Goal: Contribute content: Contribute content

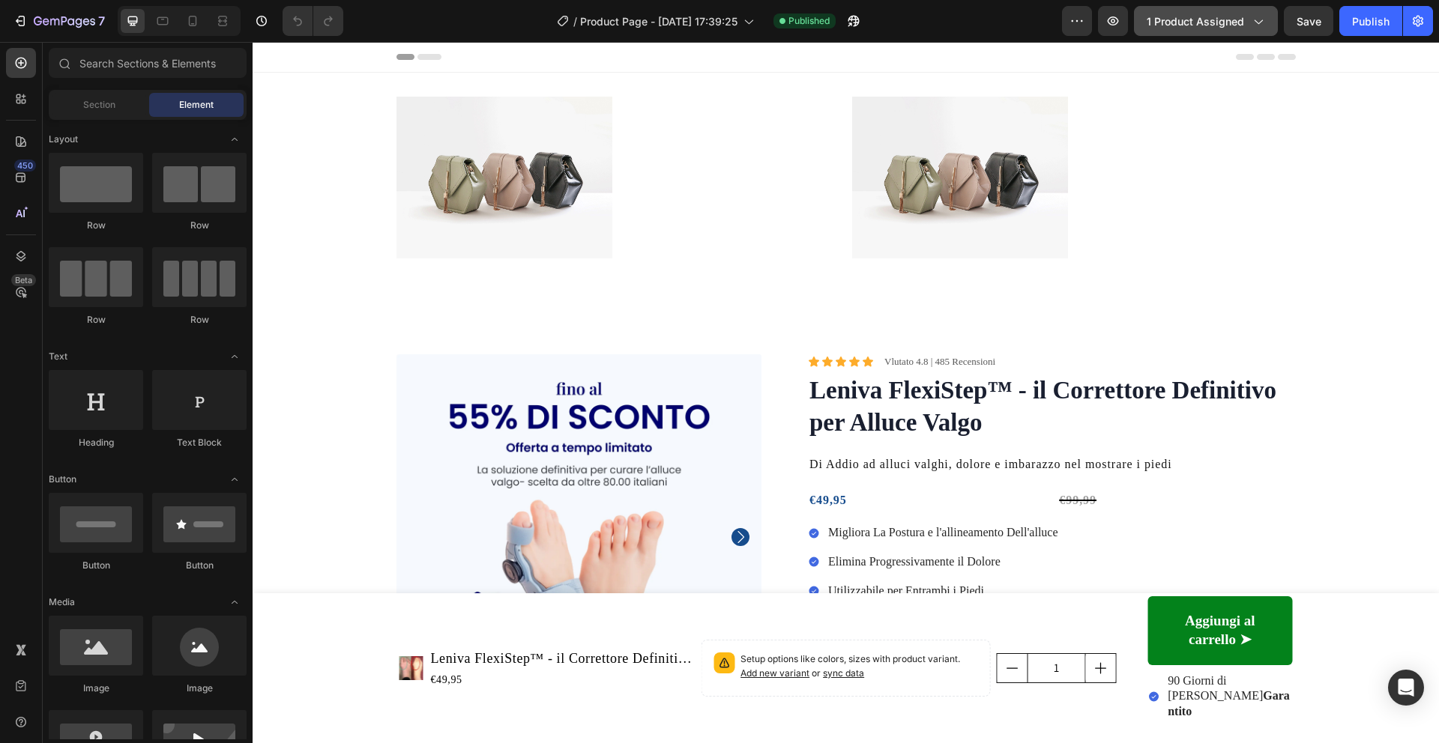
click at [1227, 20] on span "1 product assigned" at bounding box center [1194, 21] width 97 height 16
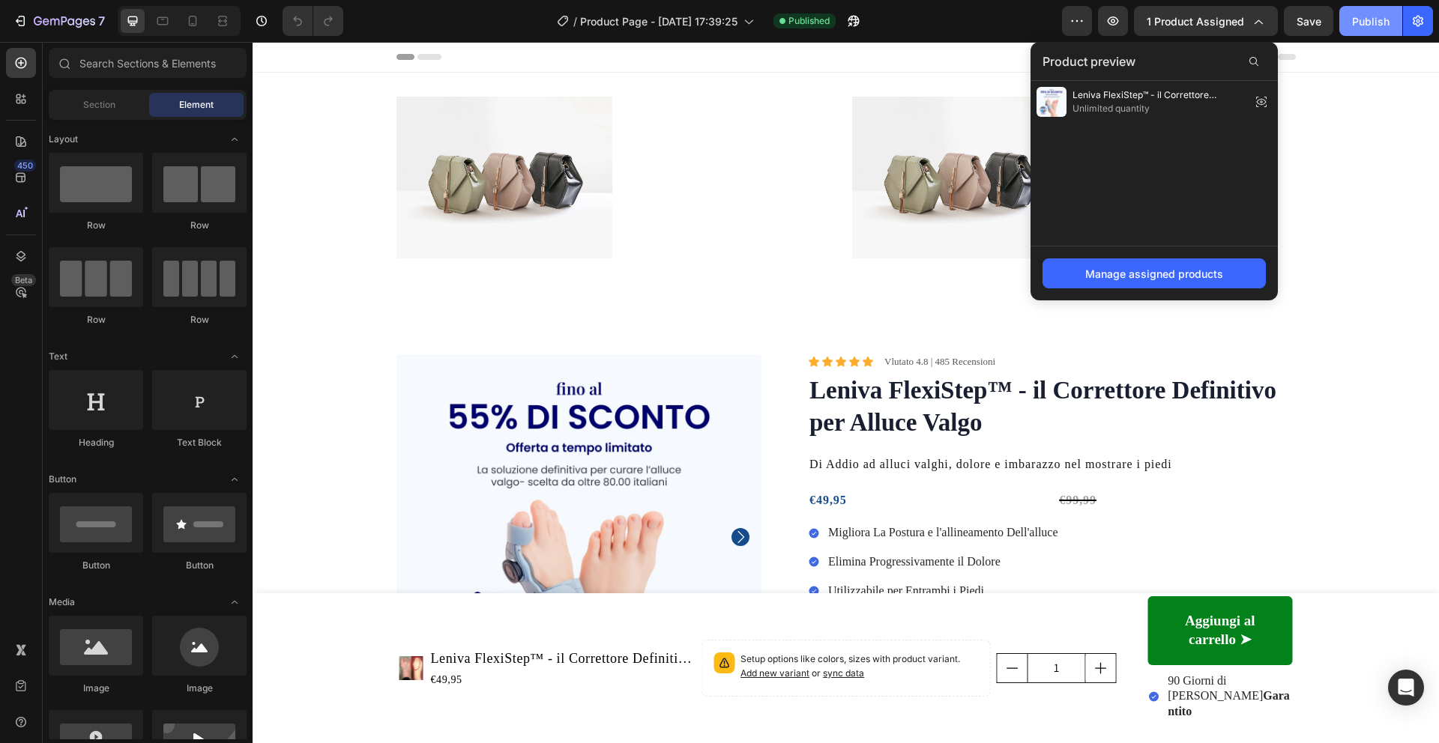
click at [1382, 31] on button "Publish" at bounding box center [1370, 21] width 63 height 30
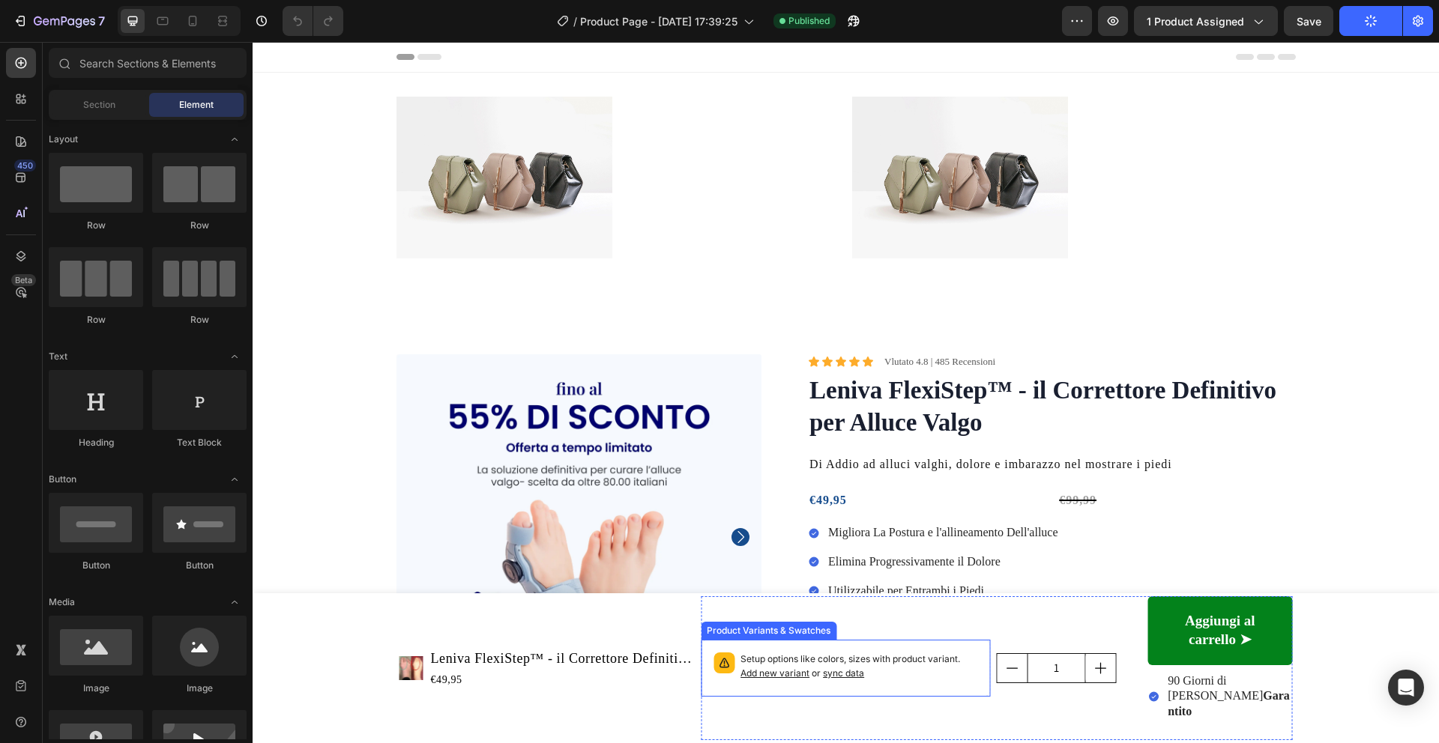
click at [939, 681] on p "Setup options like colors, sizes with product variant. Add new variant or sync …" at bounding box center [859, 667] width 238 height 28
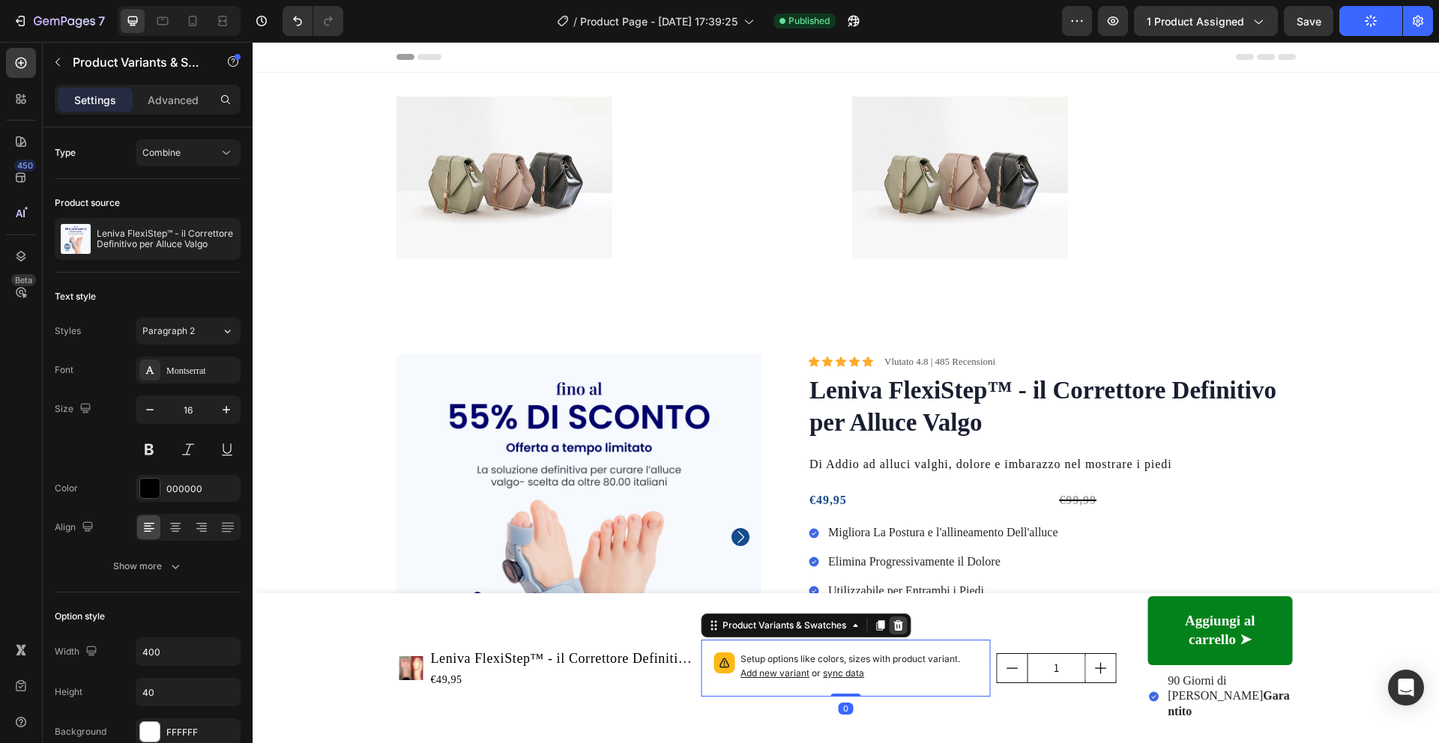
click at [901, 631] on icon at bounding box center [898, 625] width 10 height 10
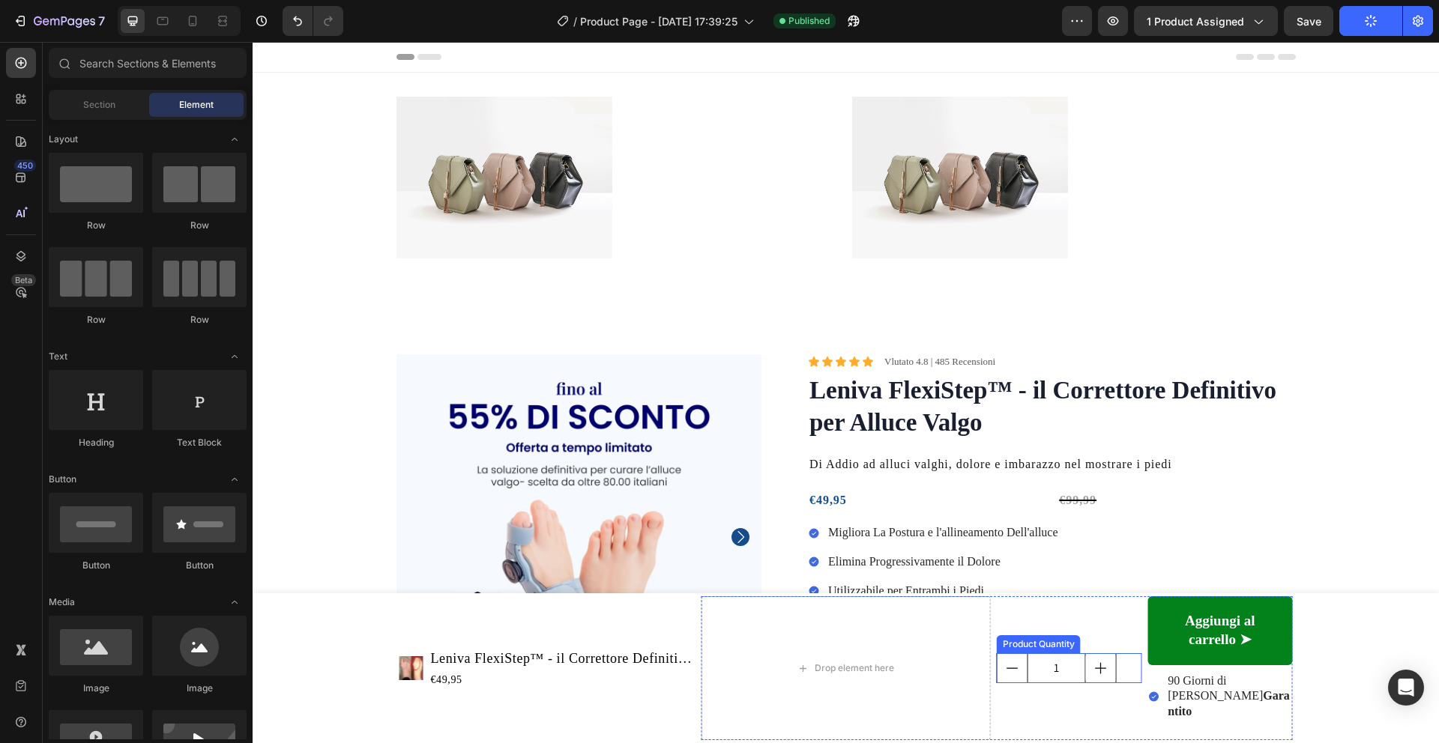
click at [1123, 666] on div "1" at bounding box center [1069, 668] width 145 height 30
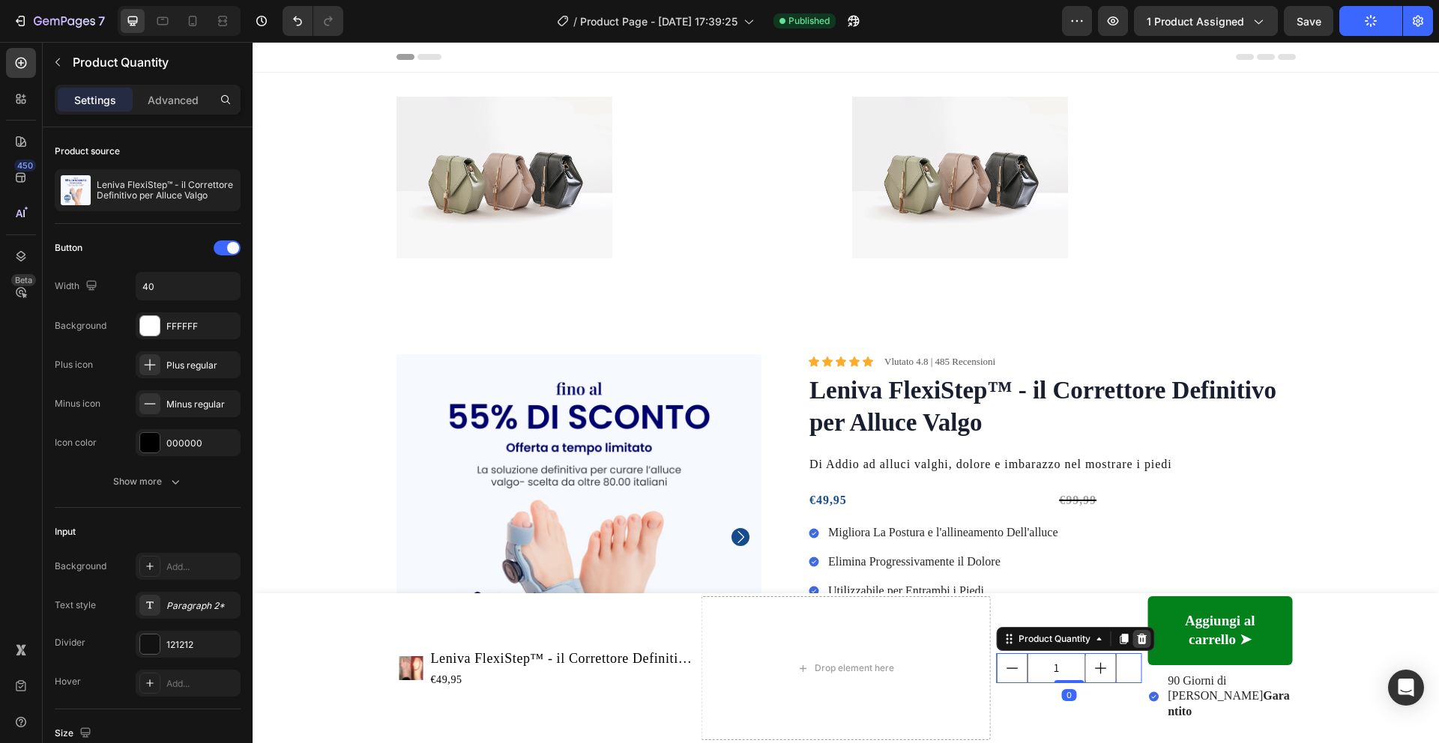
click at [1140, 644] on icon at bounding box center [1142, 639] width 10 height 10
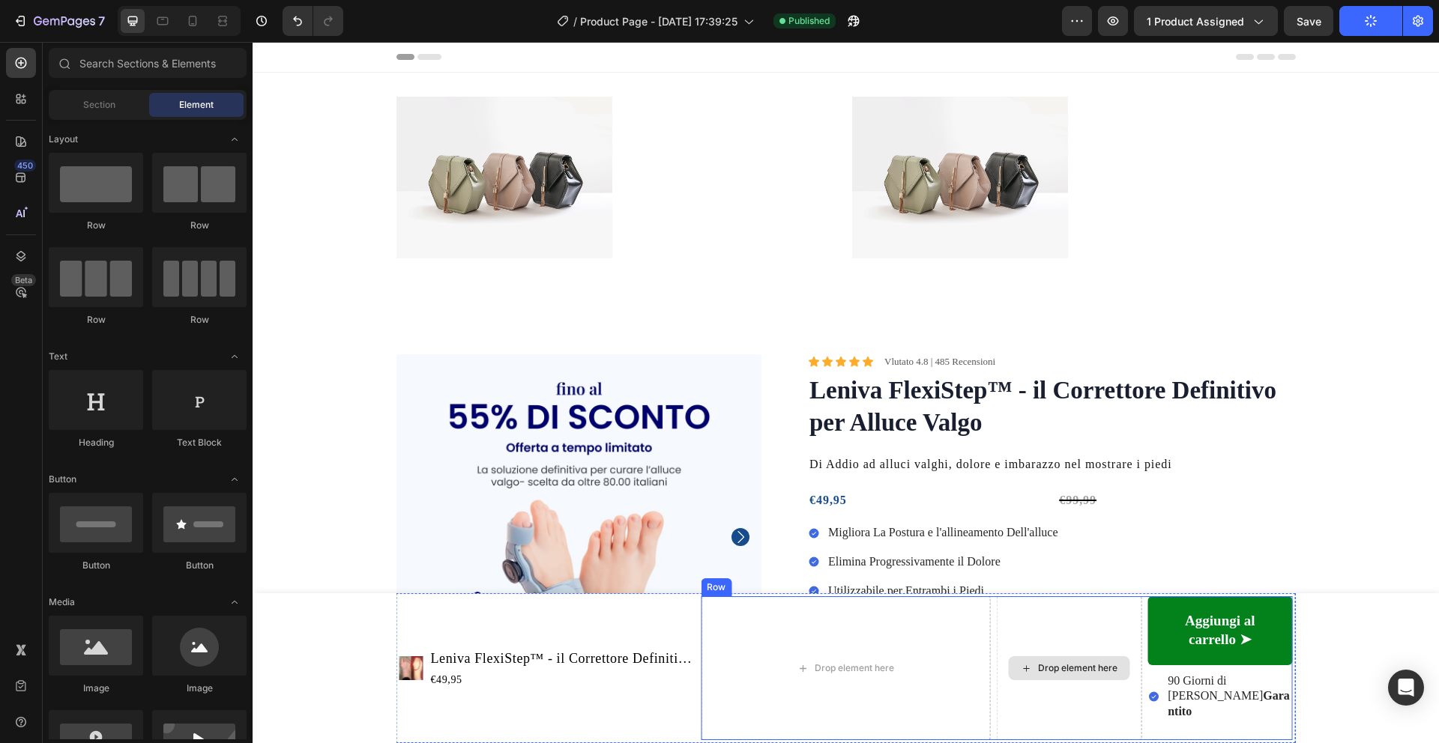
click at [928, 653] on div "Drop element here" at bounding box center [846, 668] width 290 height 144
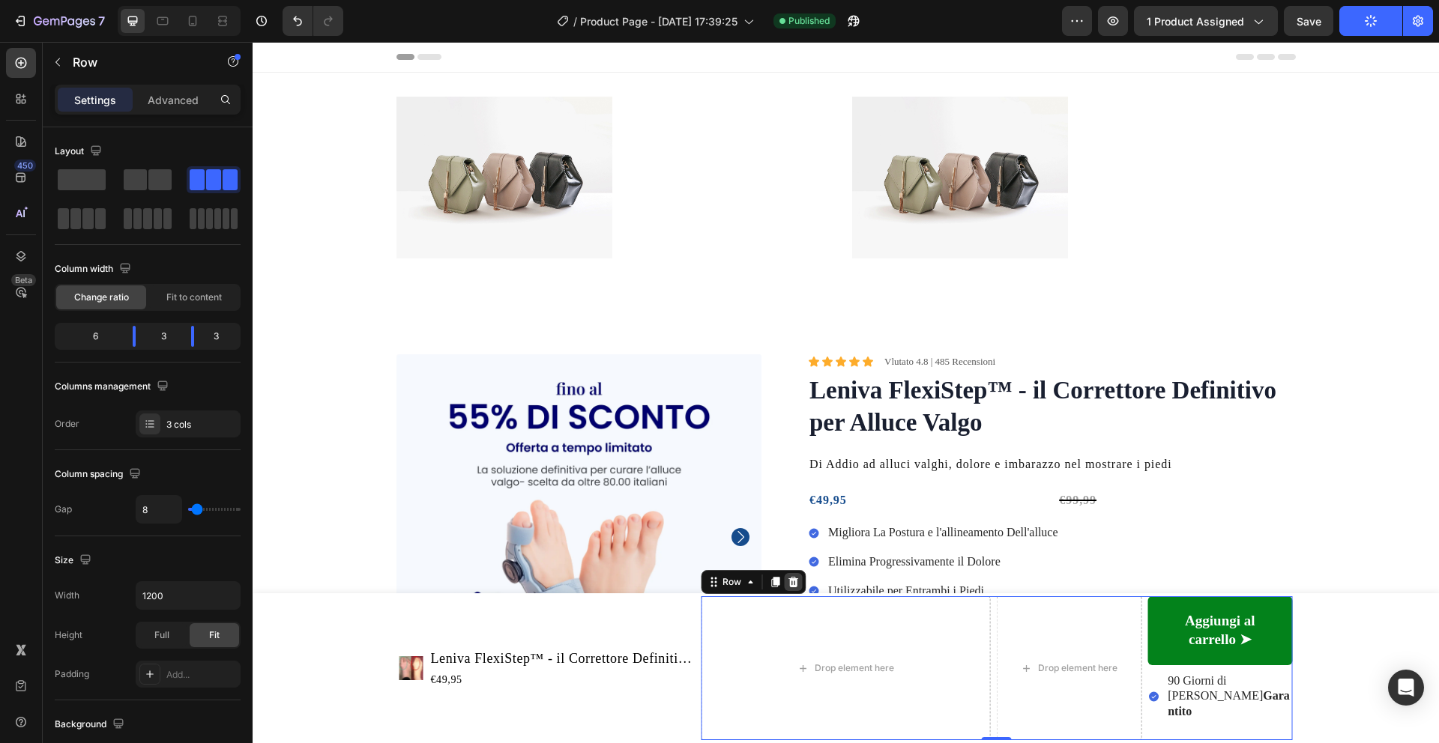
click at [797, 588] on icon at bounding box center [793, 582] width 12 height 12
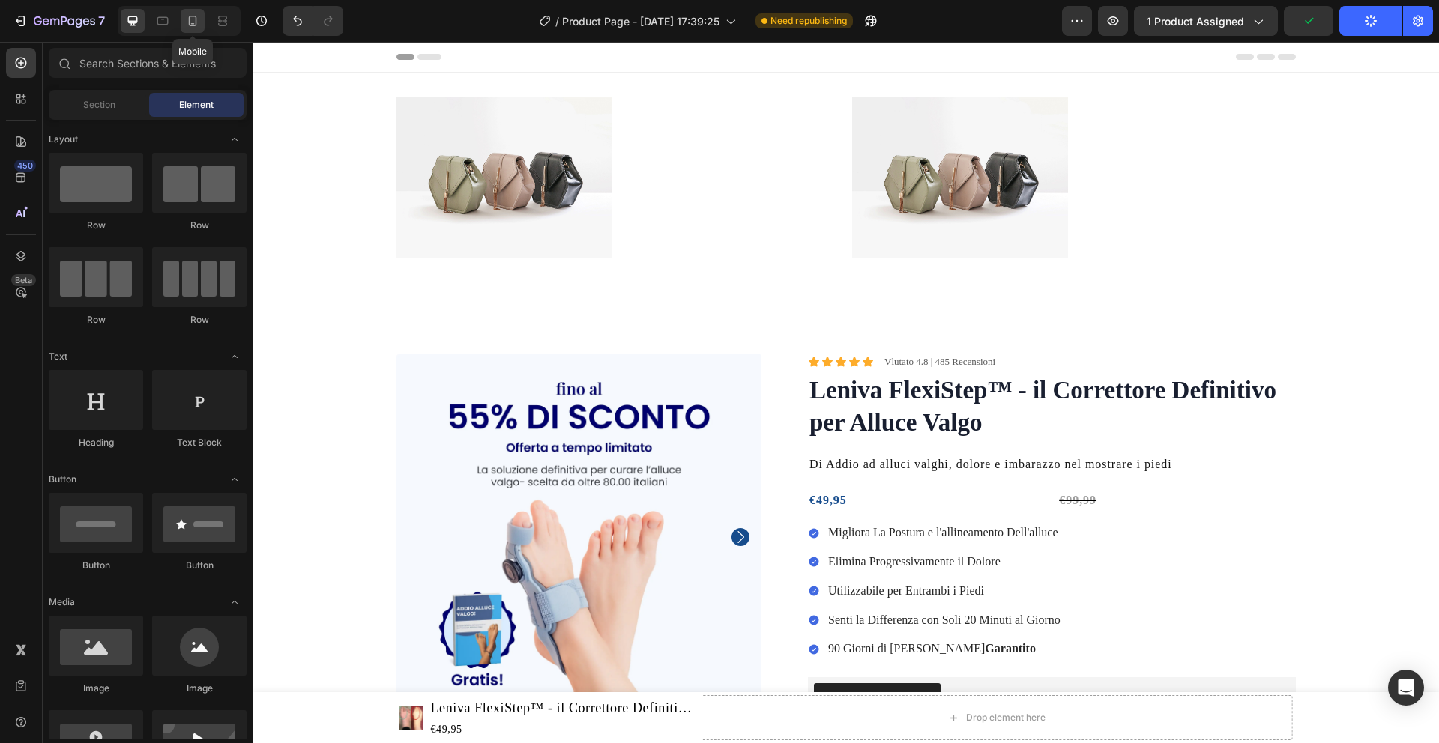
click at [201, 23] on div at bounding box center [193, 21] width 24 height 24
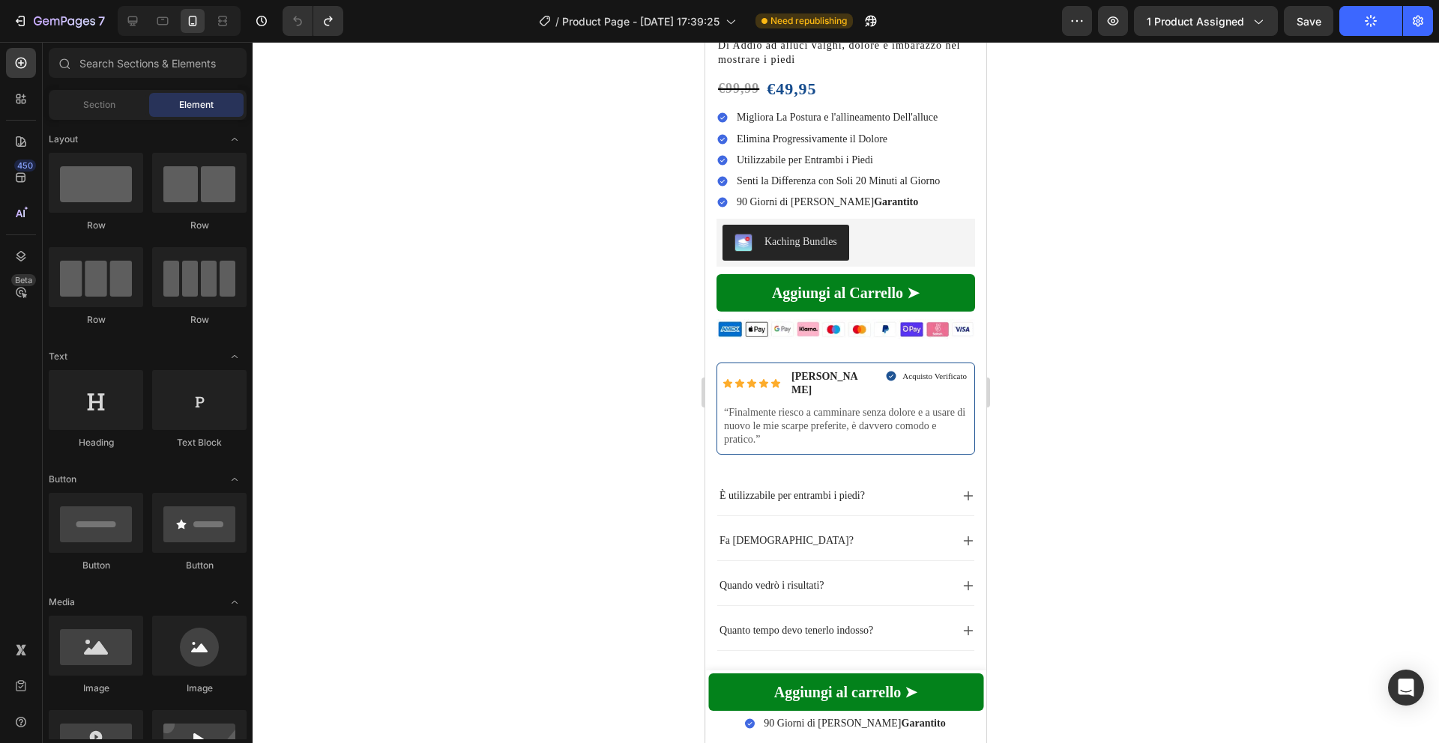
scroll to position [463, 0]
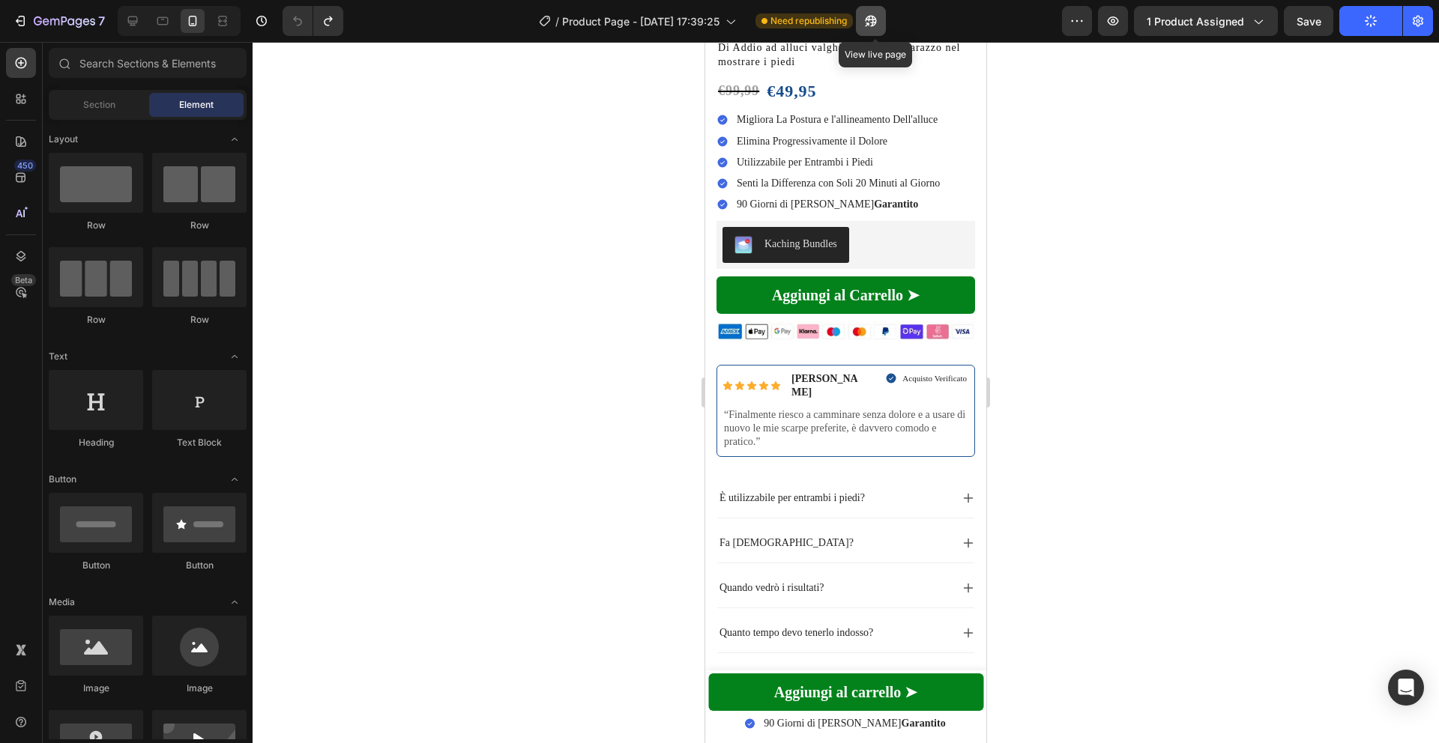
click at [869, 25] on icon "button" at bounding box center [867, 24] width 4 height 4
click at [1361, 33] on button "Publish" at bounding box center [1370, 21] width 63 height 30
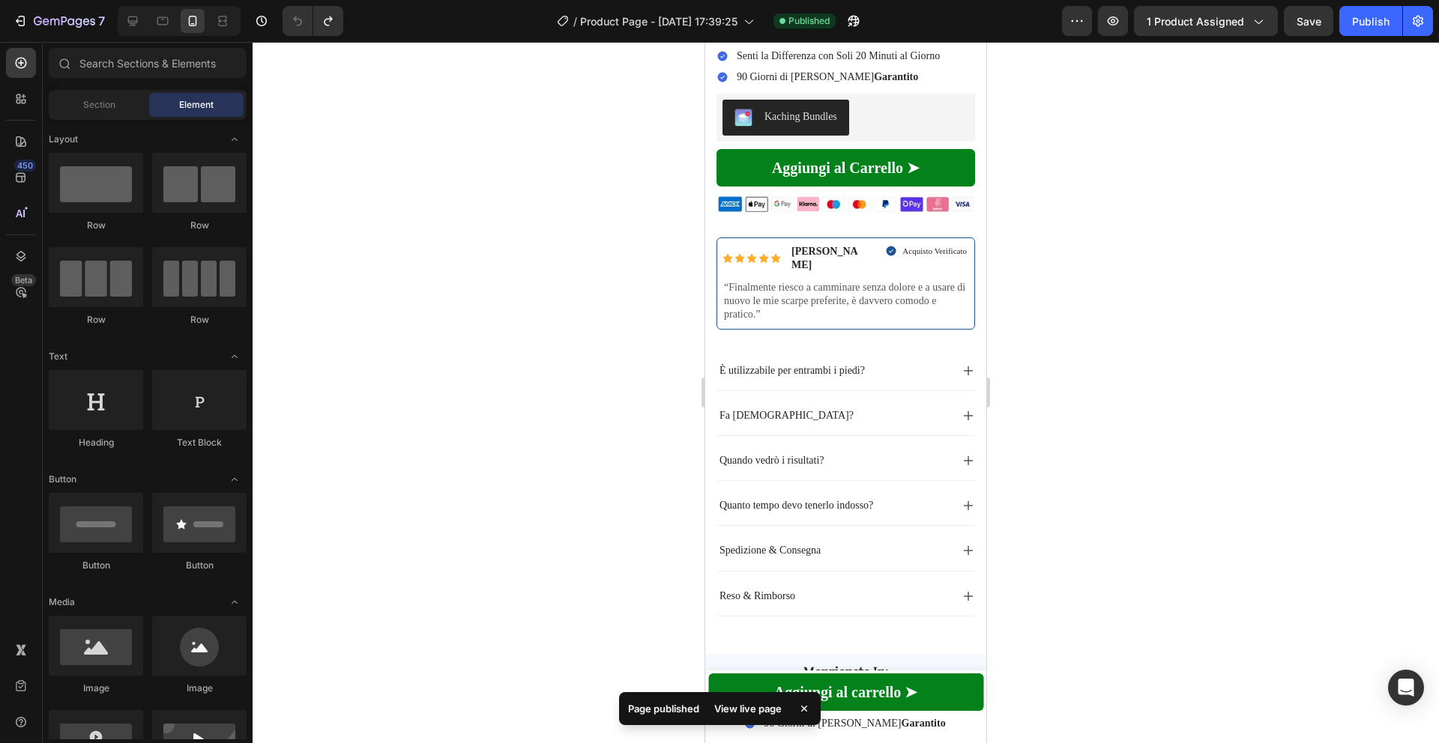
scroll to position [0, 0]
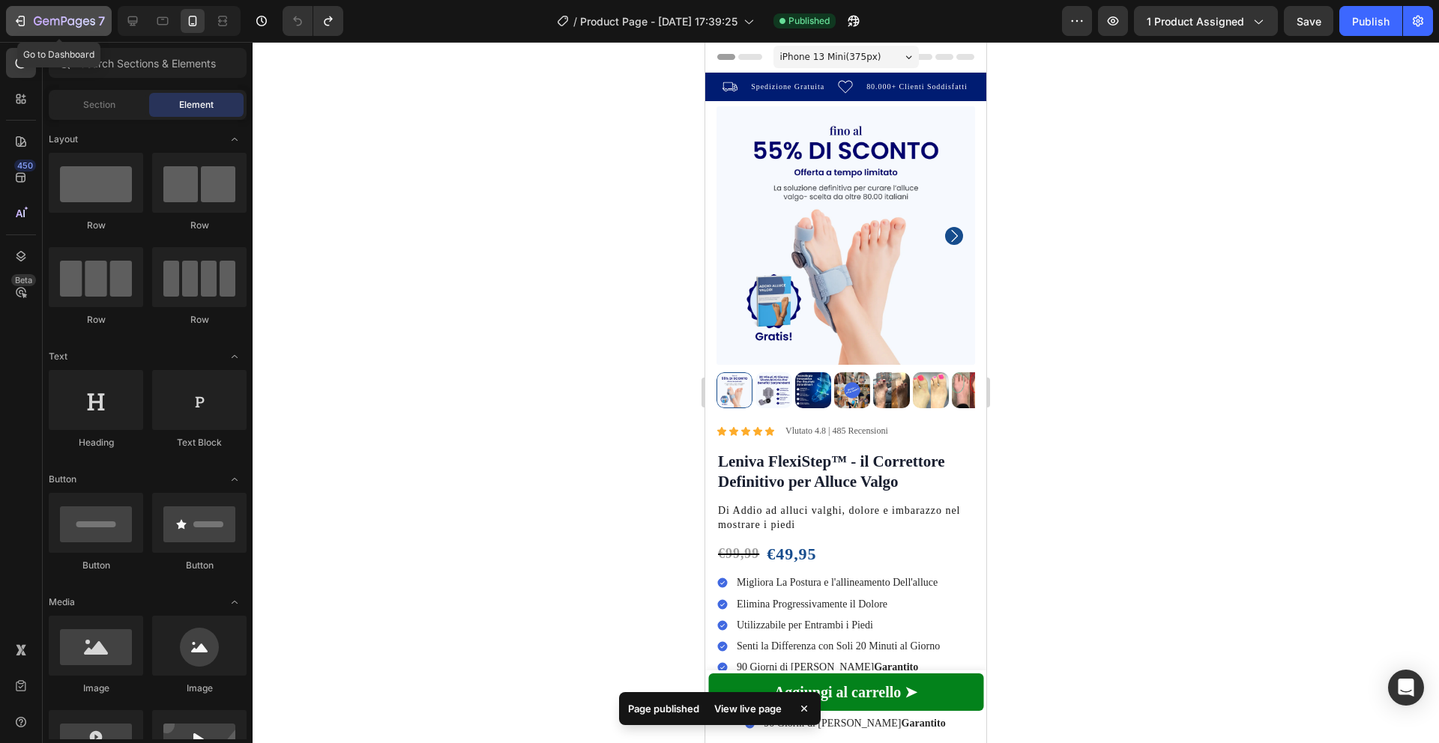
click at [82, 21] on icon "button" at bounding box center [64, 22] width 61 height 13
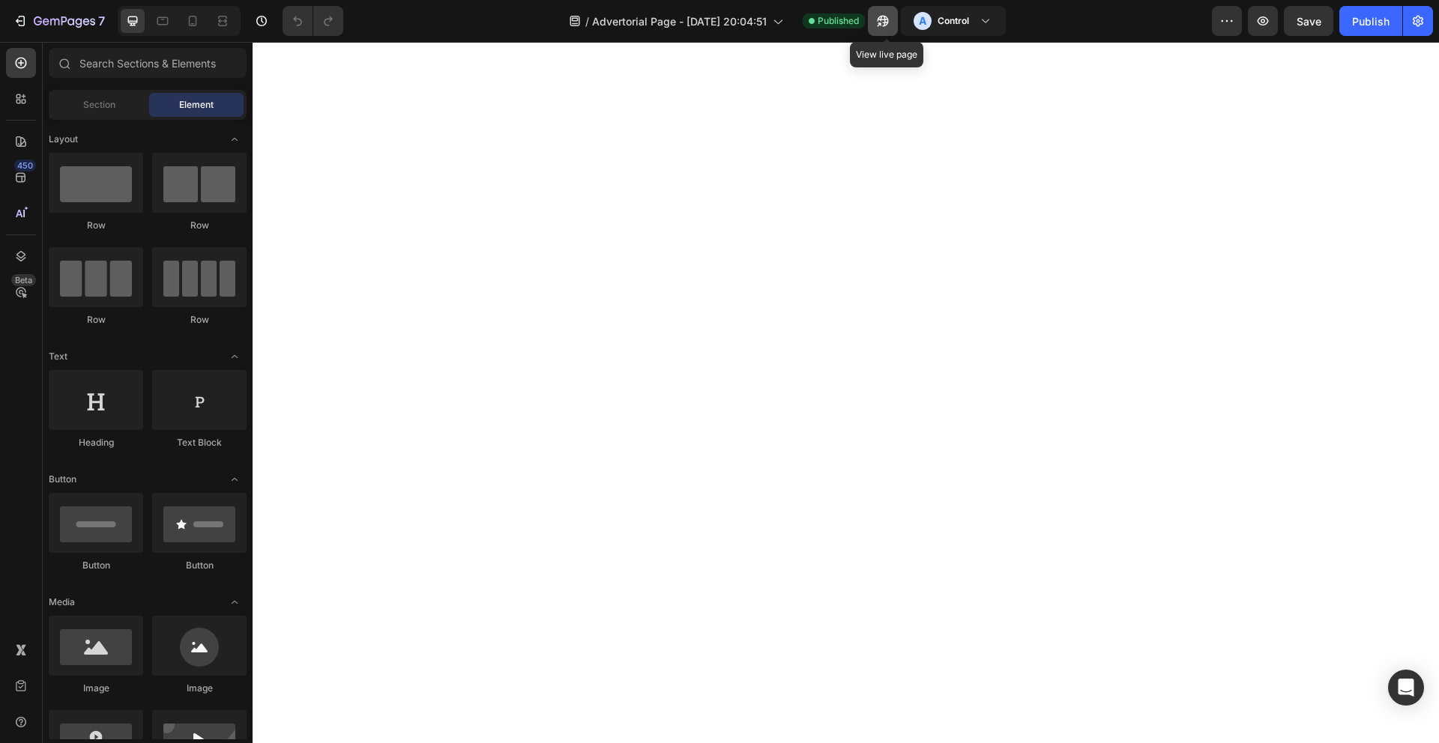
click at [881, 22] on icon "button" at bounding box center [879, 24] width 4 height 4
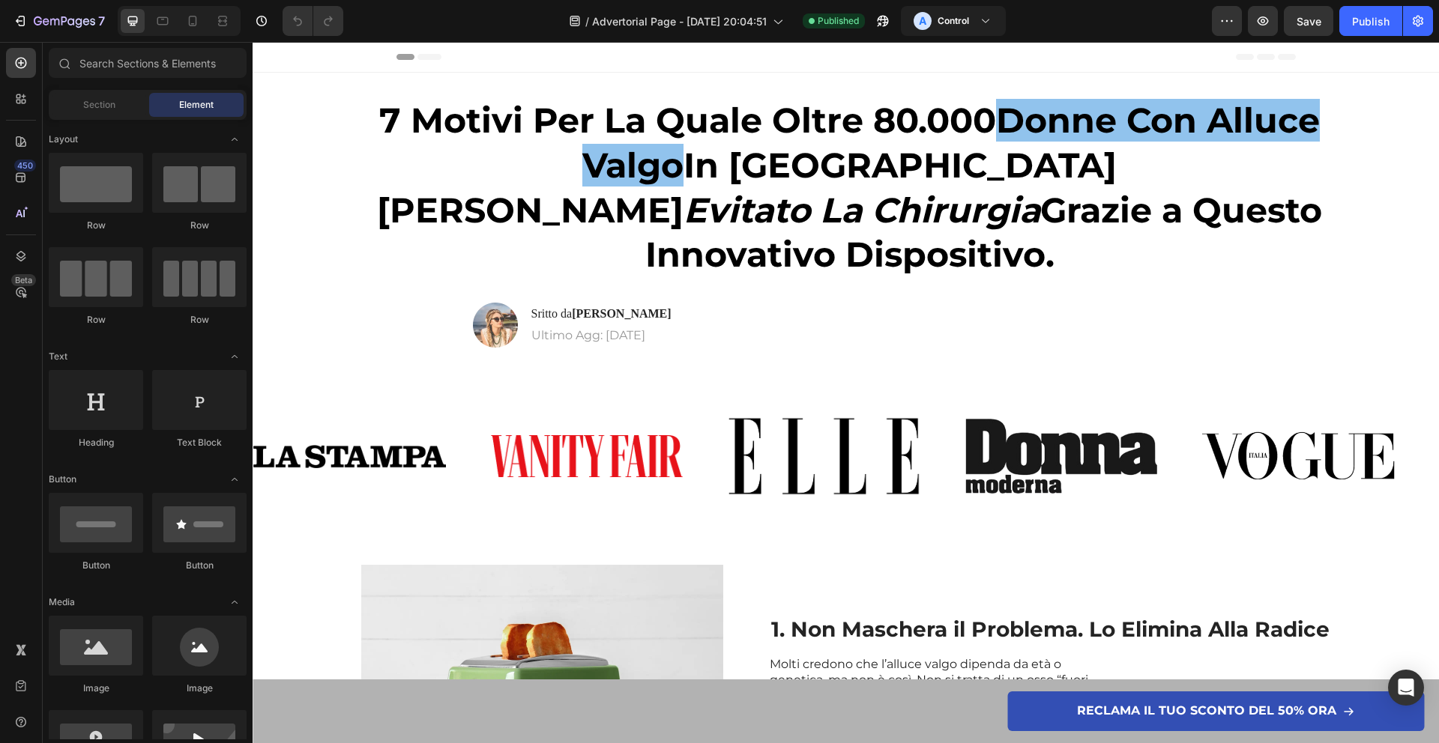
click at [1230, 38] on div "7 Version history / Advertorial Page - Aug 20, 20:04:51 Published A Control Pre…" at bounding box center [719, 21] width 1439 height 43
click at [1227, 31] on button "button" at bounding box center [1227, 21] width 30 height 30
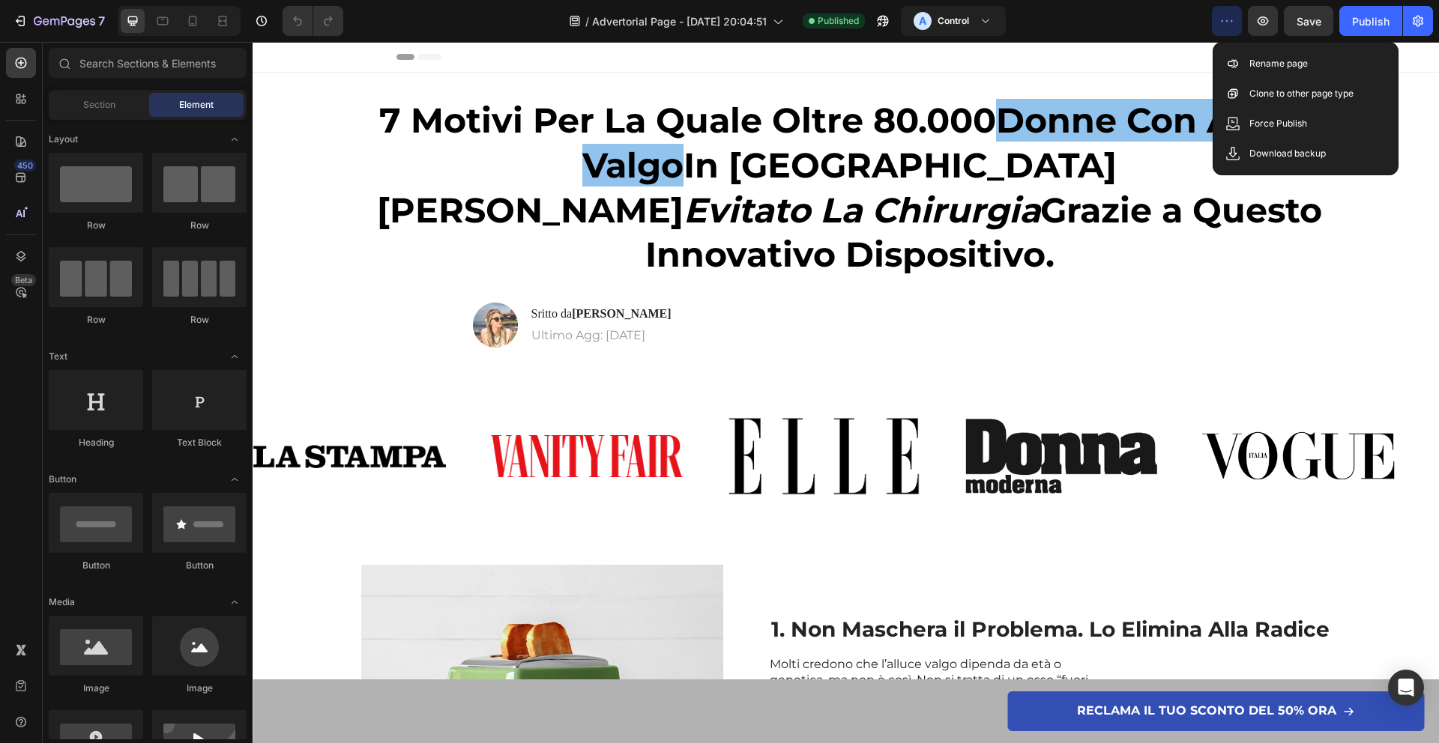
click at [1152, 20] on div "/ Advertorial Page - Aug 20, 20:04:51 Published A Control" at bounding box center [783, 21] width 856 height 30
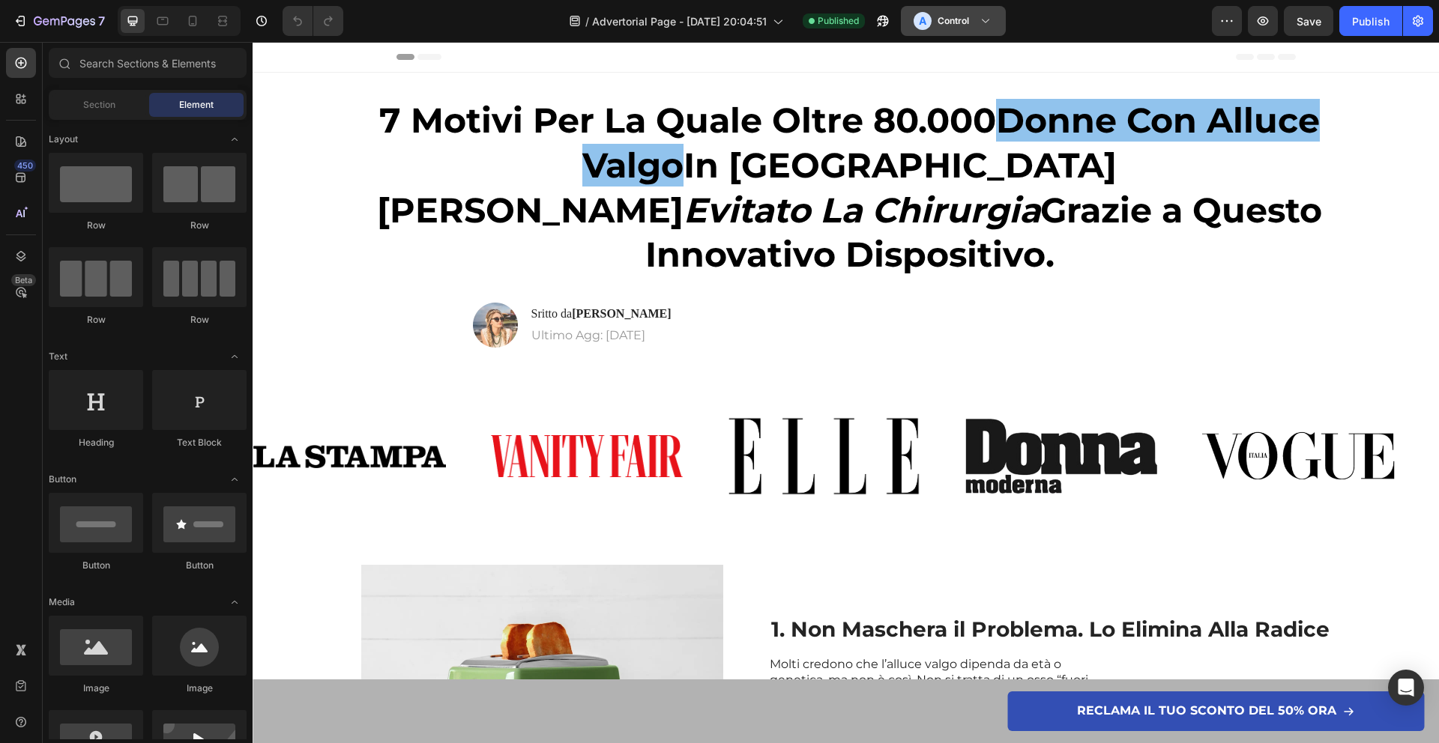
click at [946, 18] on h3 "Control" at bounding box center [952, 20] width 31 height 15
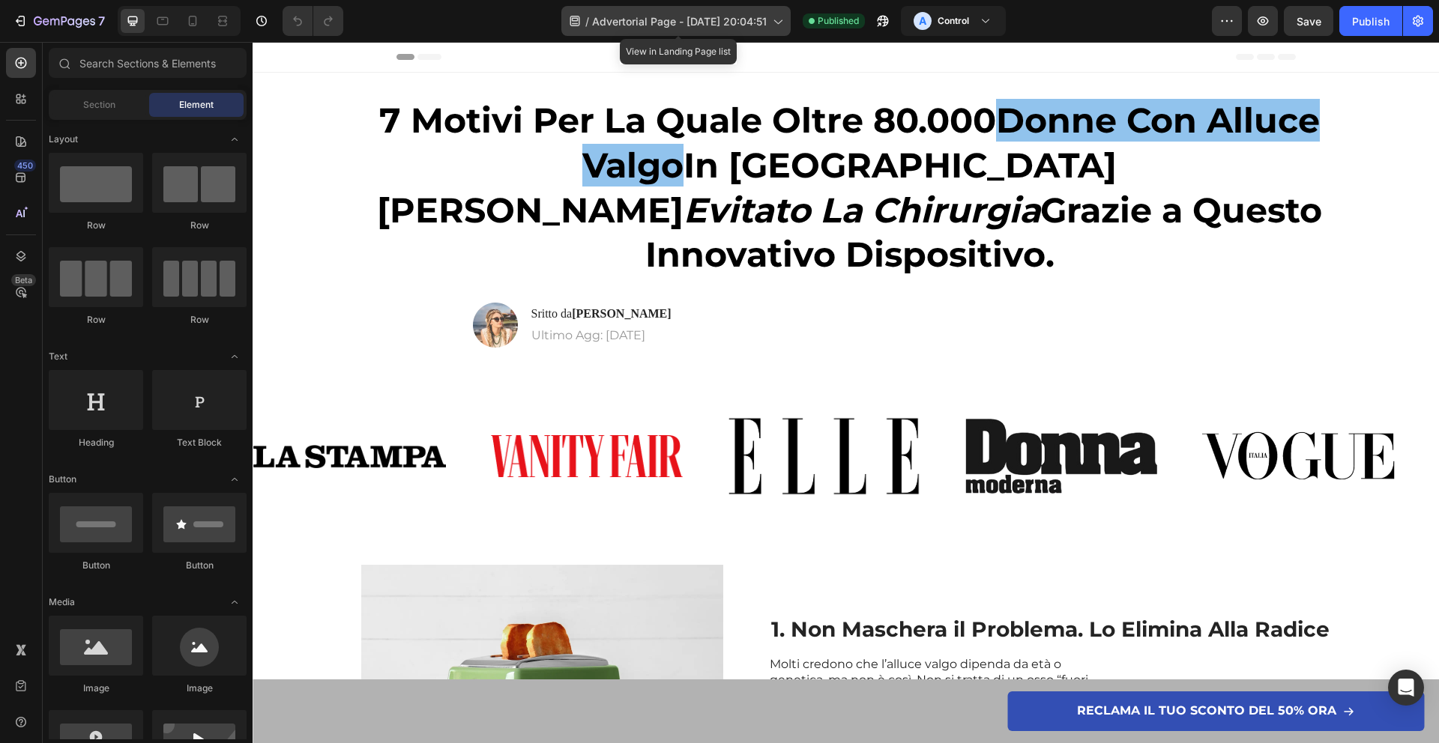
click at [570, 19] on icon at bounding box center [575, 21] width 10 height 10
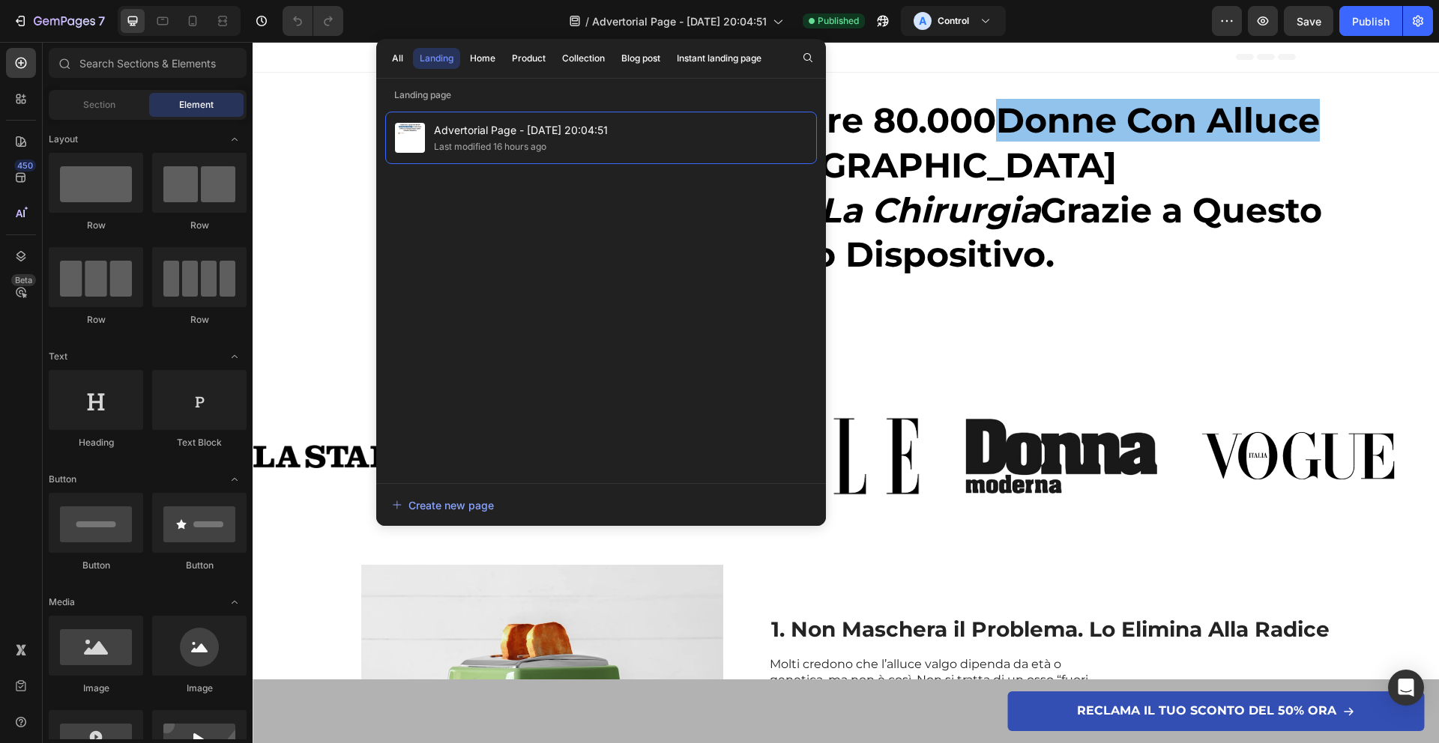
click at [411, 10] on div "/ Advertorial Page - Aug 20, 20:04:51 Published A Control" at bounding box center [783, 21] width 856 height 30
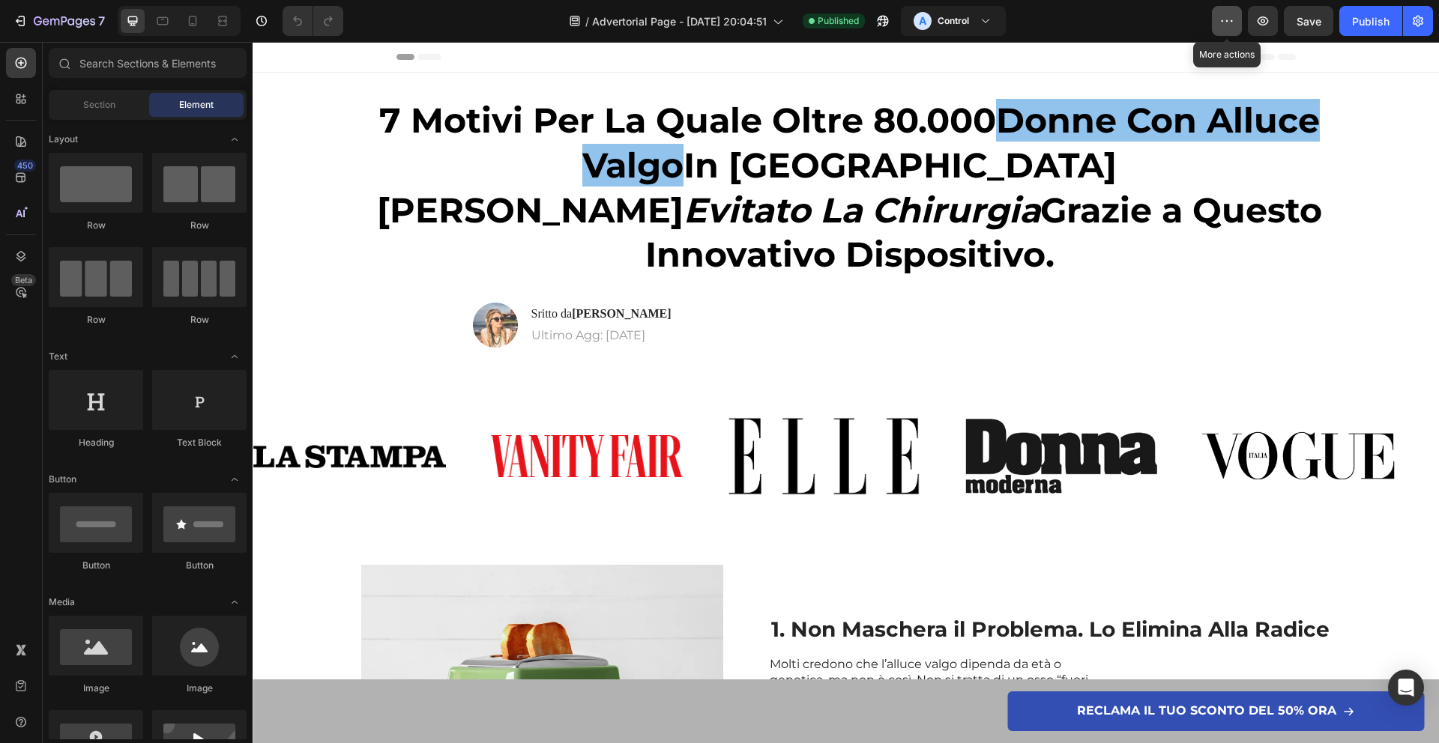
click at [1215, 27] on button "button" at bounding box center [1227, 21] width 30 height 30
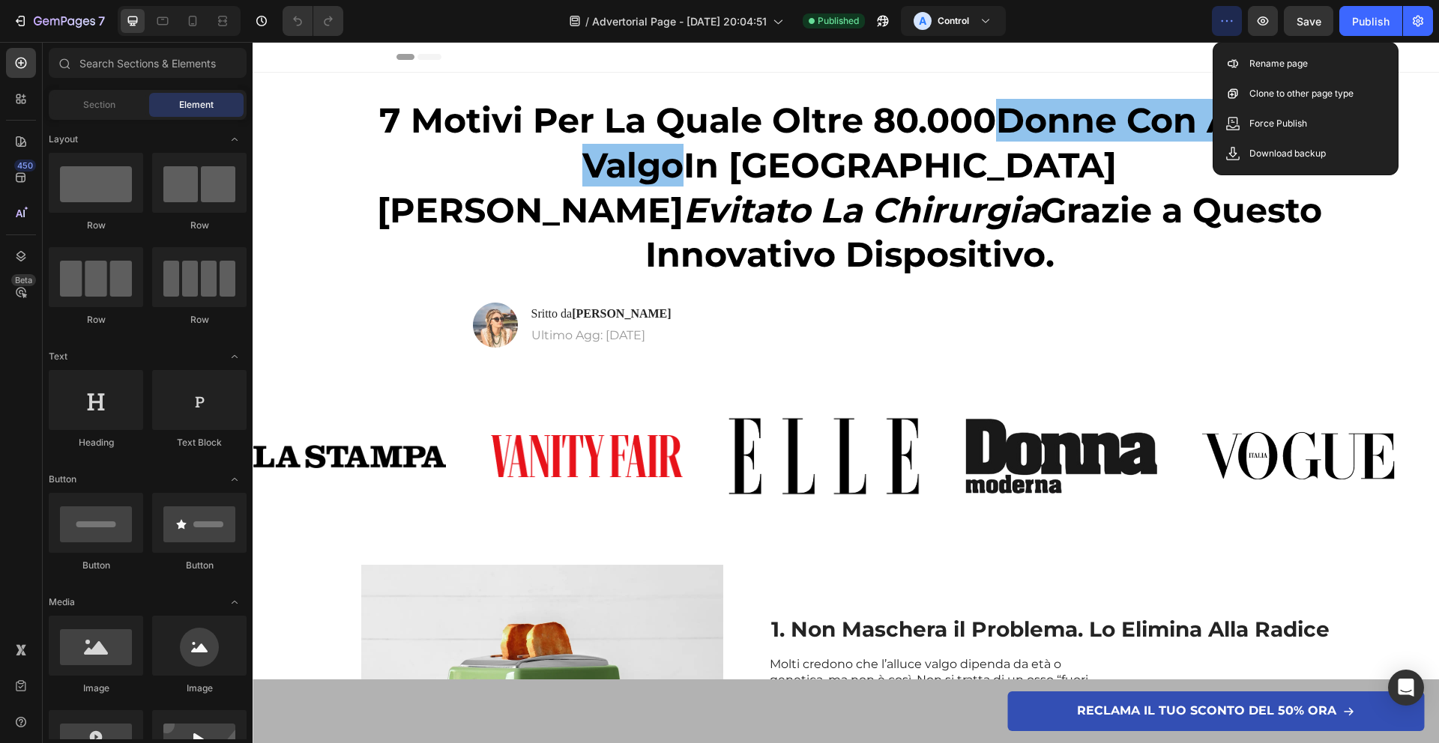
click at [1126, 16] on div "/ Advertorial Page - Aug 20, 20:04:51 Published A Control" at bounding box center [783, 21] width 856 height 30
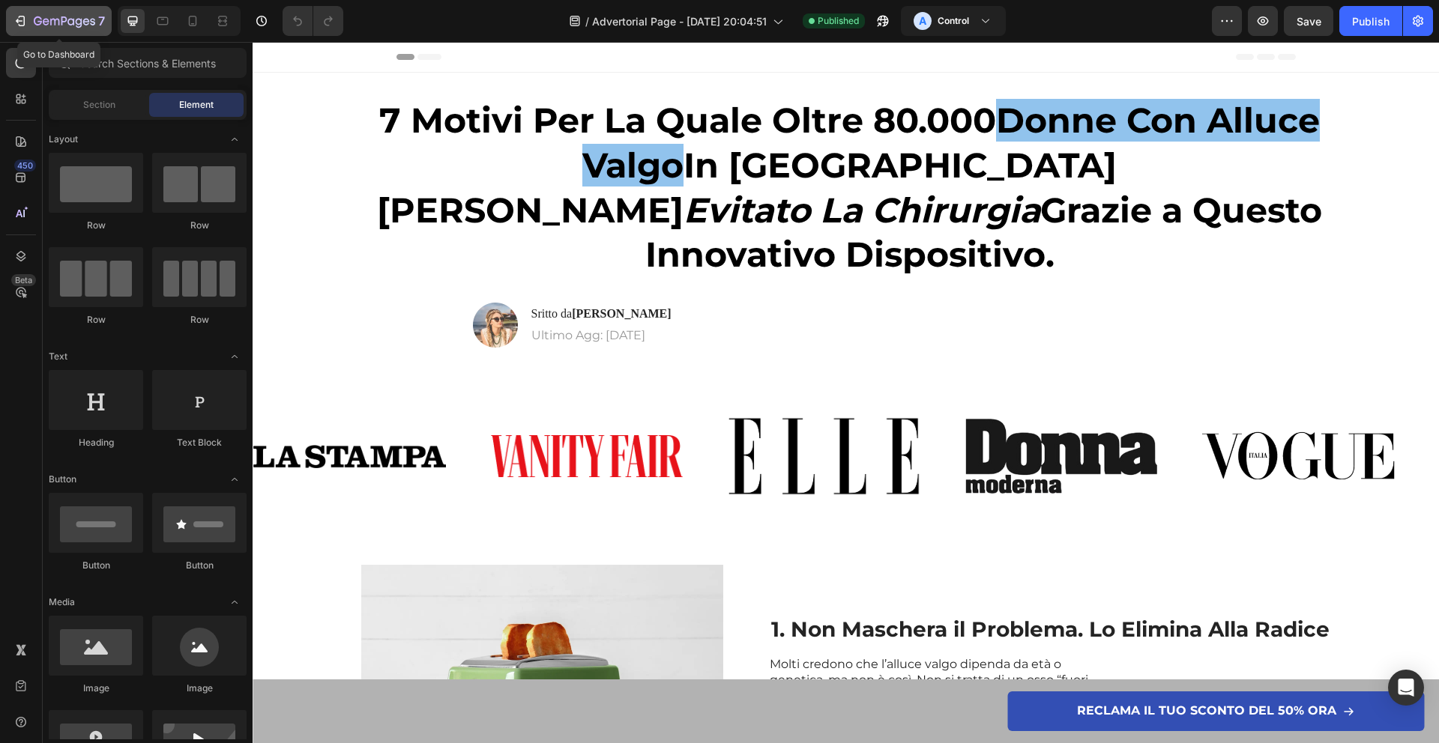
click at [43, 22] on icon "button" at bounding box center [46, 21] width 7 height 7
click at [1420, 27] on icon "button" at bounding box center [1417, 20] width 15 height 15
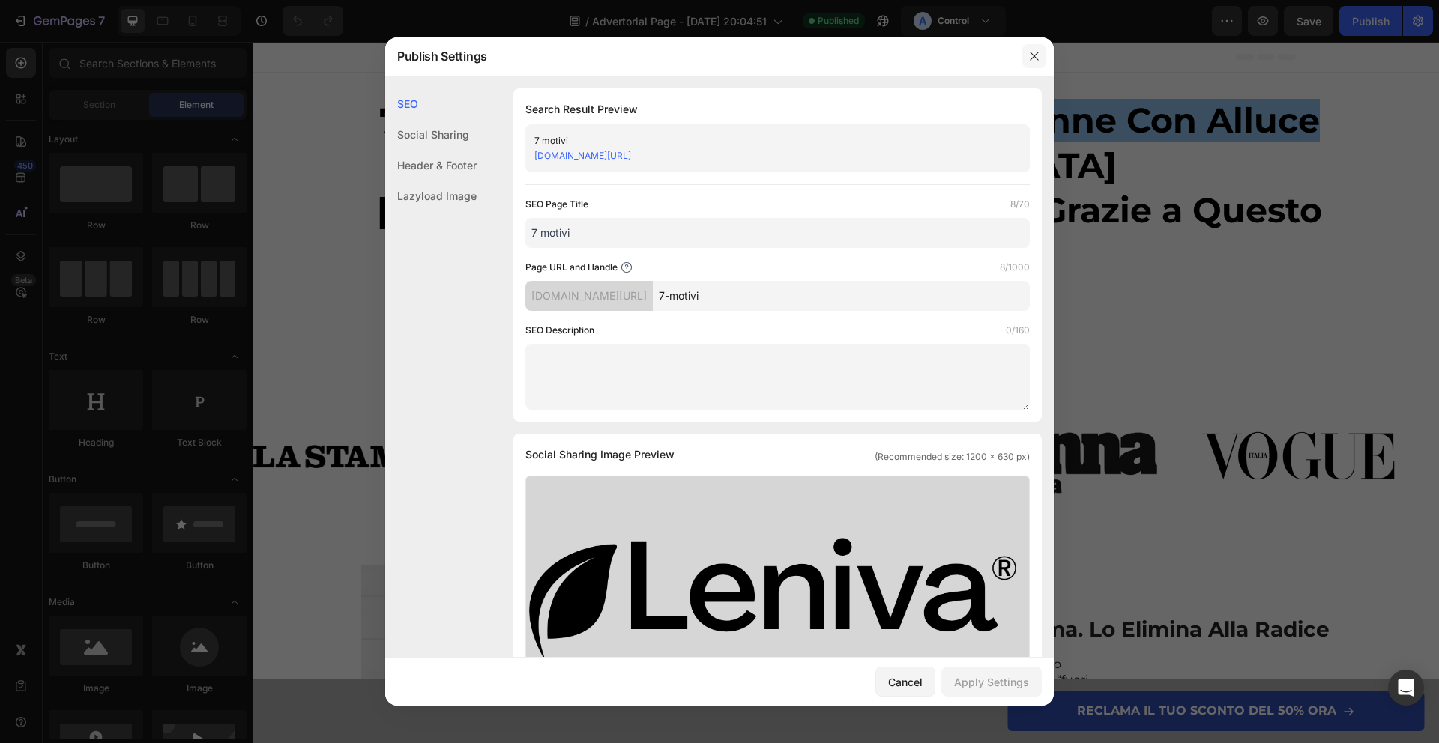
click at [1033, 60] on icon "button" at bounding box center [1034, 56] width 12 height 12
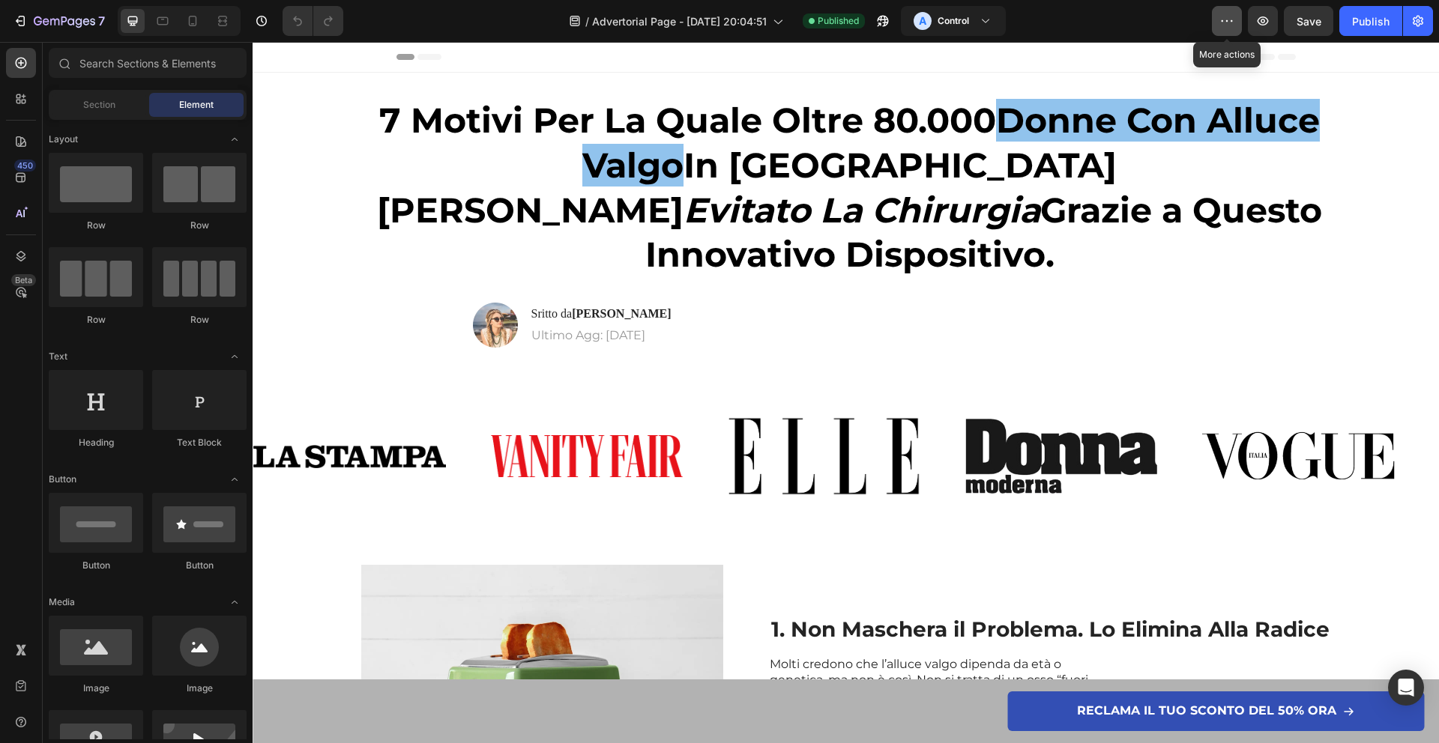
click at [1229, 25] on icon "button" at bounding box center [1226, 20] width 15 height 15
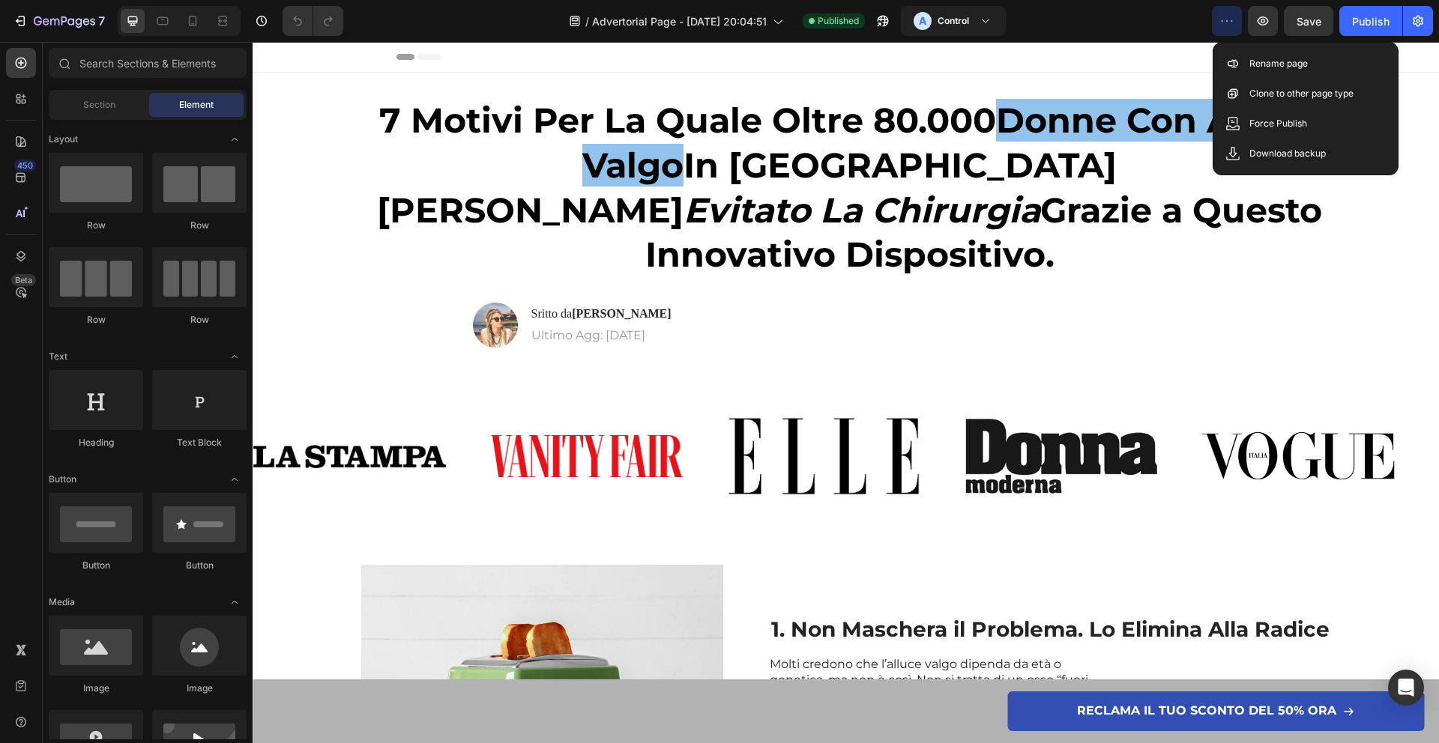
click at [1069, 31] on div "/ Advertorial Page - Aug 20, 20:04:51 Published A Control" at bounding box center [783, 21] width 856 height 30
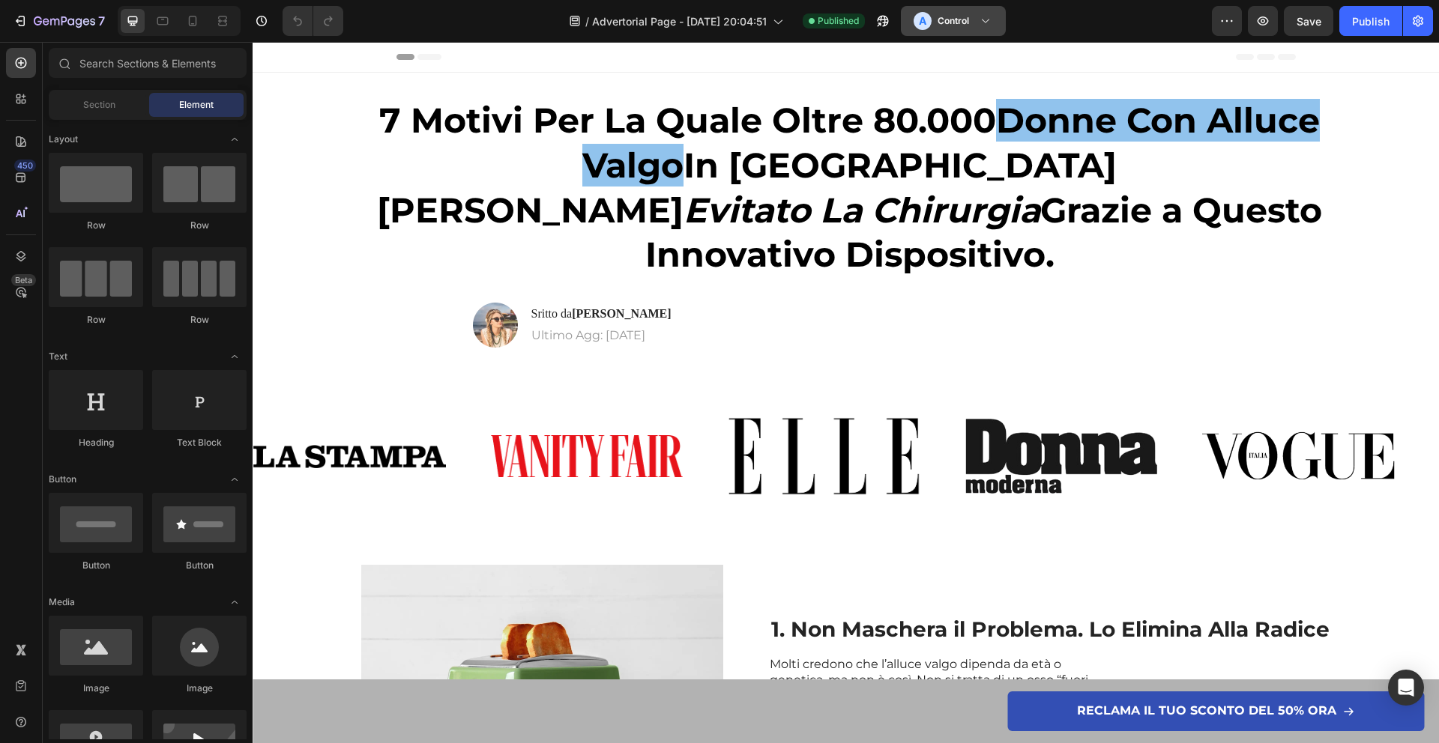
click at [967, 25] on h3 "Control" at bounding box center [952, 20] width 31 height 15
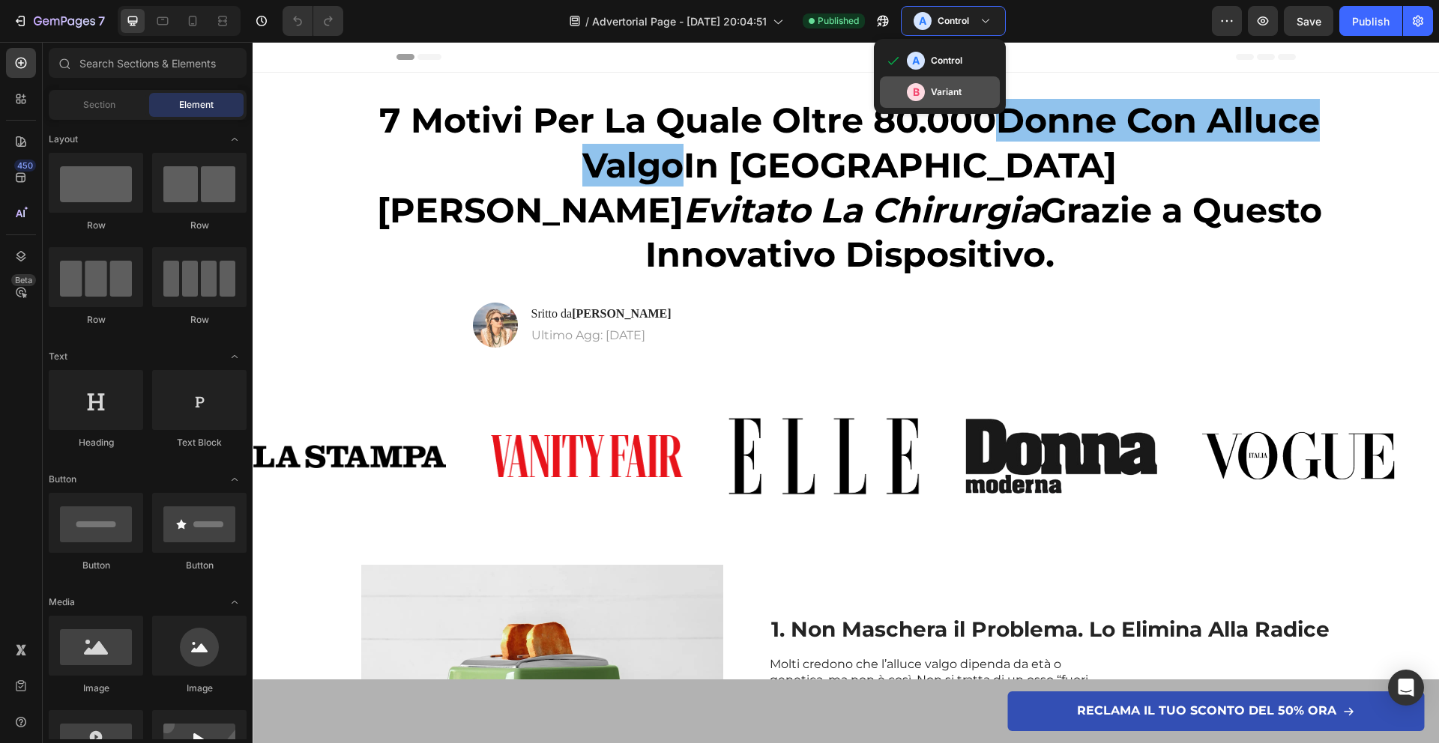
click at [954, 93] on h3 "Variant" at bounding box center [946, 92] width 31 height 15
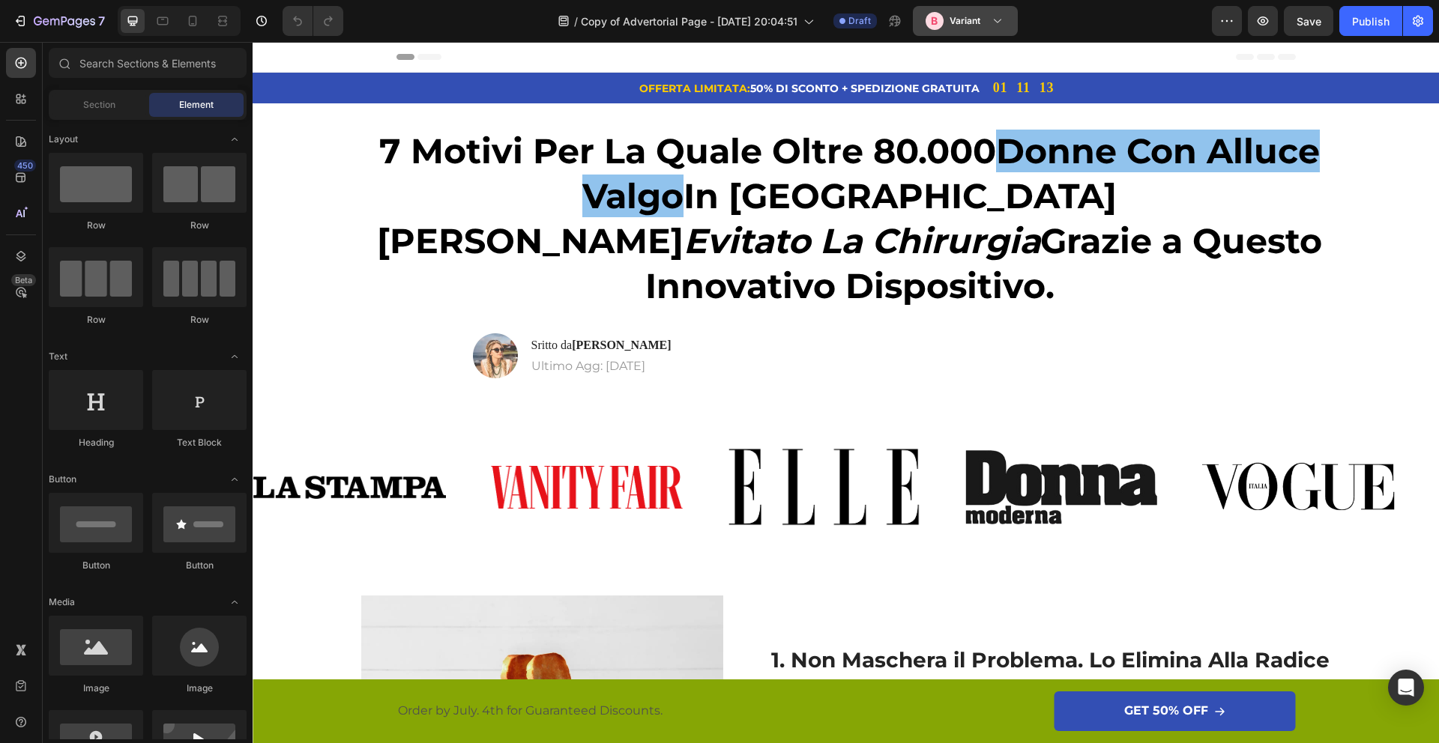
click at [960, 34] on button "B Variant" at bounding box center [965, 21] width 105 height 30
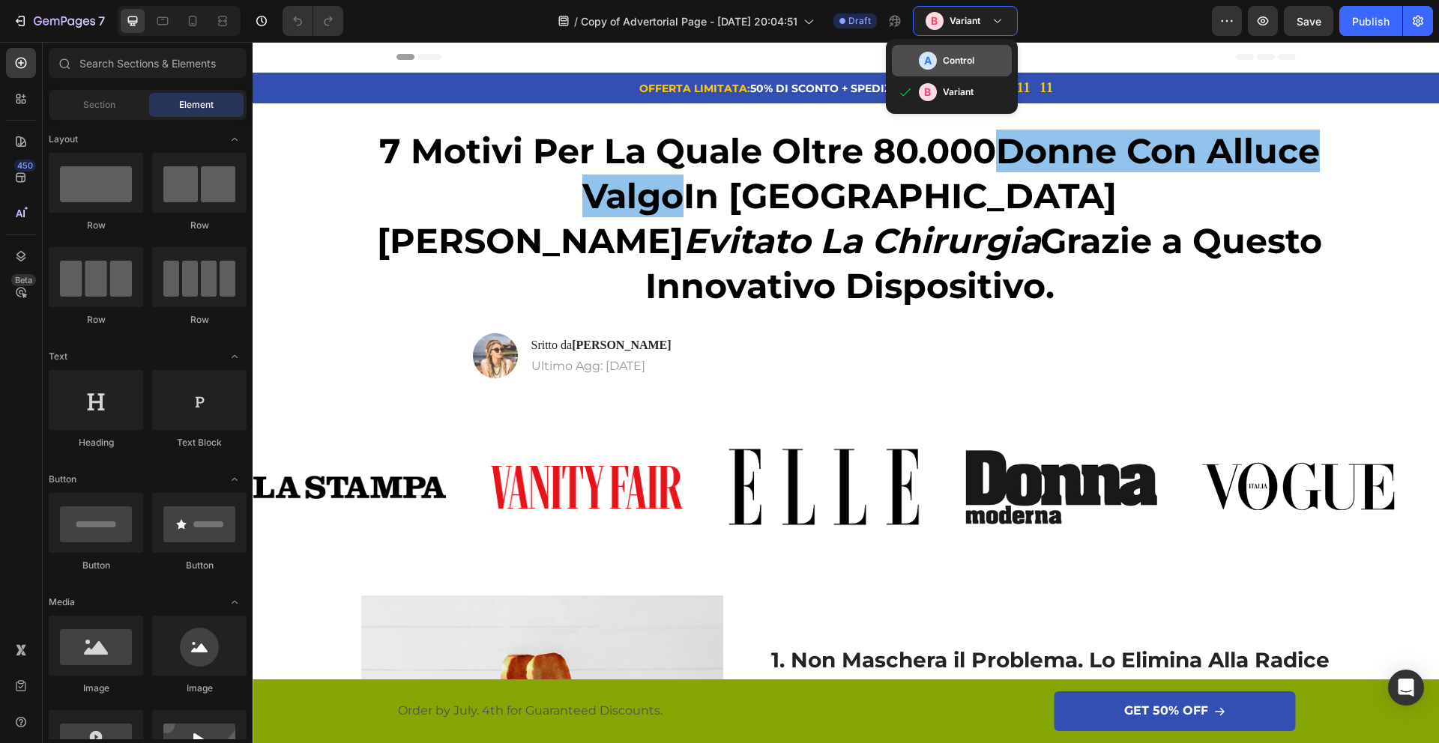
click at [940, 63] on div "A Control" at bounding box center [962, 61] width 87 height 18
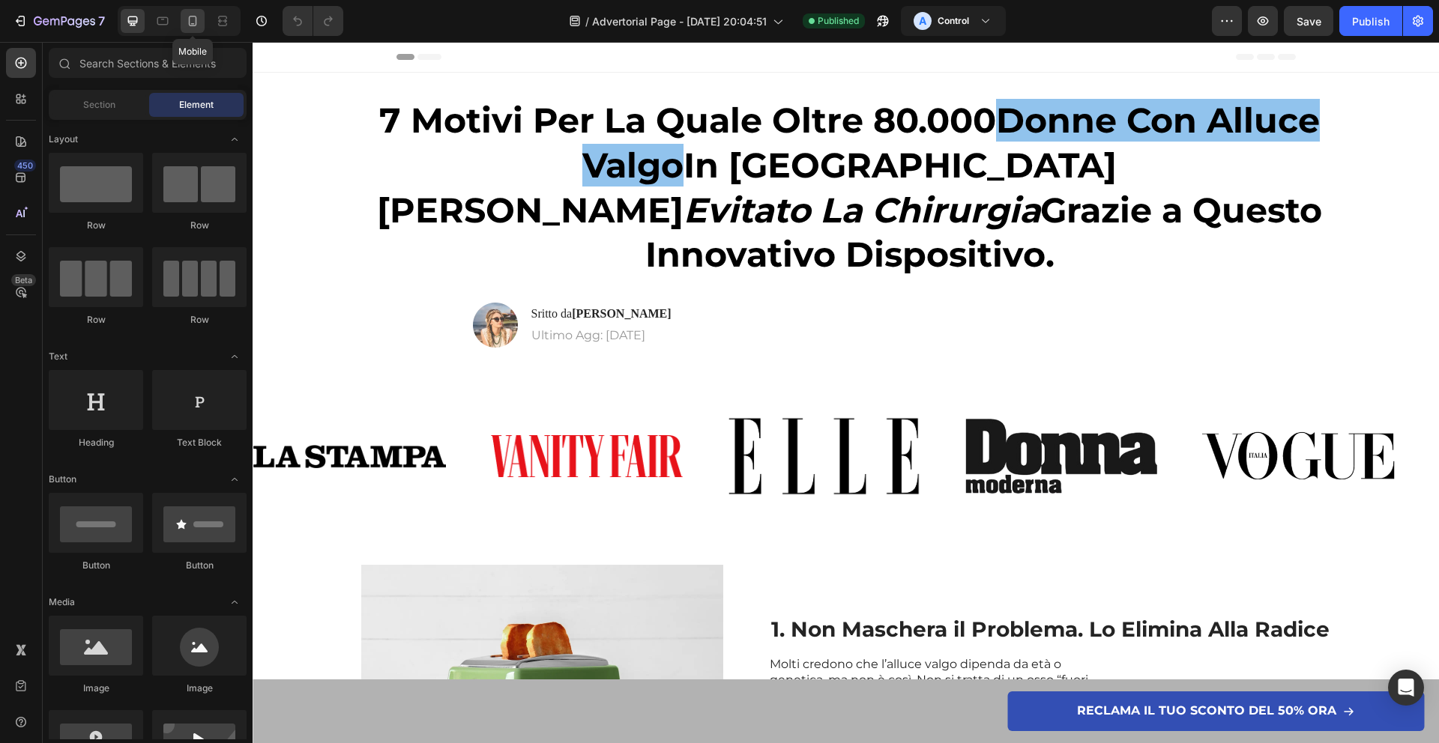
click at [198, 19] on icon at bounding box center [192, 20] width 15 height 15
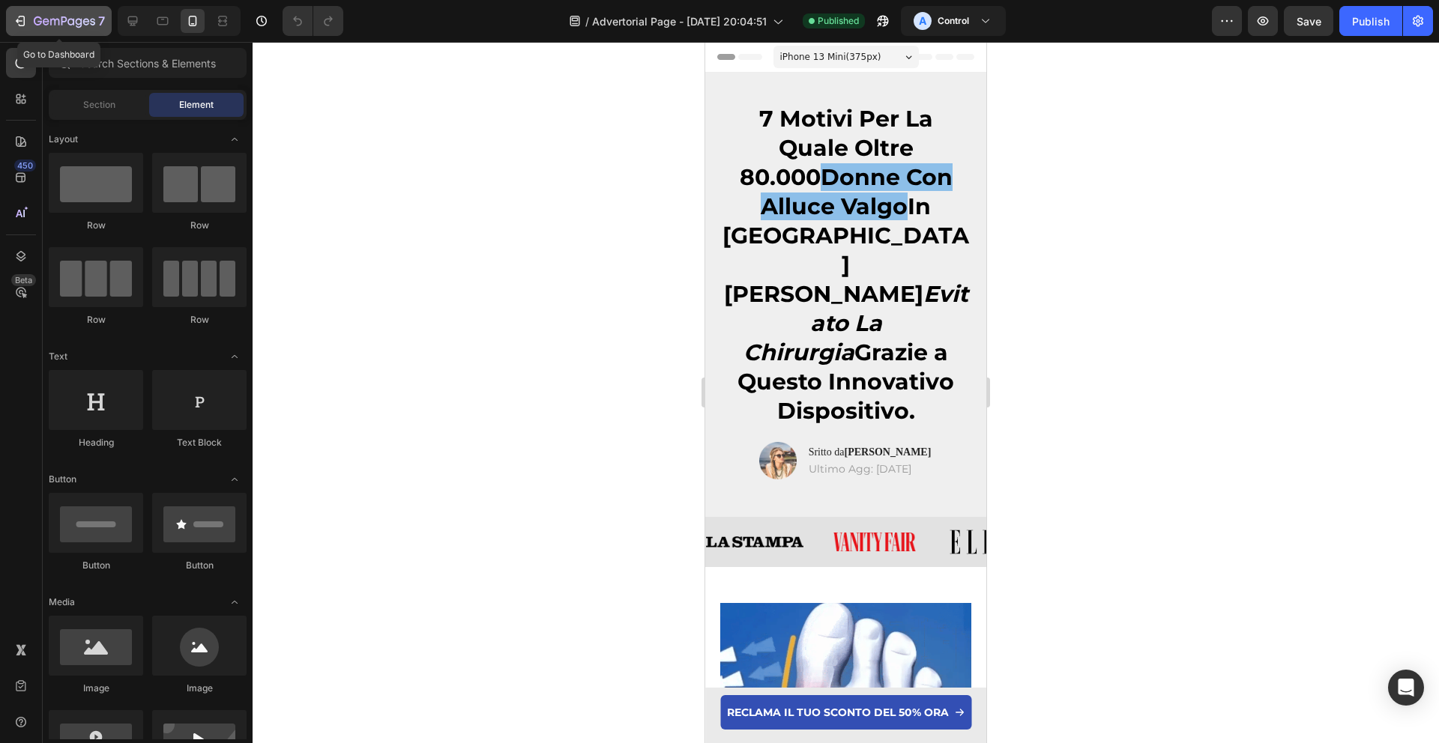
click at [15, 13] on icon "button" at bounding box center [20, 20] width 15 height 15
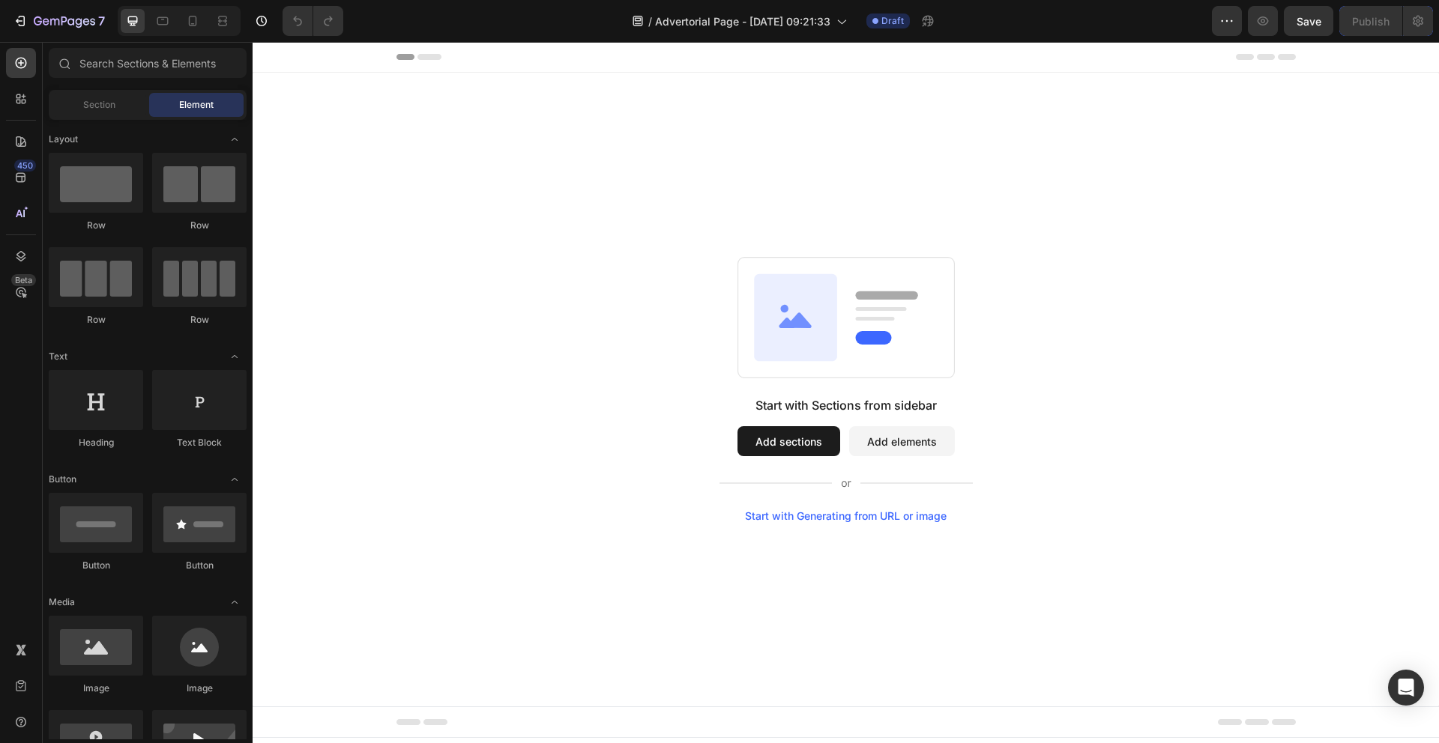
drag, startPoint x: 803, startPoint y: 454, endPoint x: 796, endPoint y: 453, distance: 7.5
click at [801, 453] on button "Add sections" at bounding box center [788, 441] width 103 height 30
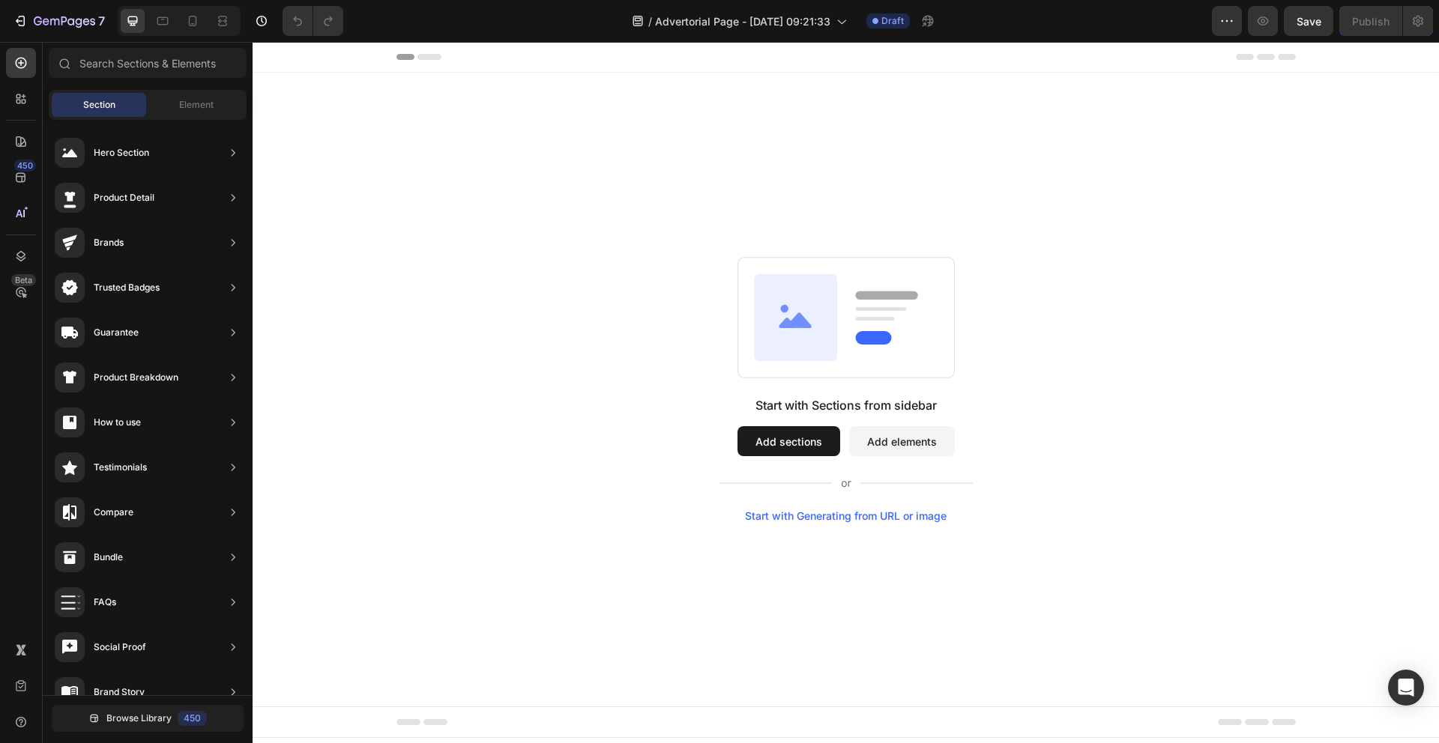
click at [783, 444] on button "Add sections" at bounding box center [788, 441] width 103 height 30
click at [770, 432] on button "Add sections" at bounding box center [788, 441] width 103 height 30
click at [813, 438] on button "Add sections" at bounding box center [788, 441] width 103 height 30
click at [809, 441] on button "Add sections" at bounding box center [788, 441] width 103 height 30
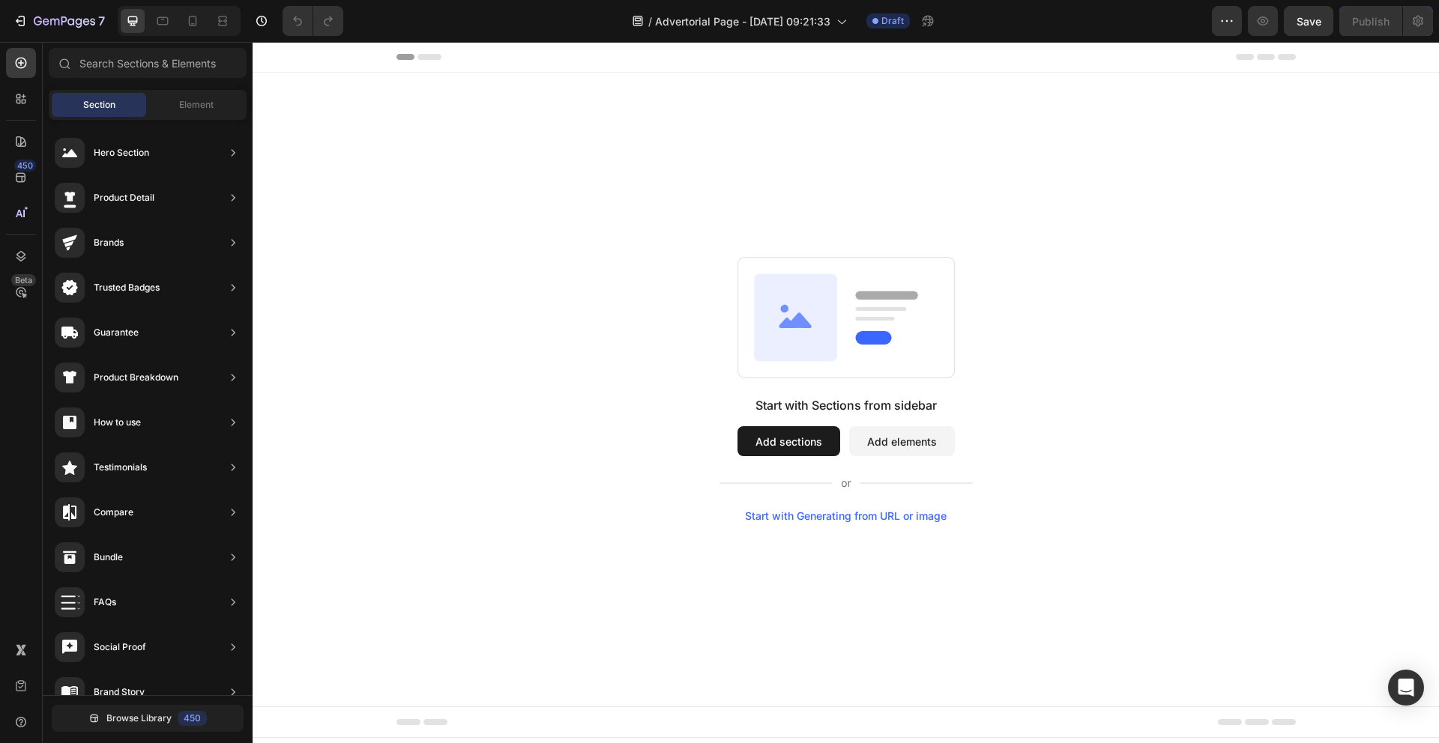
click at [934, 440] on button "Add elements" at bounding box center [902, 441] width 106 height 30
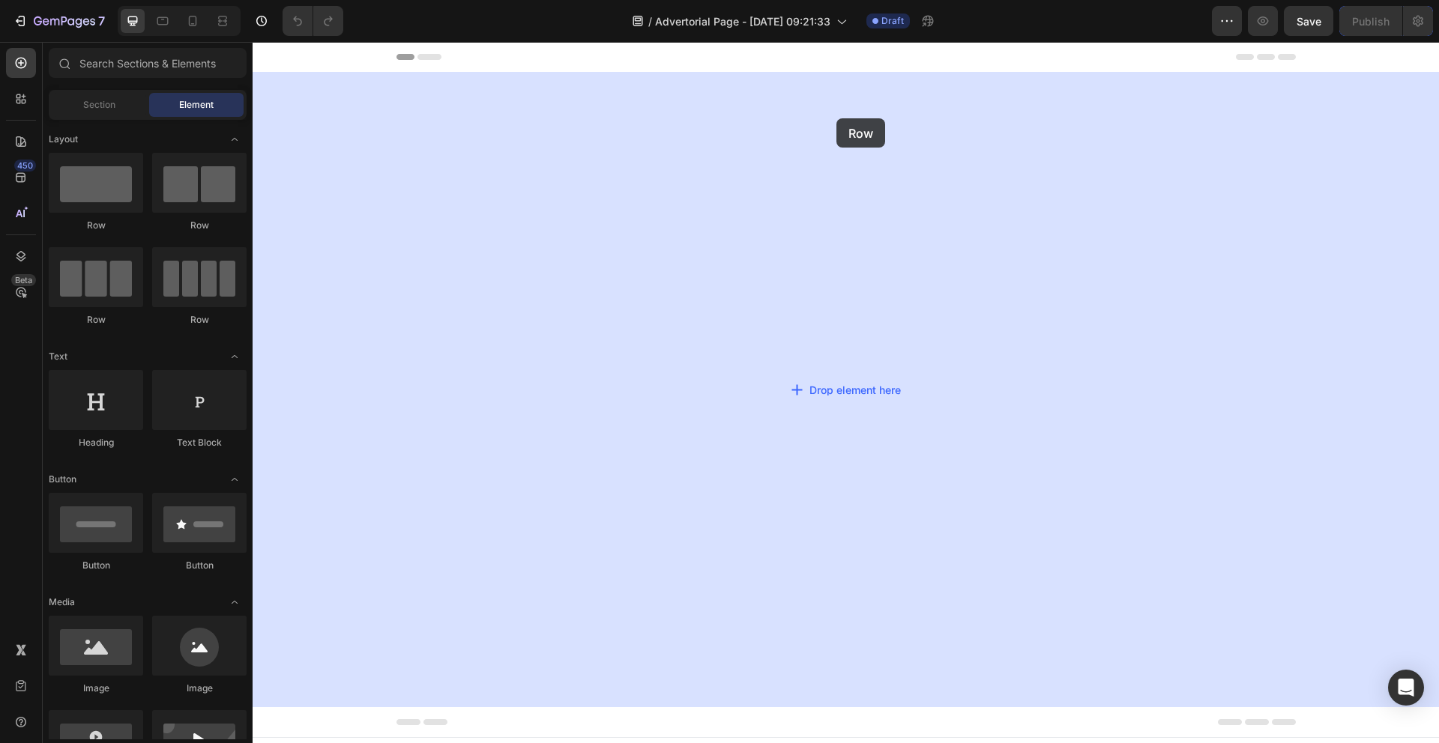
drag, startPoint x: 339, startPoint y: 215, endPoint x: 836, endPoint y: 118, distance: 506.9
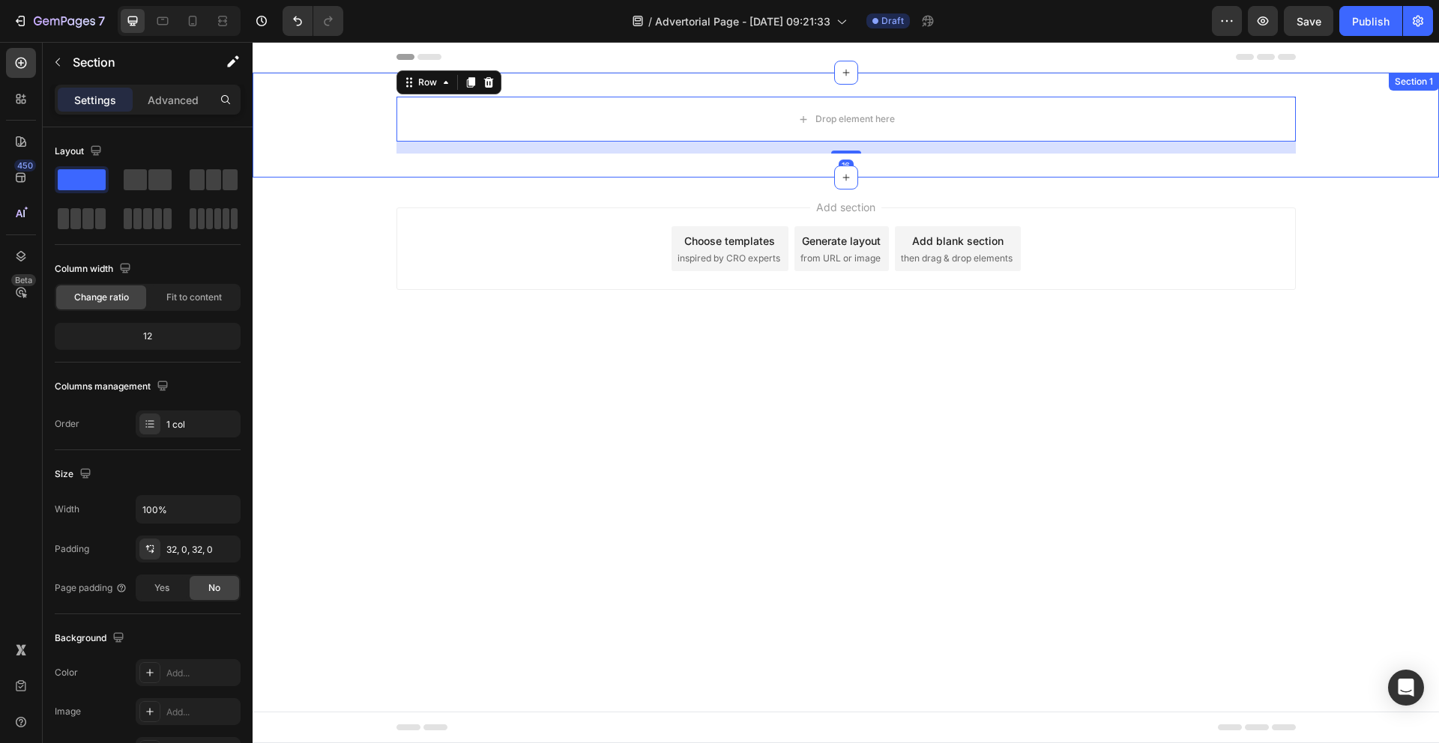
click at [277, 97] on div "Drop element here Row 16" at bounding box center [846, 125] width 1186 height 57
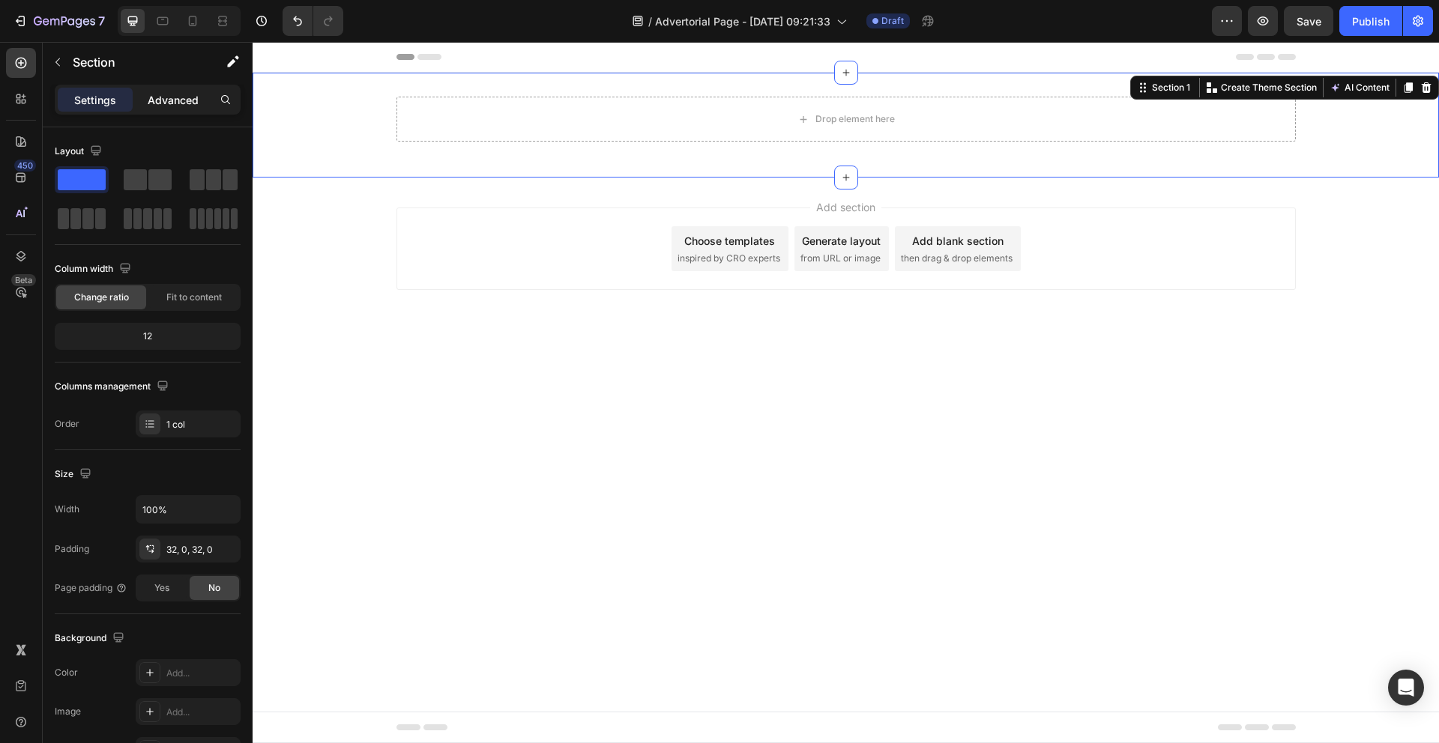
click at [180, 100] on p "Advanced" at bounding box center [173, 100] width 51 height 16
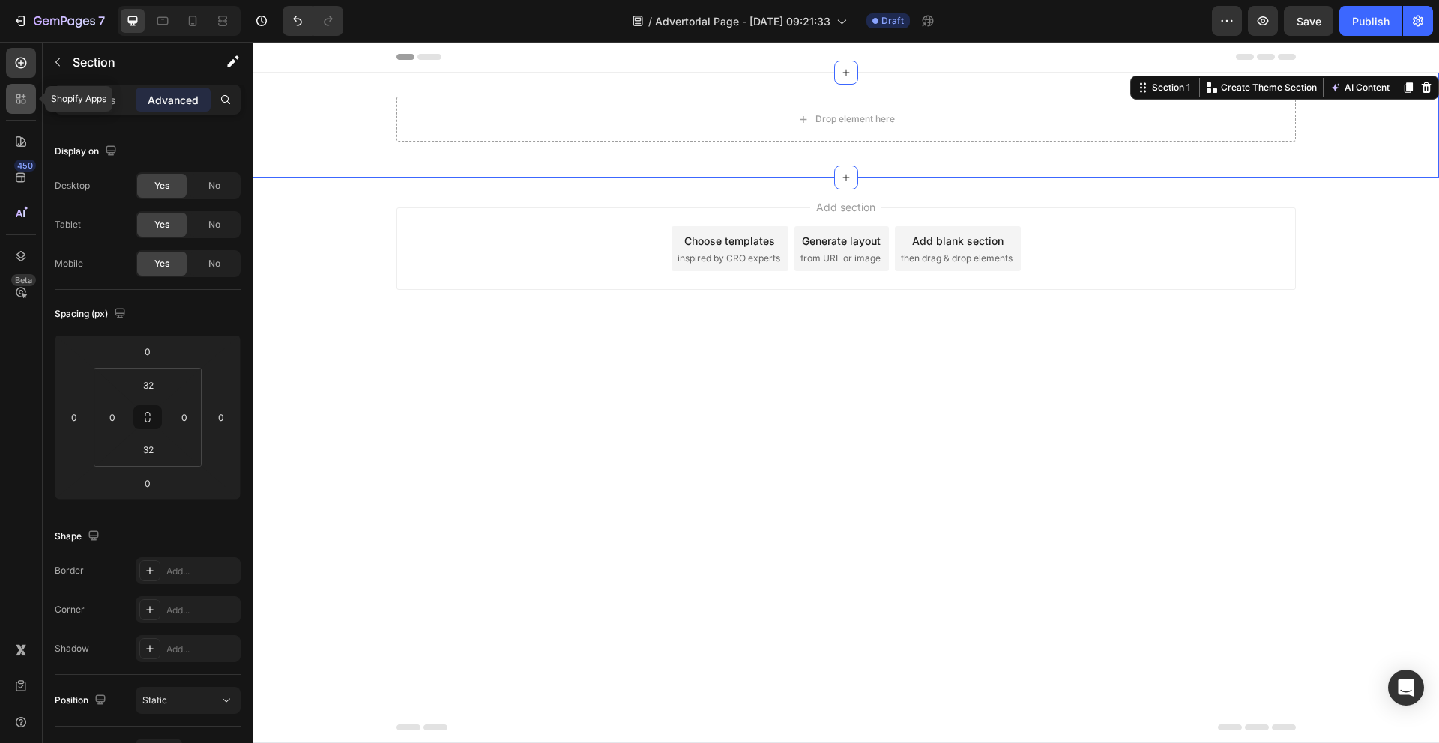
click at [24, 100] on icon at bounding box center [24, 102] width 4 height 4
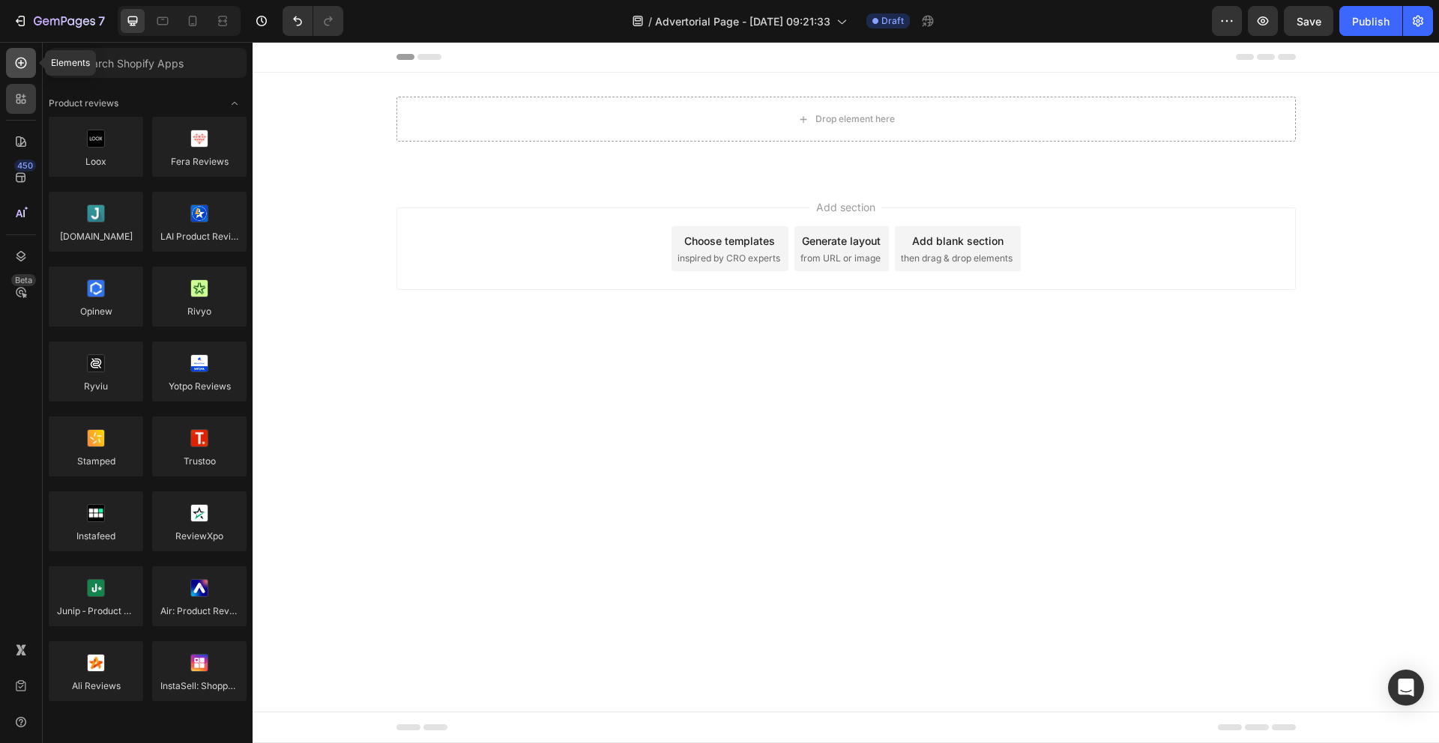
click at [13, 70] on icon at bounding box center [20, 62] width 15 height 15
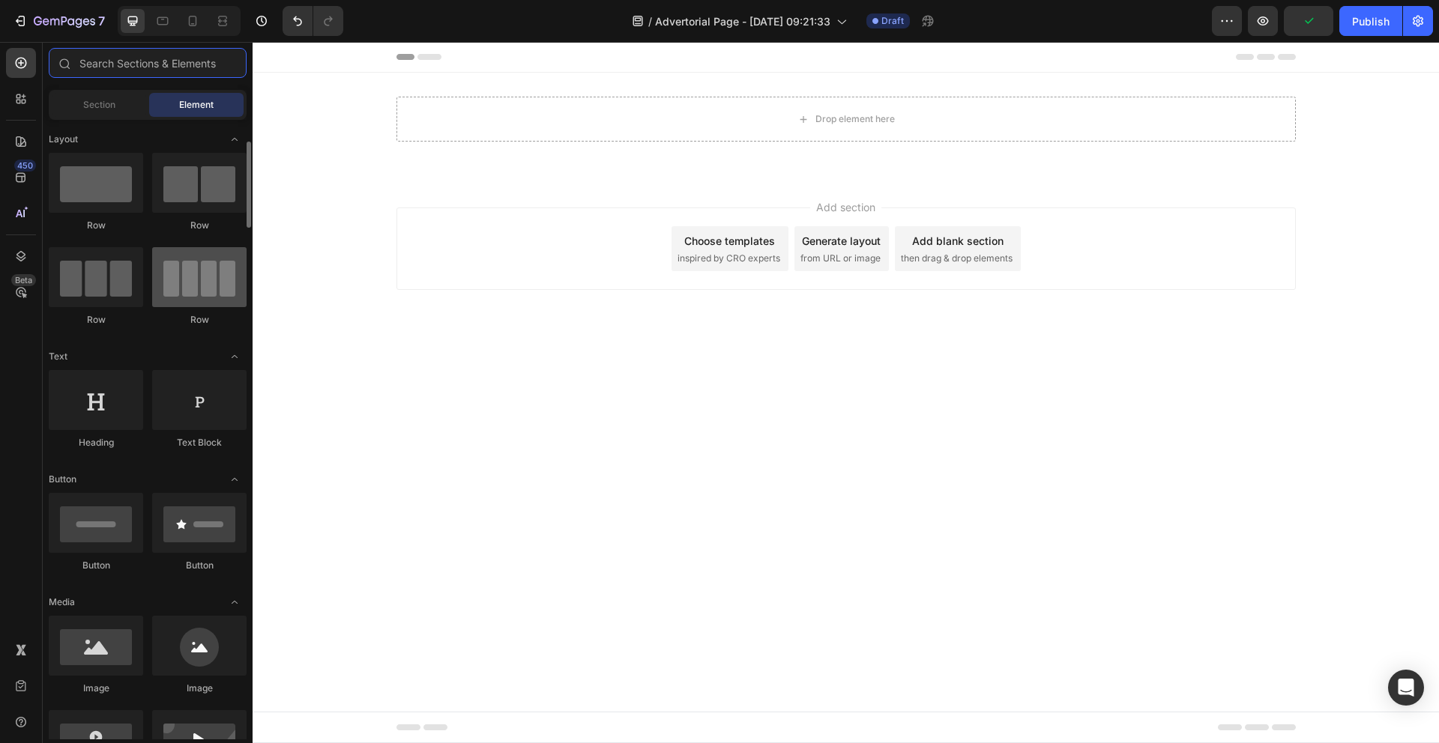
scroll to position [174, 0]
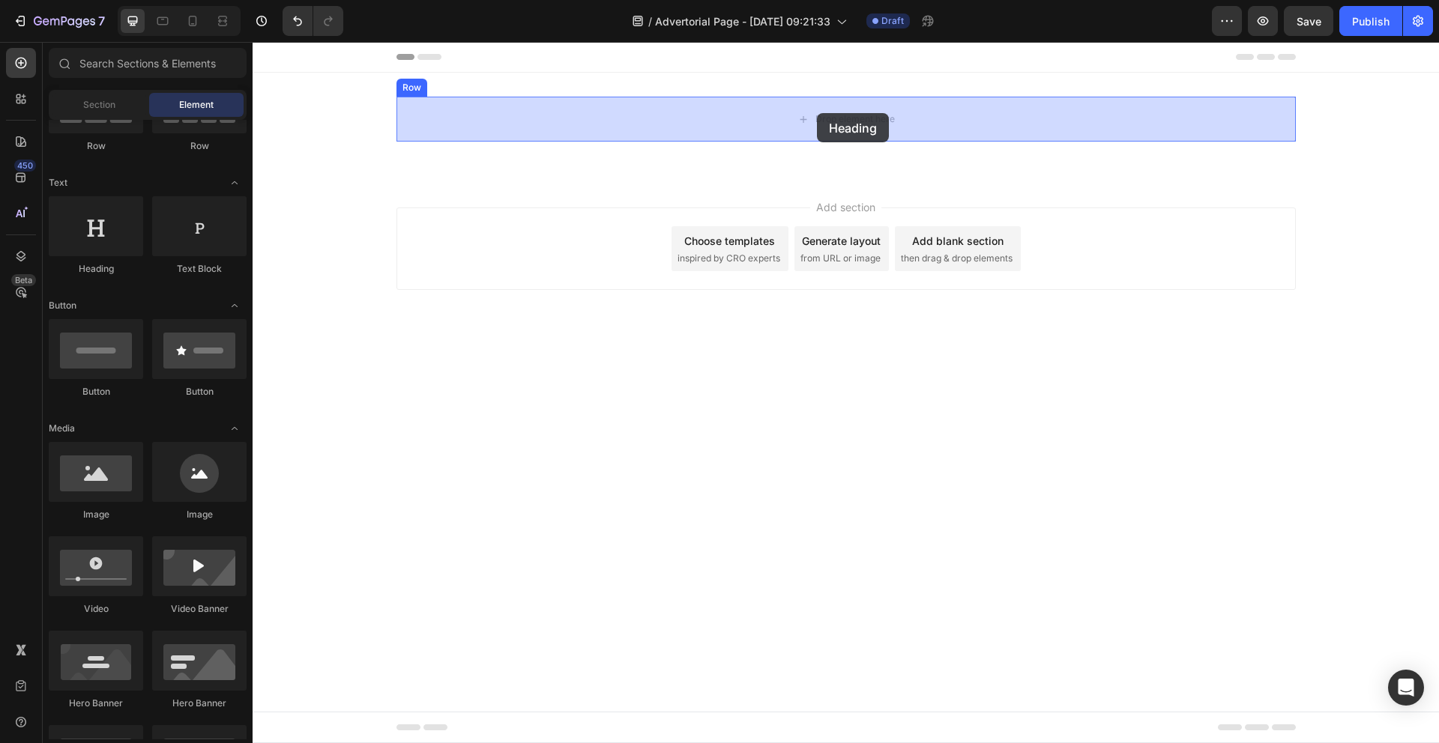
drag, startPoint x: 329, startPoint y: 271, endPoint x: 817, endPoint y: 113, distance: 512.6
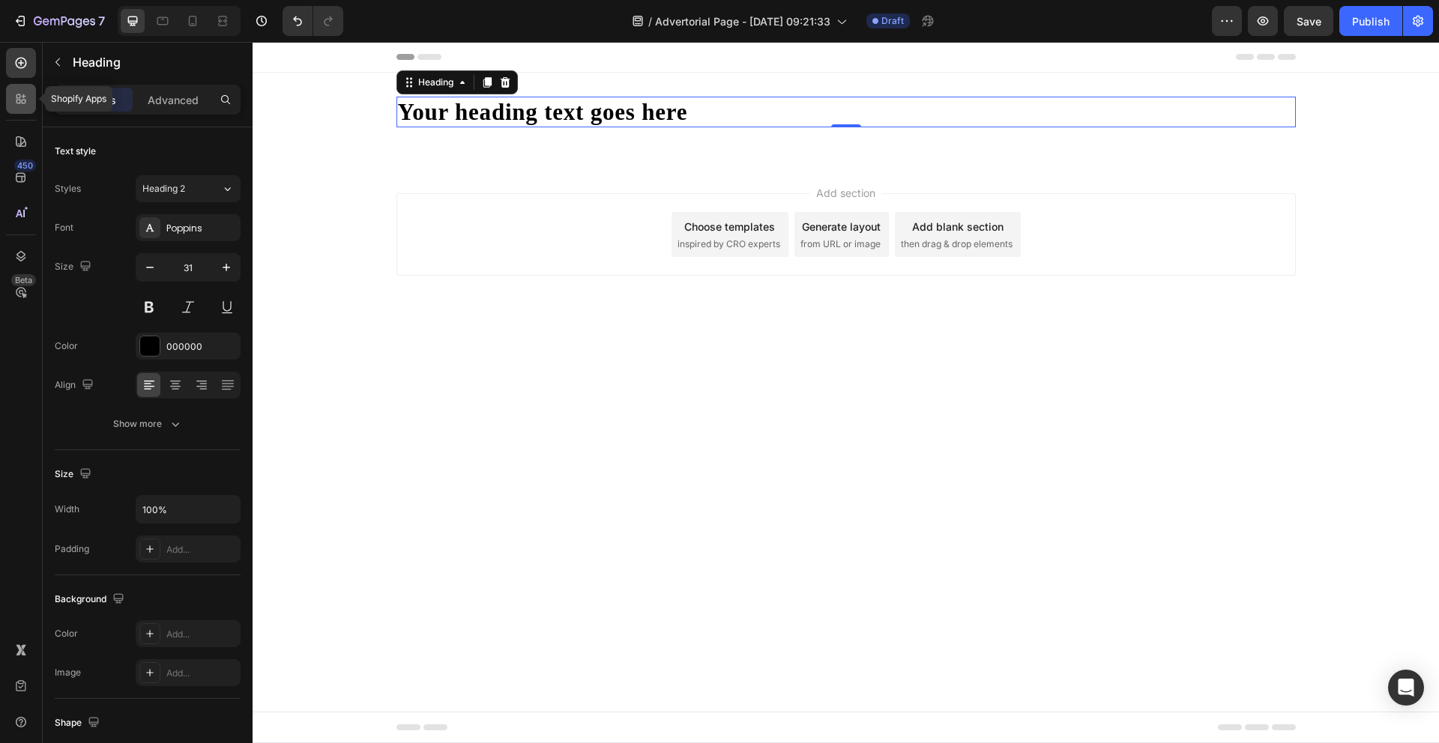
click at [25, 99] on icon at bounding box center [20, 98] width 15 height 15
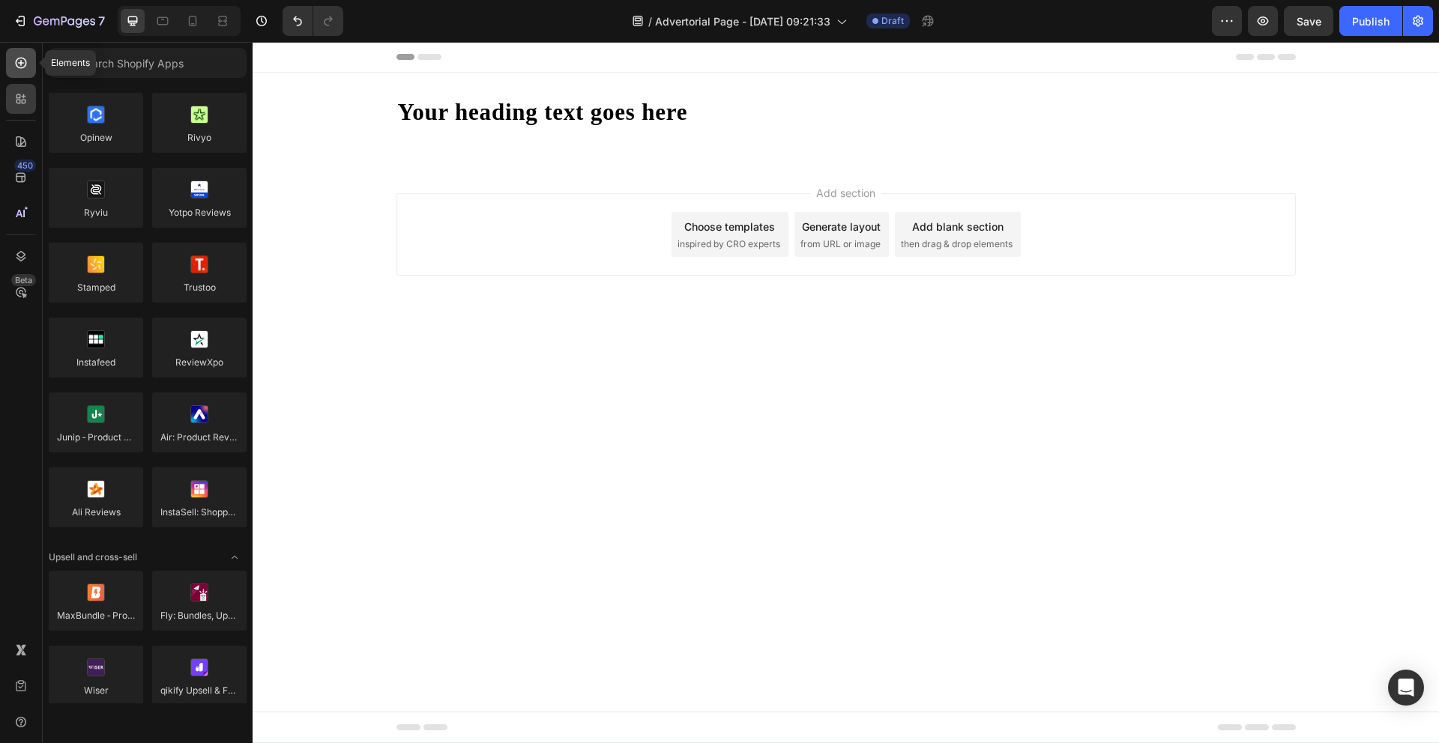
click at [19, 58] on icon at bounding box center [21, 63] width 11 height 11
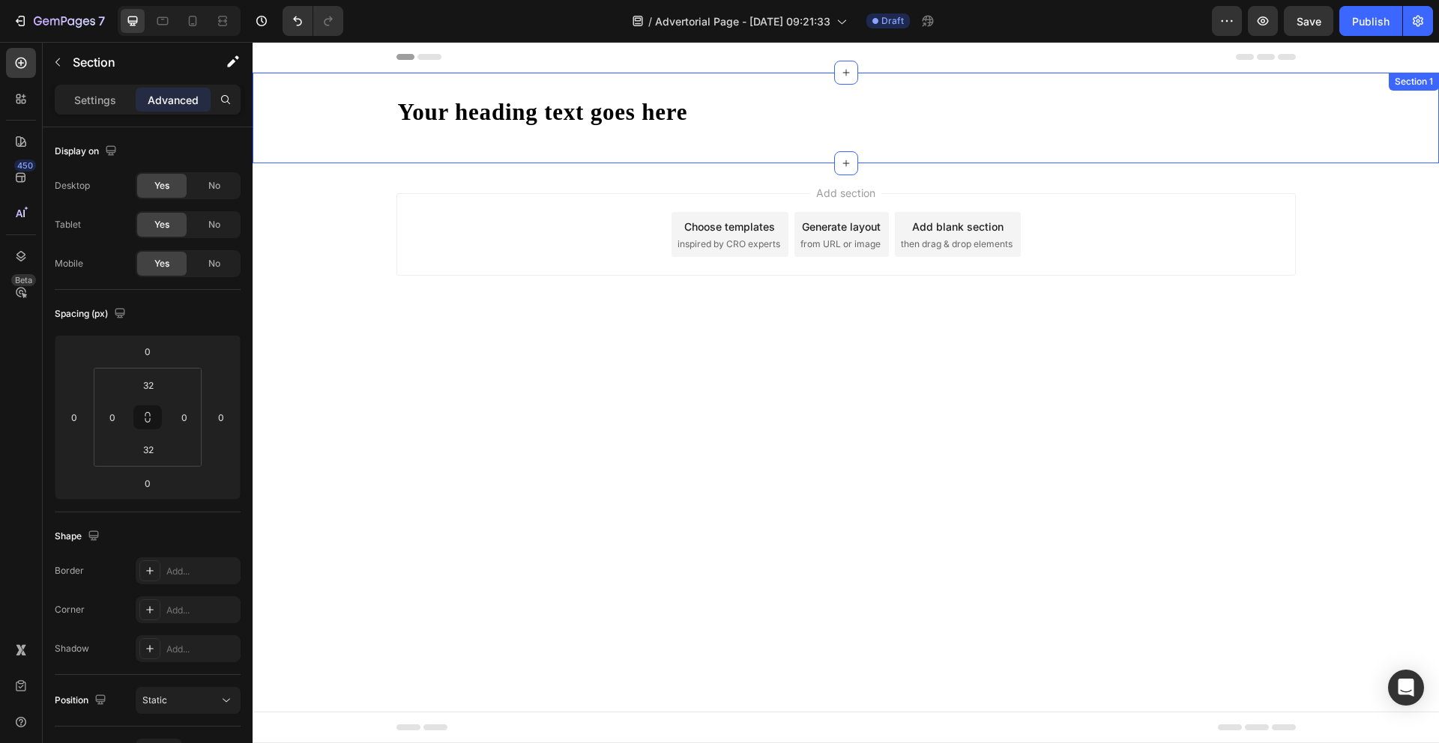
click at [528, 80] on div "Your heading text goes here Heading Row Section 1" at bounding box center [846, 118] width 1186 height 91
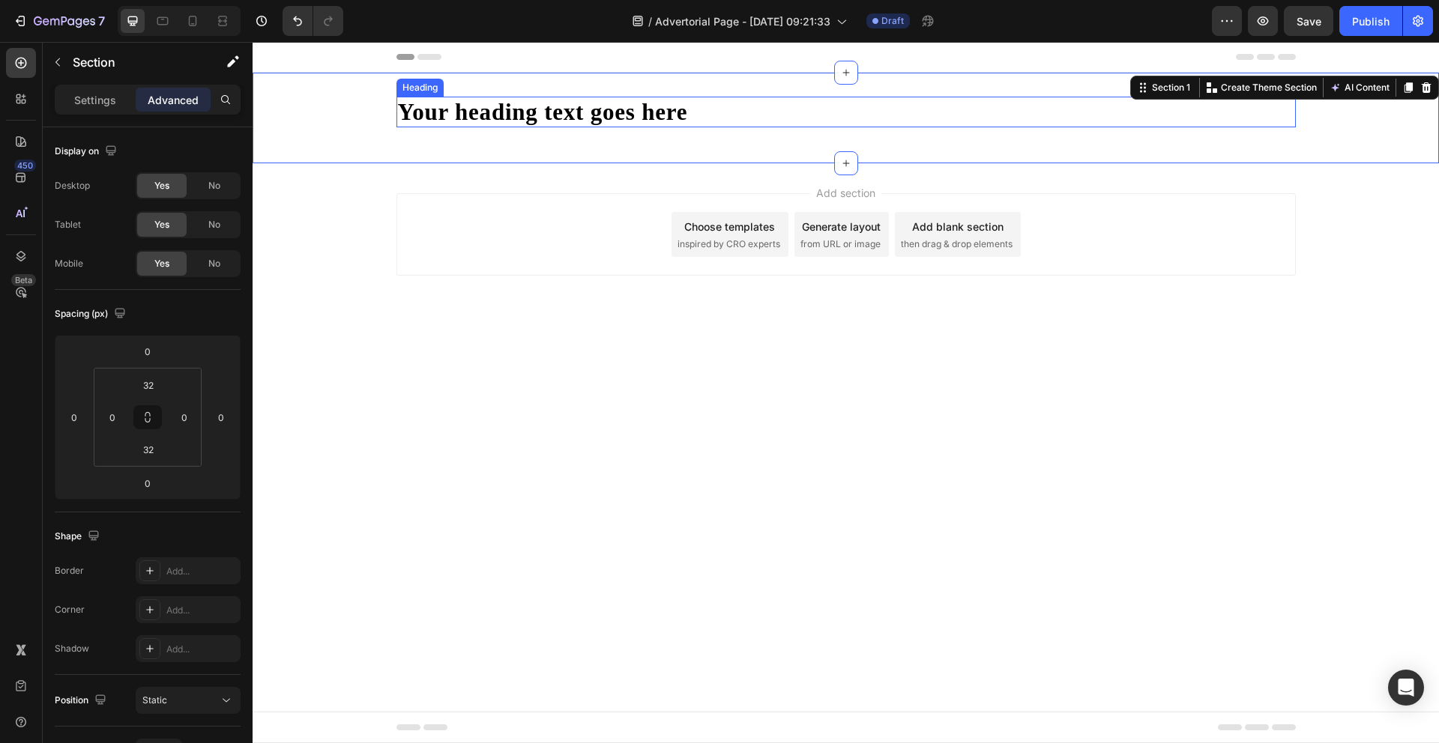
click at [528, 108] on h2 "Your heading text goes here" at bounding box center [845, 112] width 899 height 31
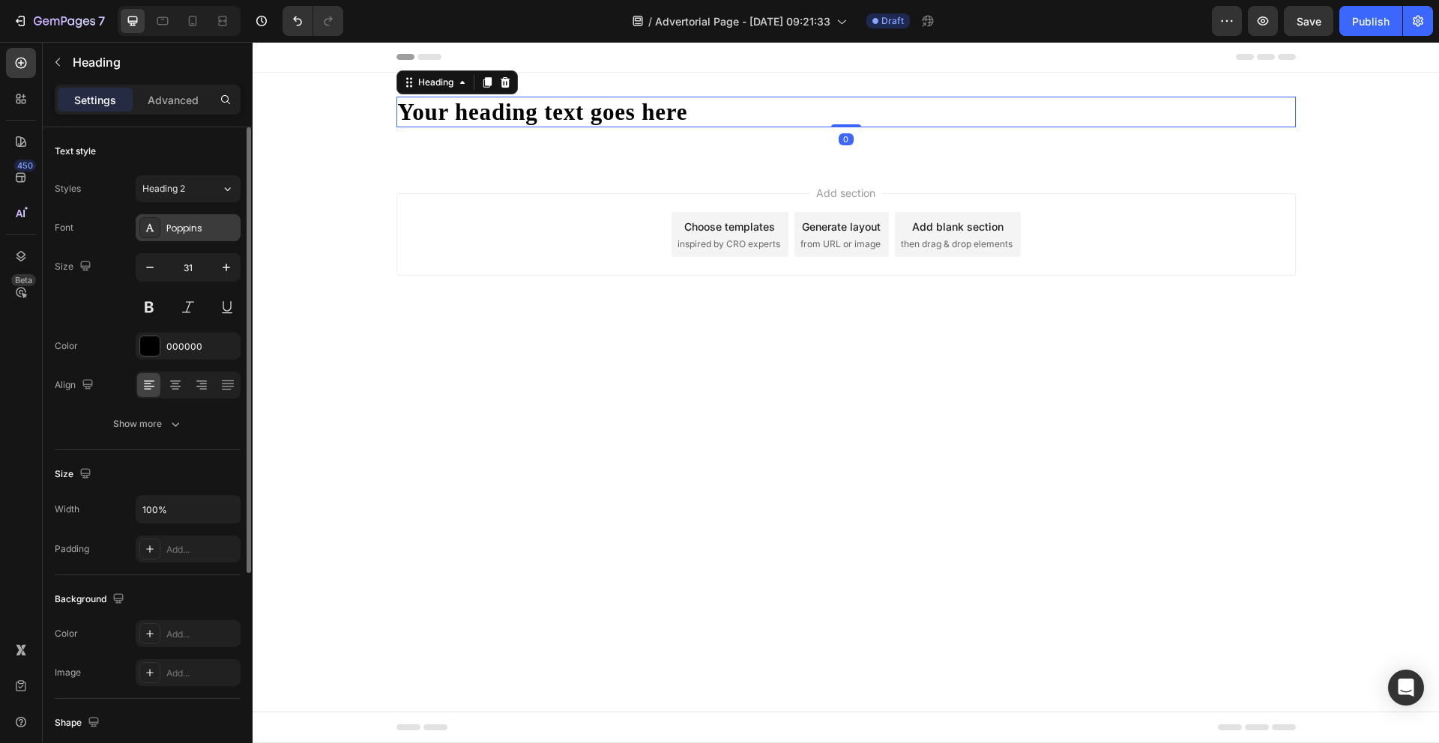
click at [179, 227] on div "Poppins" at bounding box center [201, 228] width 70 height 13
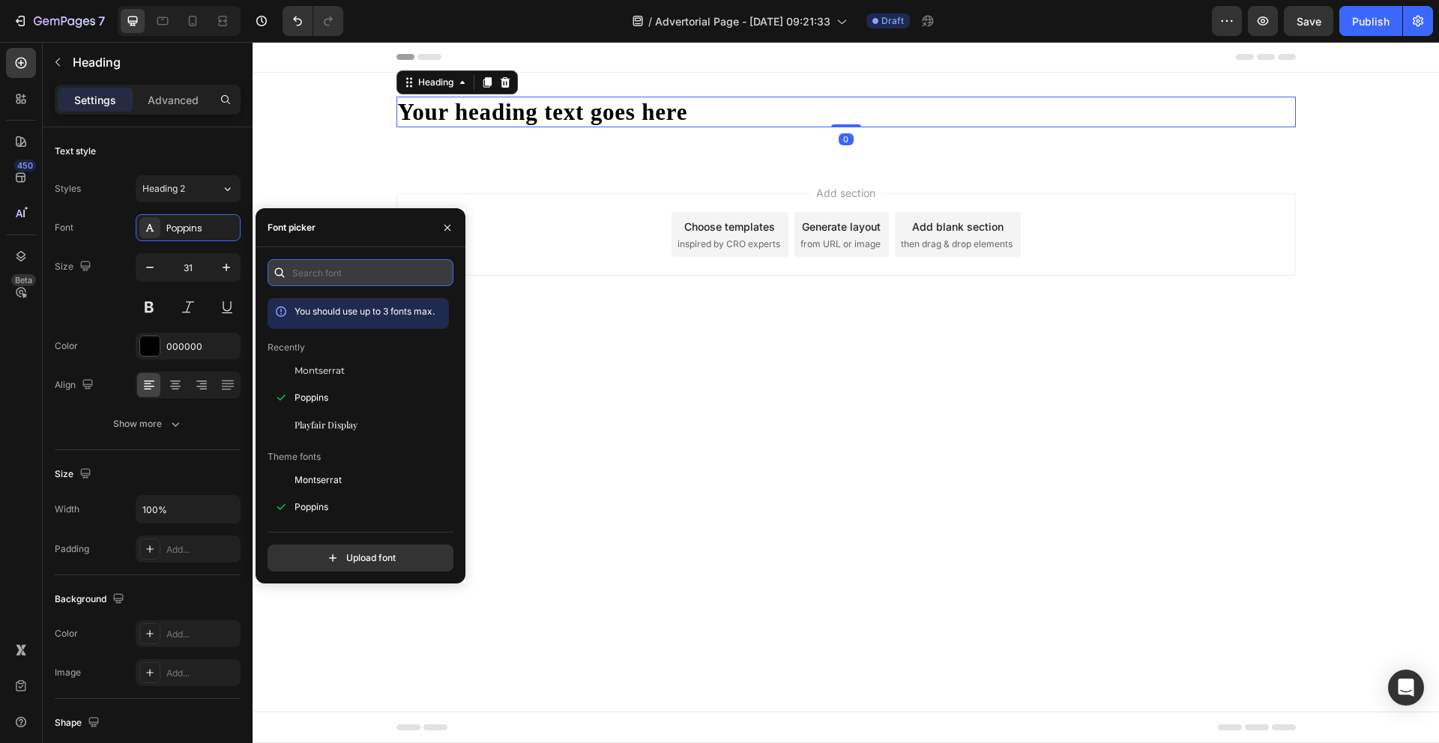
click at [297, 274] on input "text" at bounding box center [361, 272] width 186 height 27
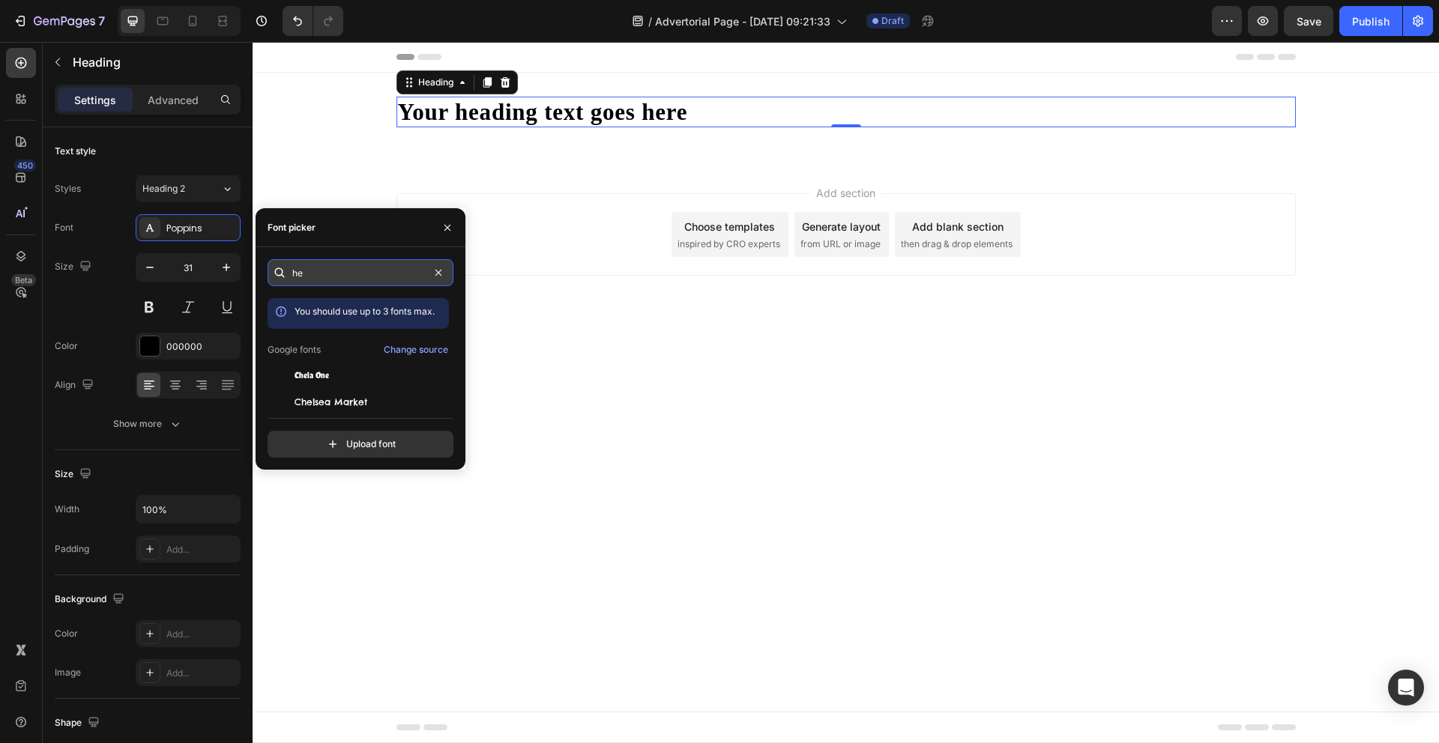
type input "h"
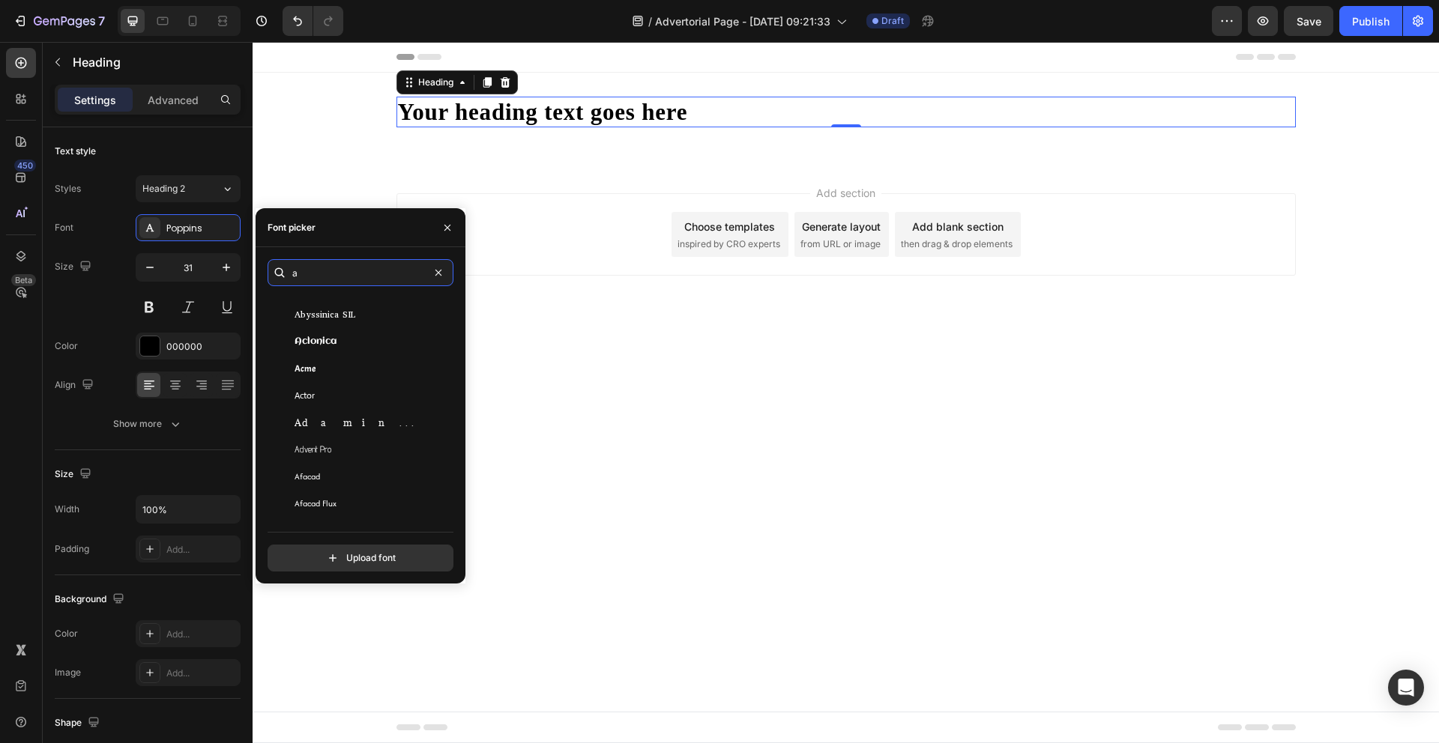
scroll to position [0, 0]
type input "a"
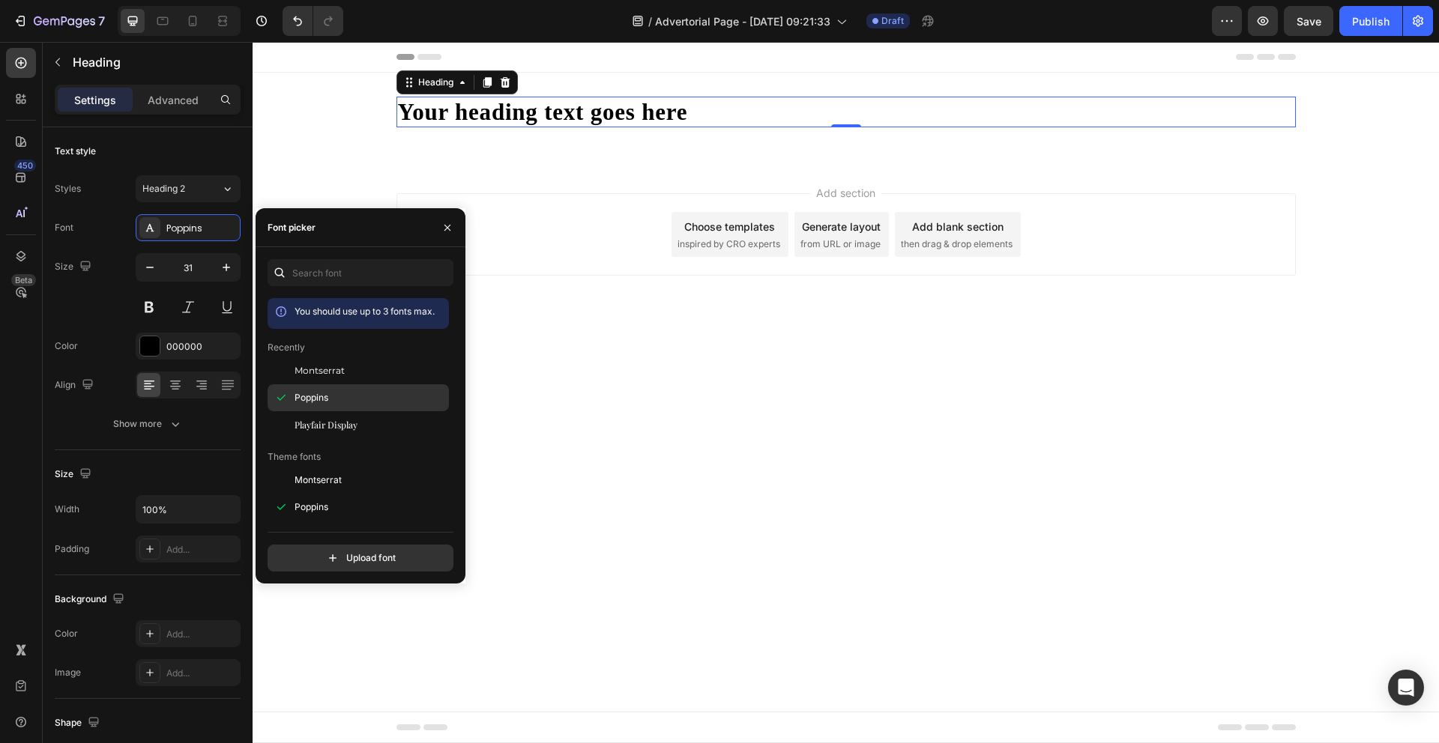
click at [330, 399] on div "Poppins" at bounding box center [369, 397] width 151 height 13
click at [123, 284] on div "Size 31" at bounding box center [148, 286] width 186 height 67
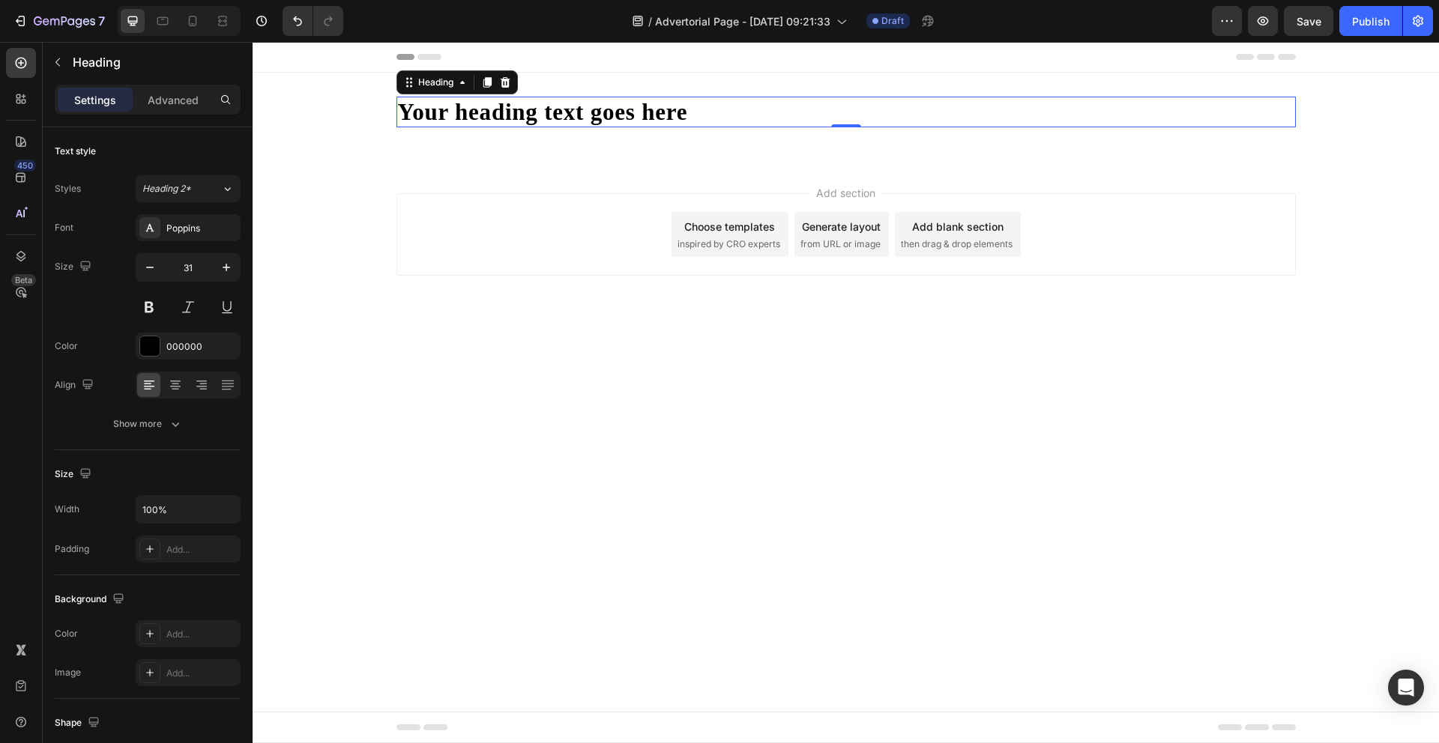
click at [548, 112] on h2 "Your heading text goes here" at bounding box center [845, 112] width 899 height 31
click at [548, 112] on p "Your heading text goes here" at bounding box center [846, 112] width 896 height 28
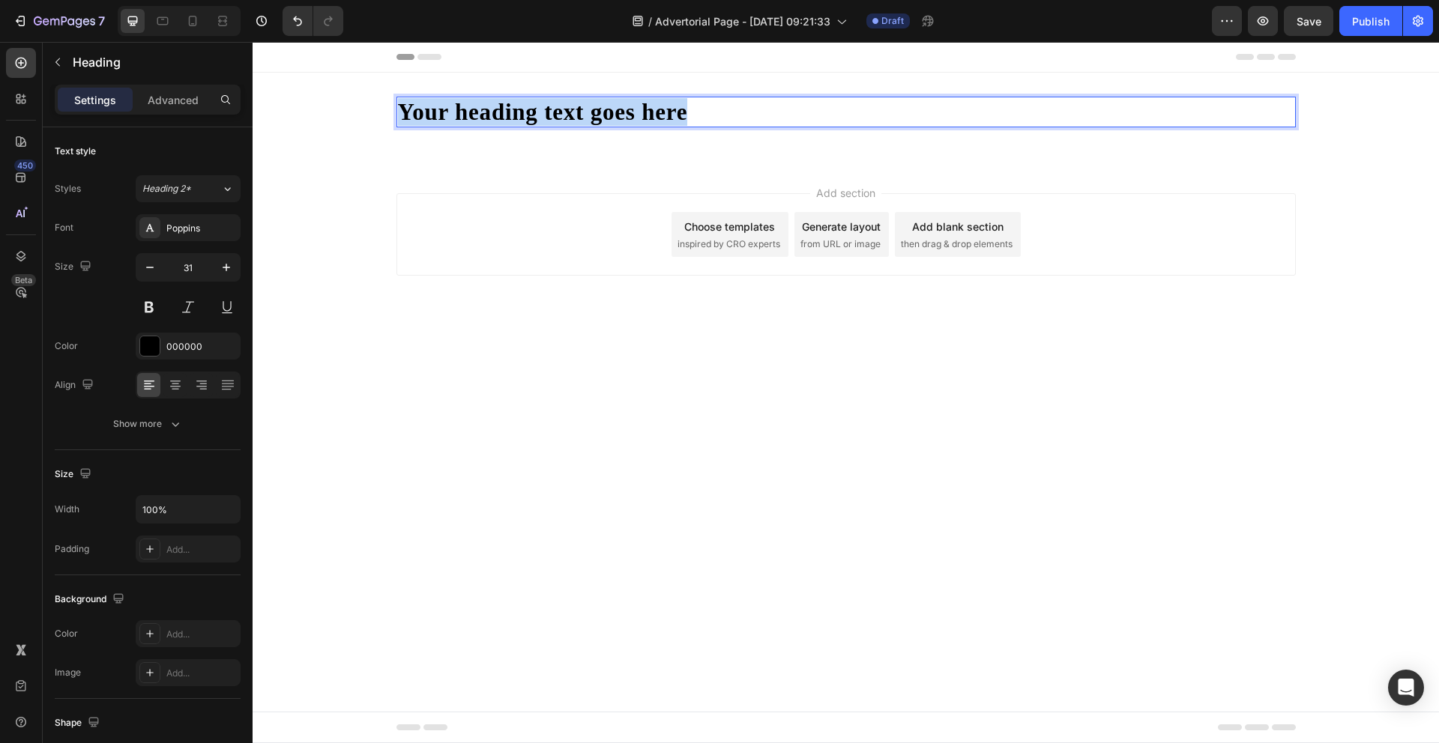
click at [548, 112] on p "Your heading text goes here" at bounding box center [846, 112] width 896 height 28
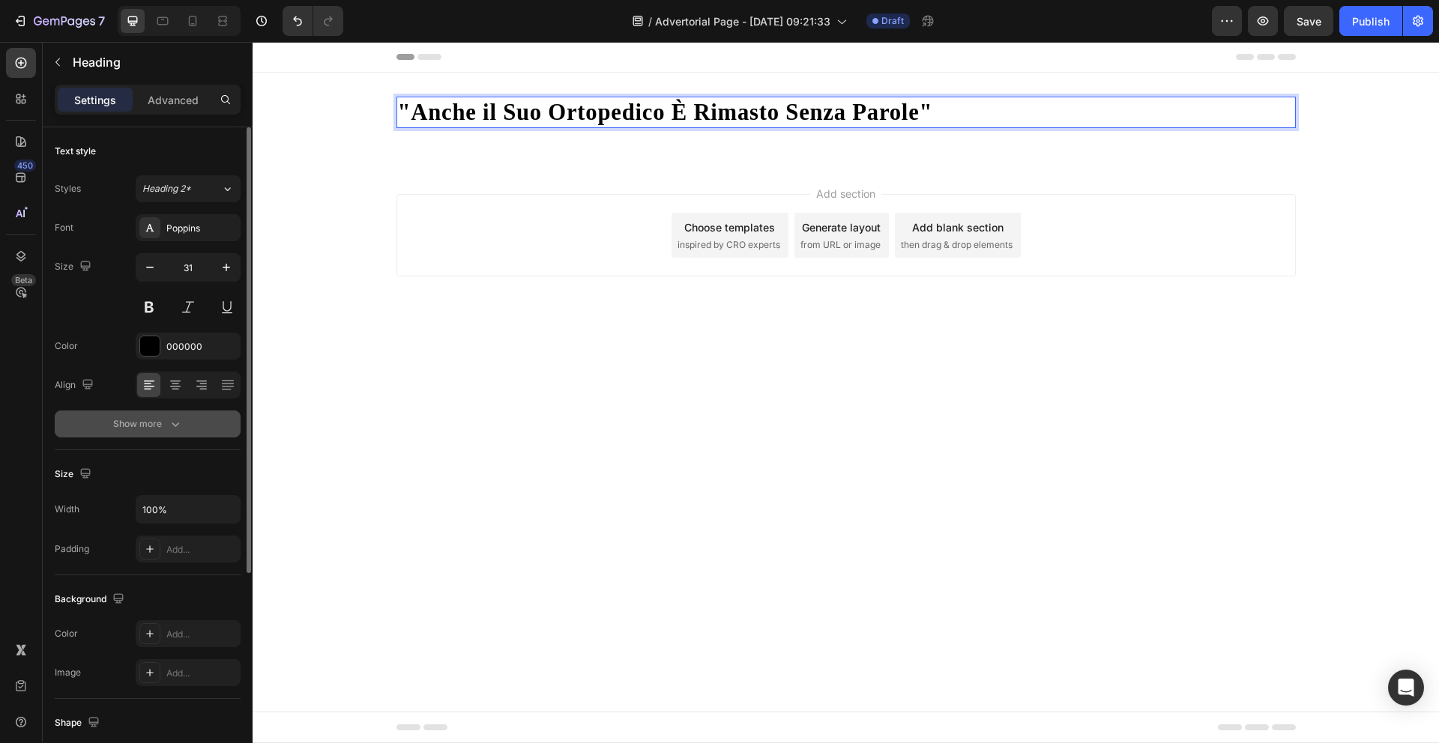
click at [168, 420] on icon "button" at bounding box center [175, 424] width 15 height 15
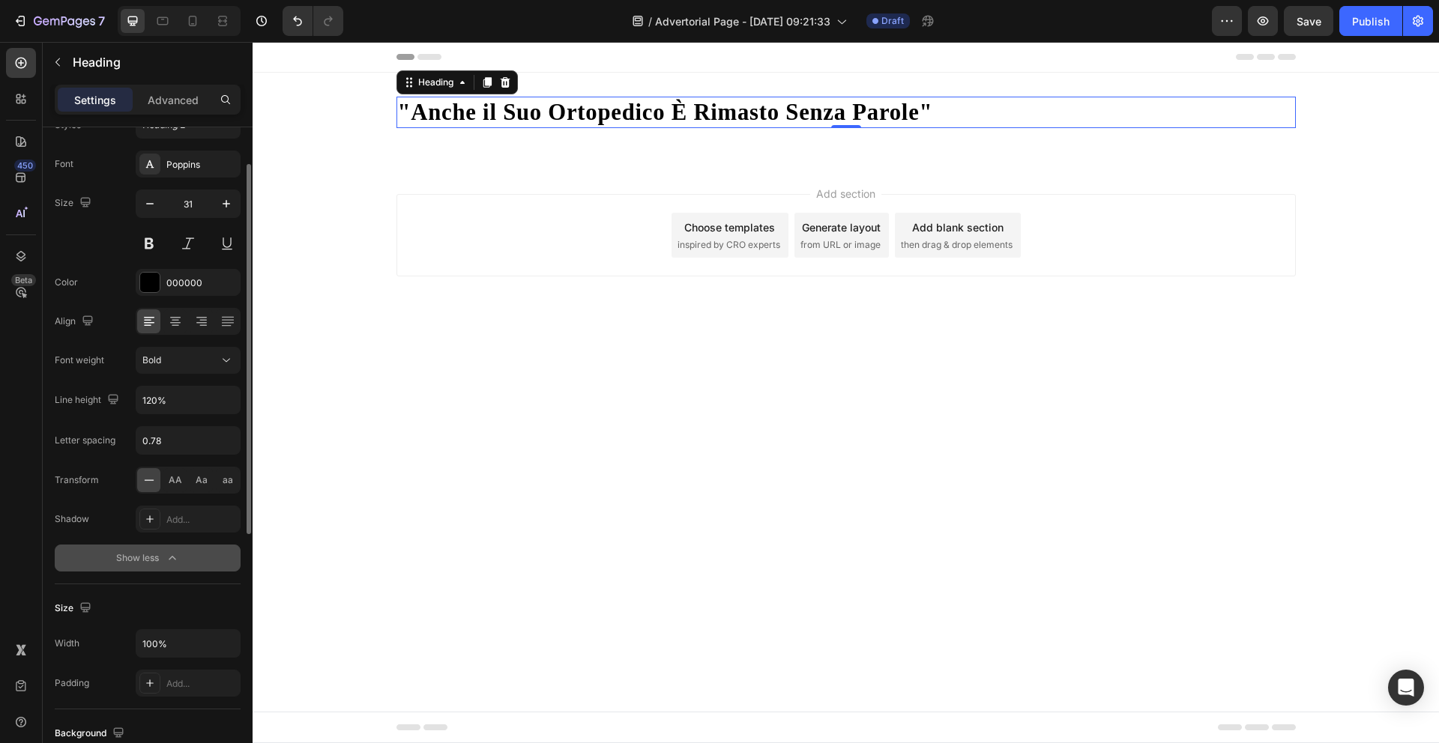
scroll to position [64, 0]
click at [200, 363] on div "Bold" at bounding box center [180, 359] width 76 height 13
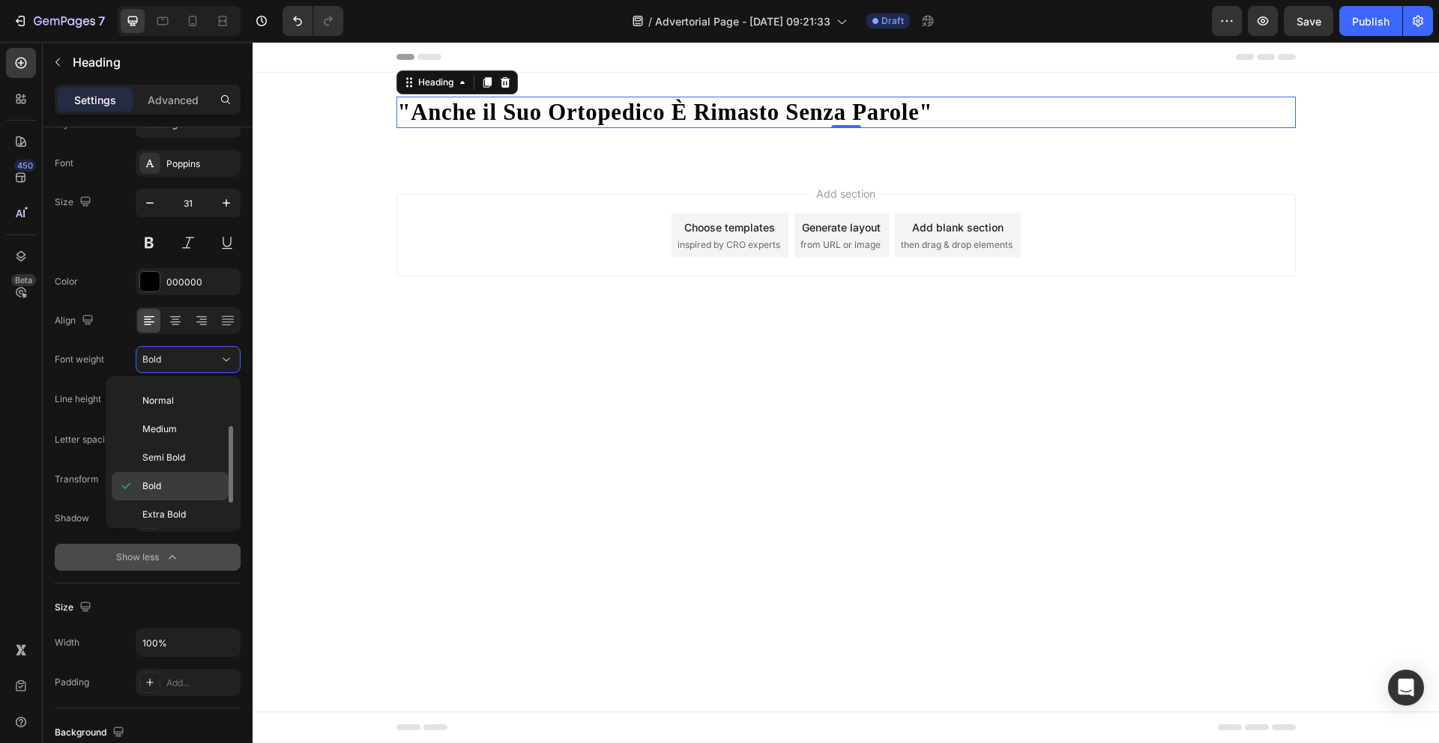
click at [165, 487] on p "Bold" at bounding box center [181, 486] width 79 height 13
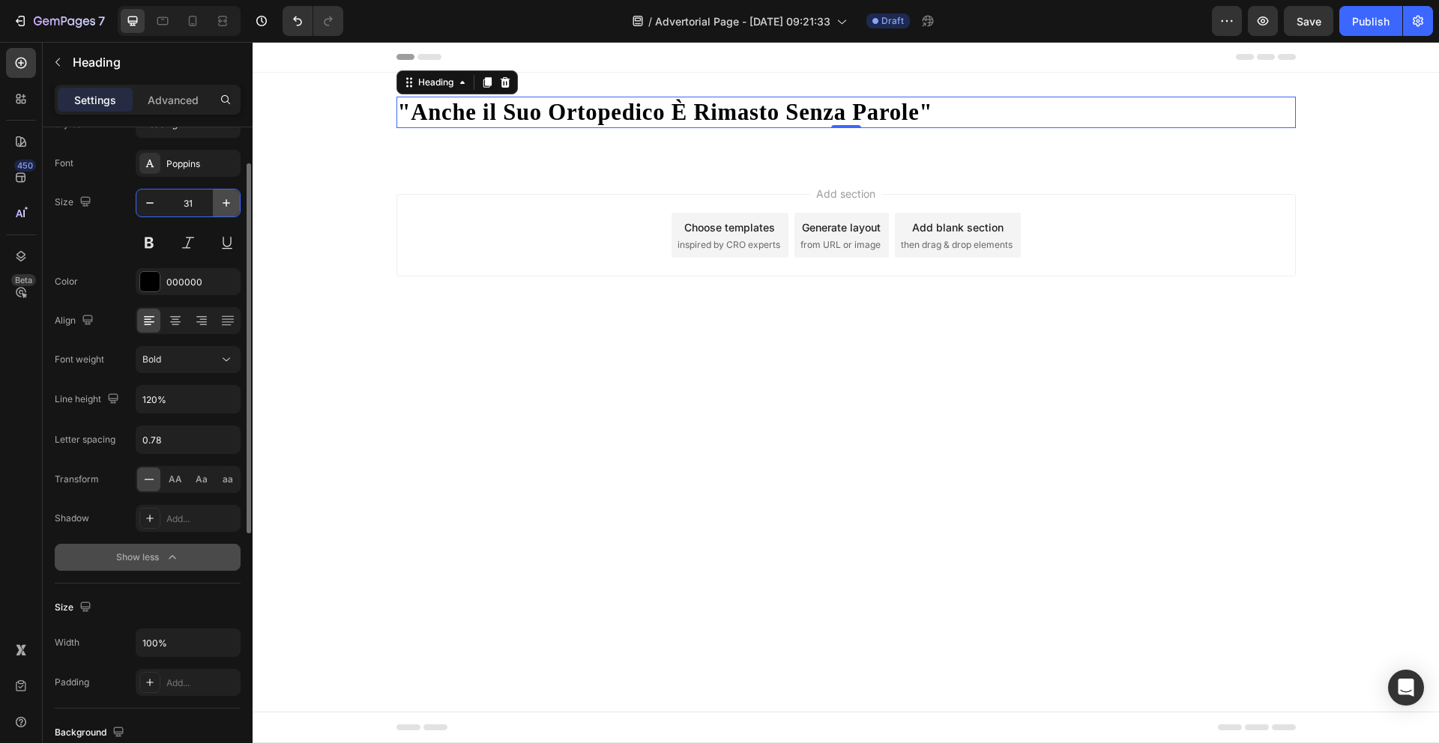
drag, startPoint x: 188, startPoint y: 199, endPoint x: 233, endPoint y: 197, distance: 45.0
click at [172, 196] on input "31" at bounding box center [187, 203] width 49 height 27
click at [187, 199] on input "31" at bounding box center [187, 203] width 49 height 27
drag, startPoint x: 187, startPoint y: 199, endPoint x: 205, endPoint y: 196, distance: 18.2
click at [187, 199] on input "31" at bounding box center [187, 203] width 49 height 27
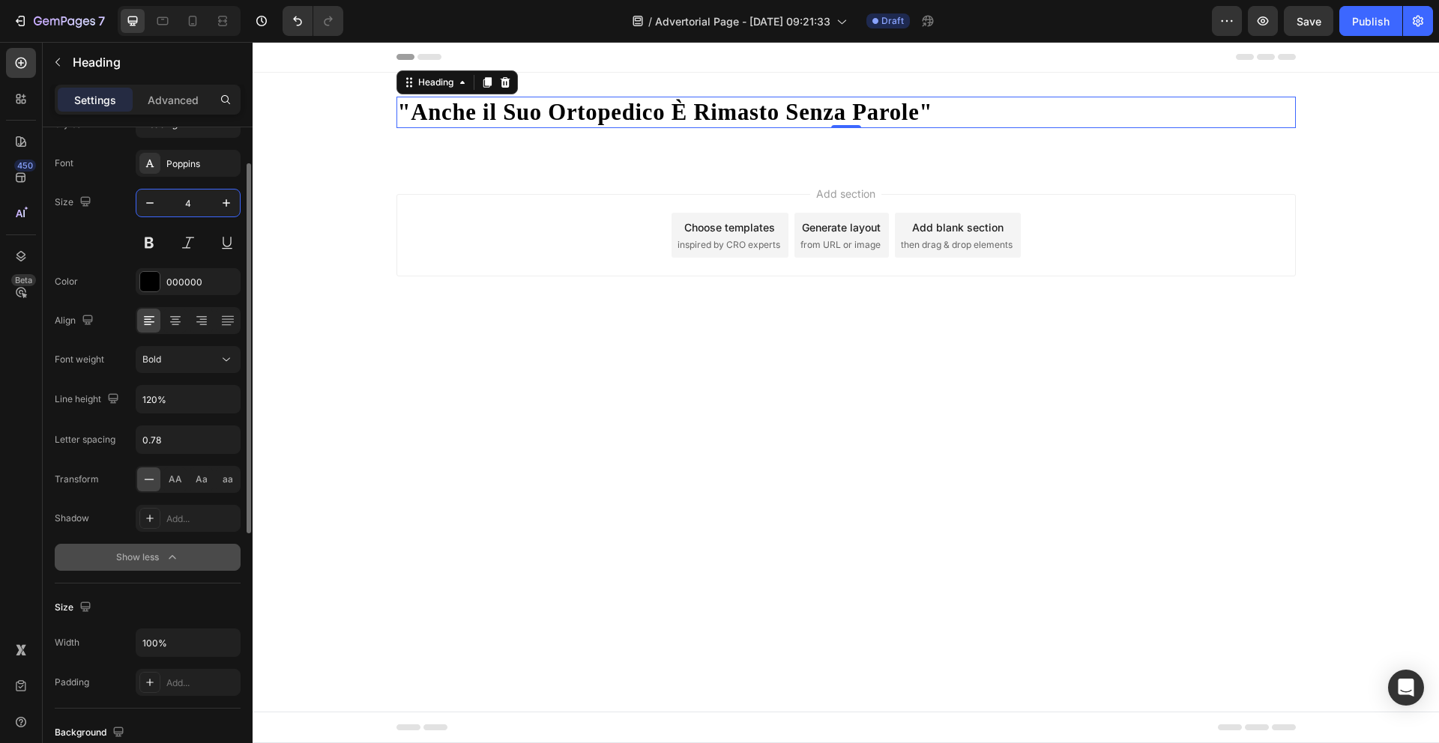
type input "48"
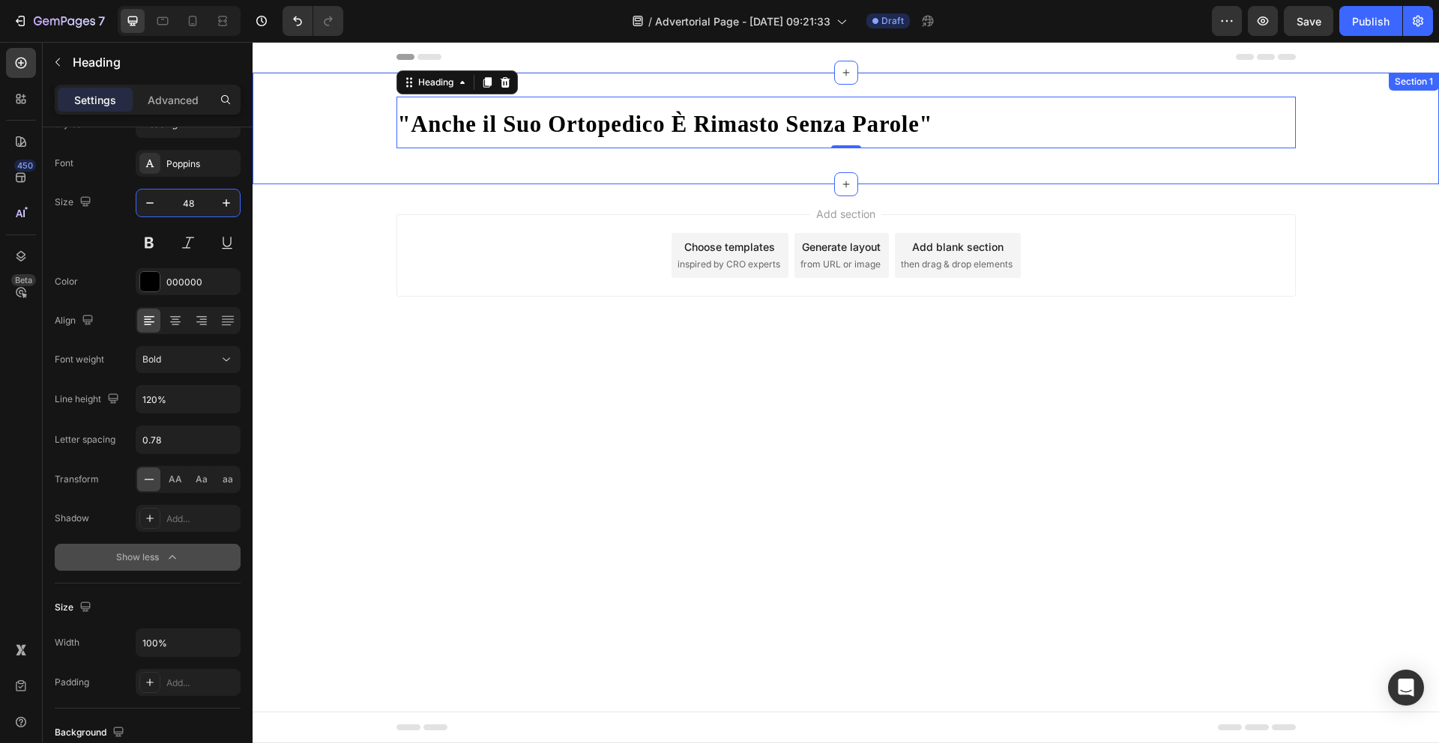
click at [476, 157] on div "⁠⁠⁠⁠⁠⁠⁠ "Anche il Suo Ortopedico È Rimasto Senza Parole" Heading 0 Row" at bounding box center [846, 129] width 1186 height 64
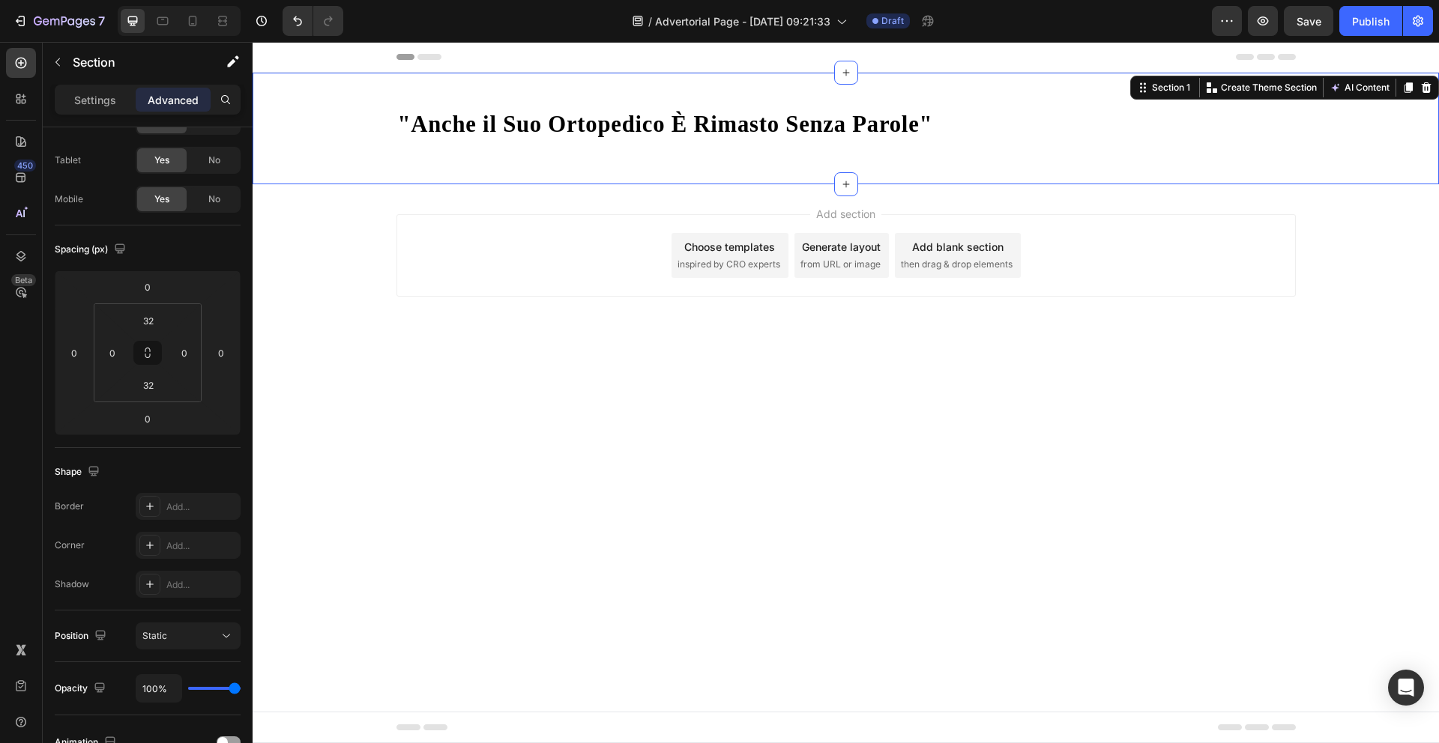
scroll to position [0, 0]
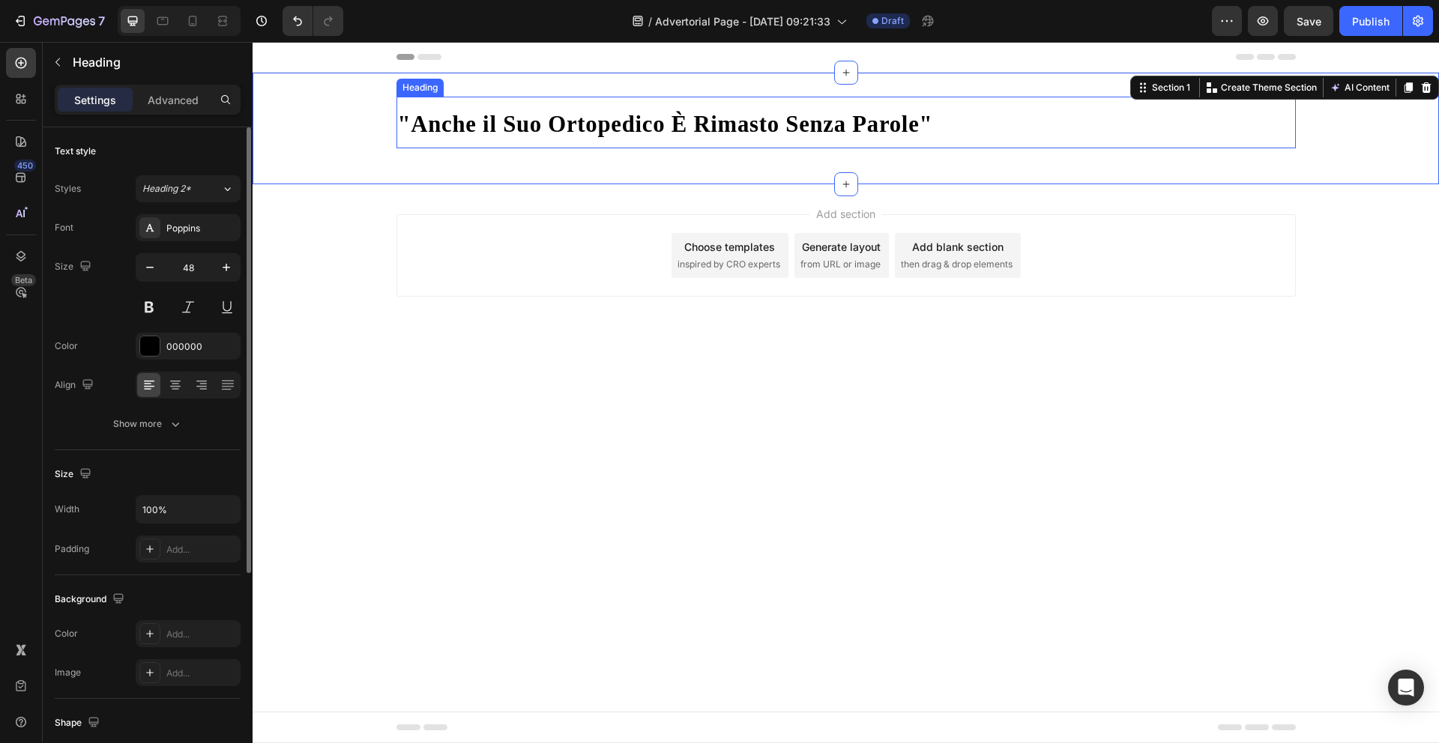
click at [504, 133] on strong ""Anche il Suo Ortopedico È Rimasto Senza Parole"" at bounding box center [665, 124] width 535 height 25
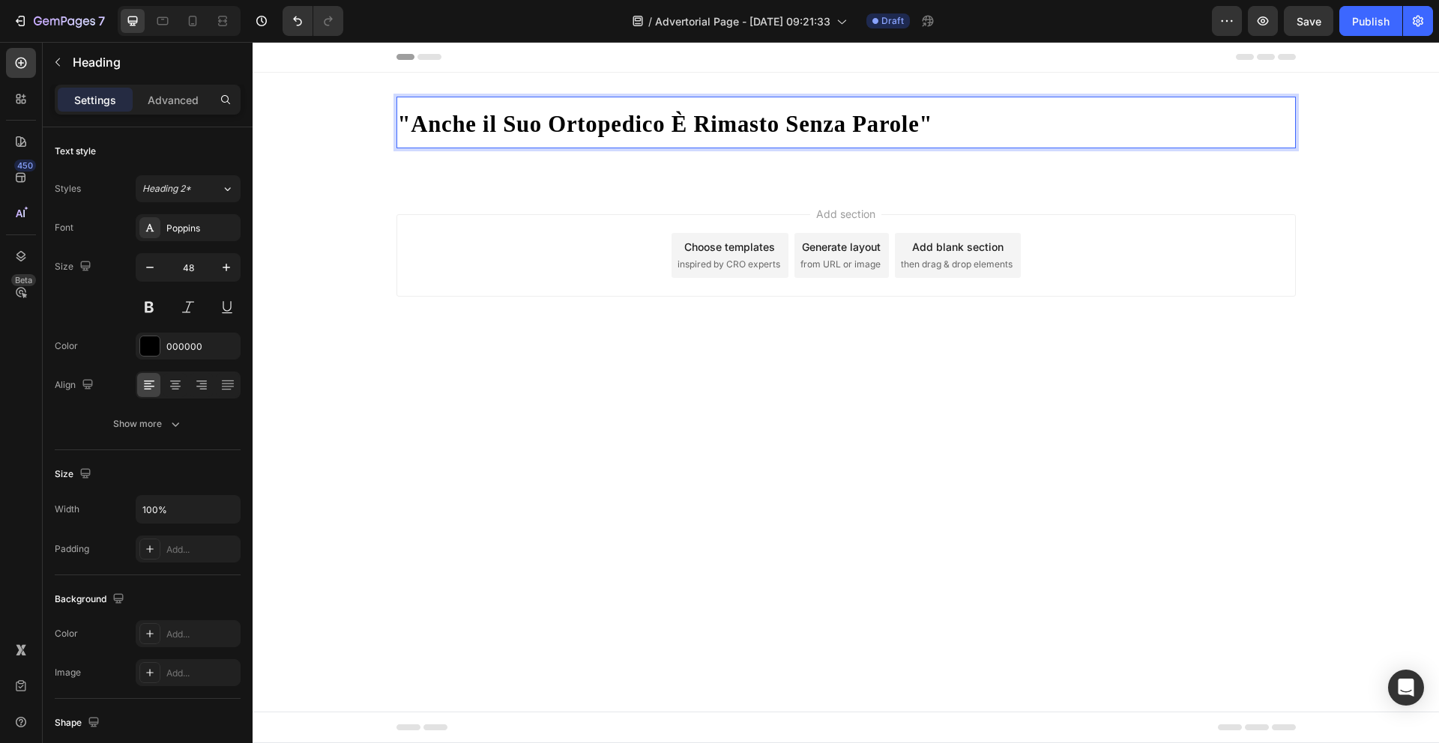
click at [474, 124] on strong ""Anche il Suo Ortopedico È Rimasto Senza Parole"" at bounding box center [665, 124] width 535 height 25
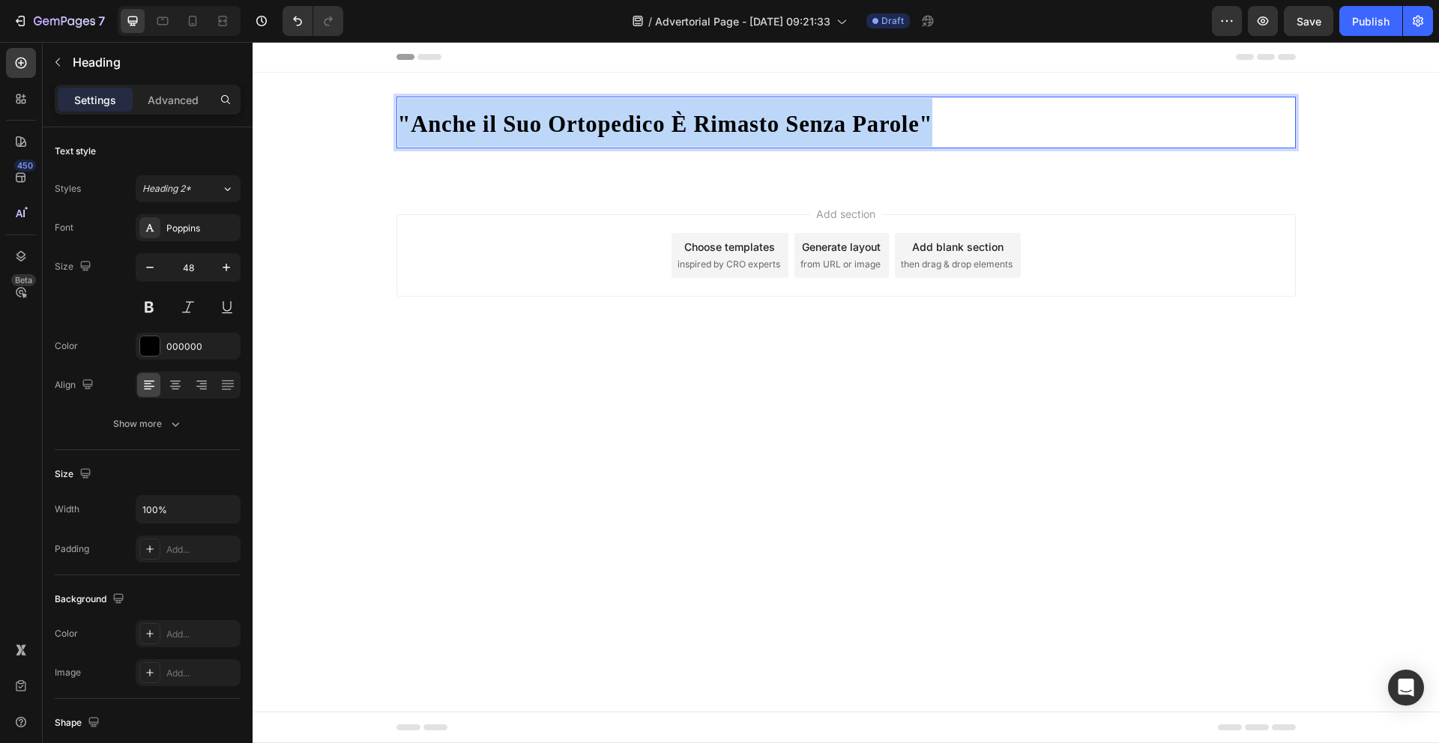
click at [474, 124] on strong ""Anche il Suo Ortopedico È Rimasto Senza Parole"" at bounding box center [665, 124] width 535 height 25
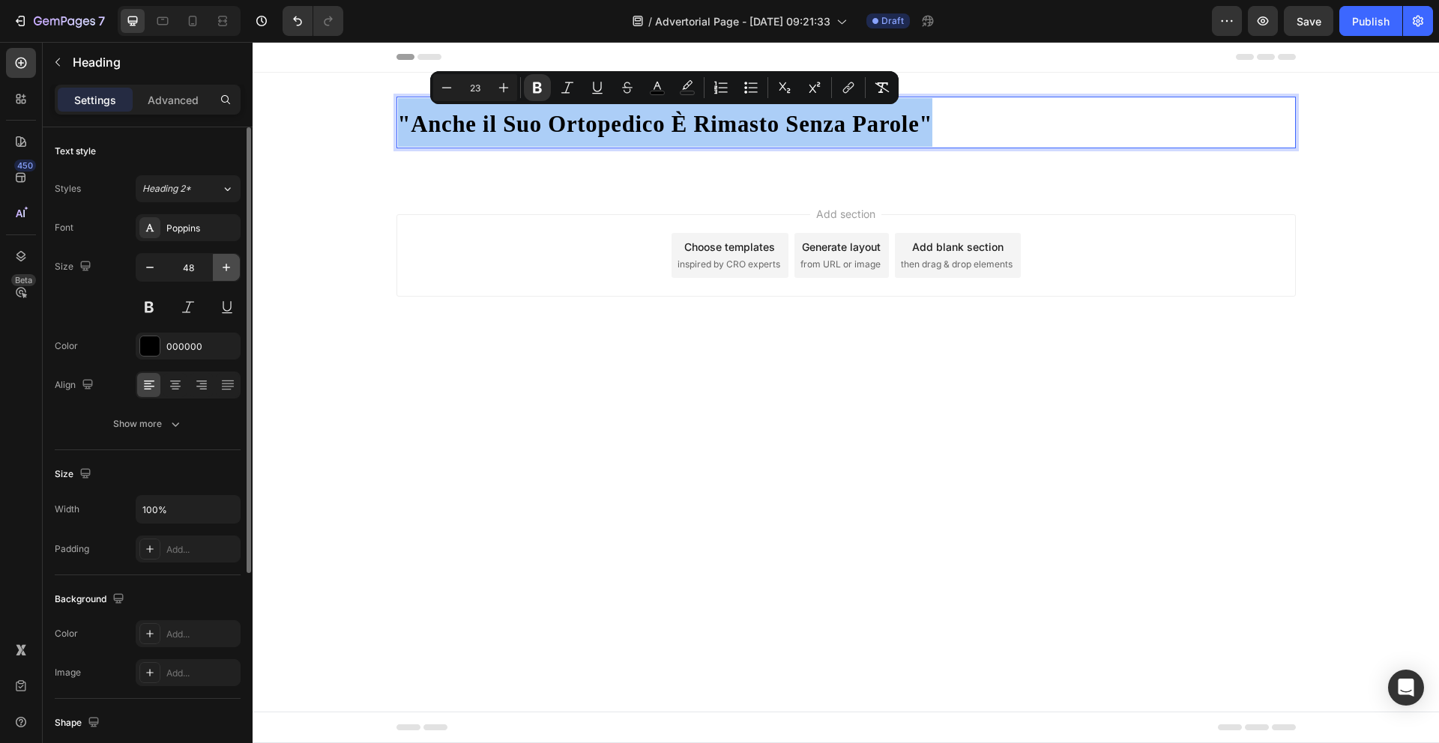
click at [217, 271] on button "button" at bounding box center [226, 267] width 27 height 27
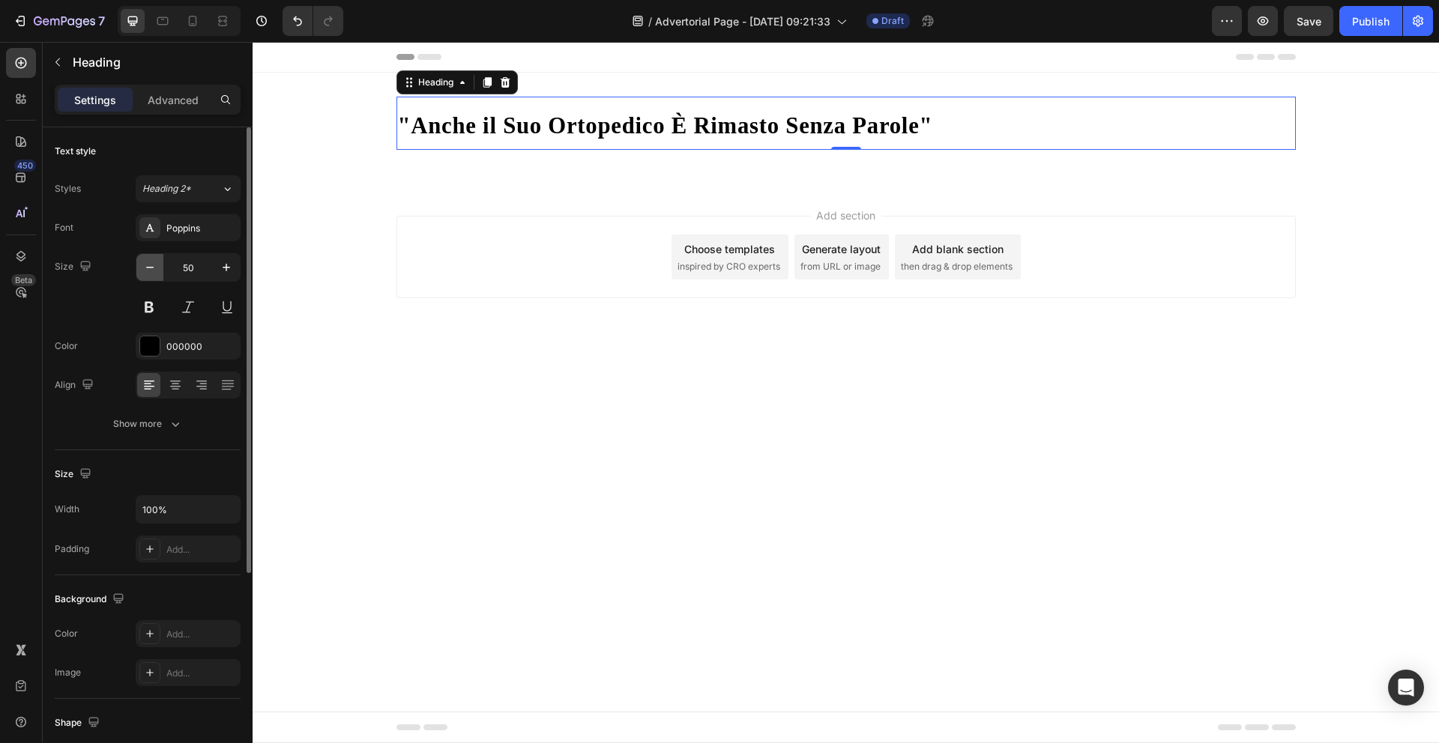
click at [146, 268] on icon "button" at bounding box center [149, 267] width 15 height 15
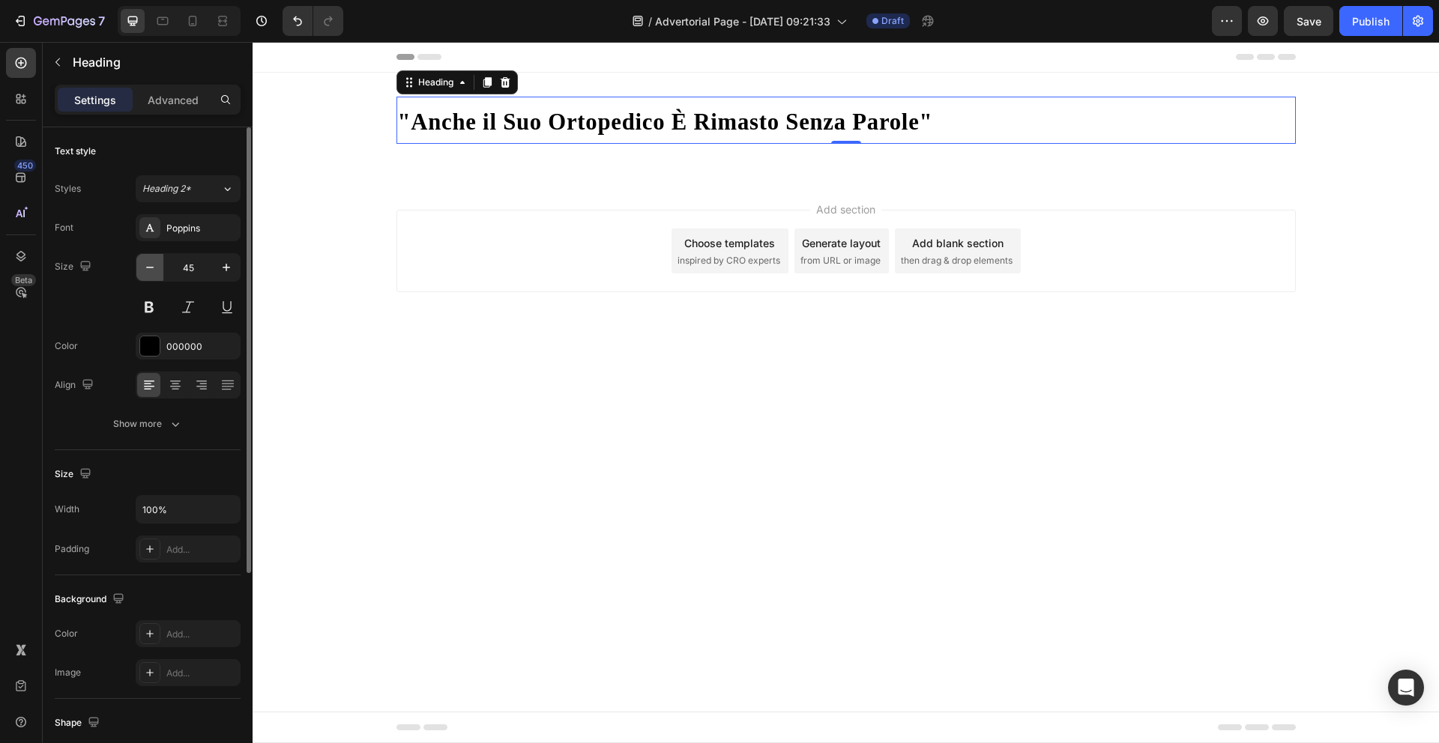
click at [146, 268] on icon "button" at bounding box center [149, 267] width 15 height 15
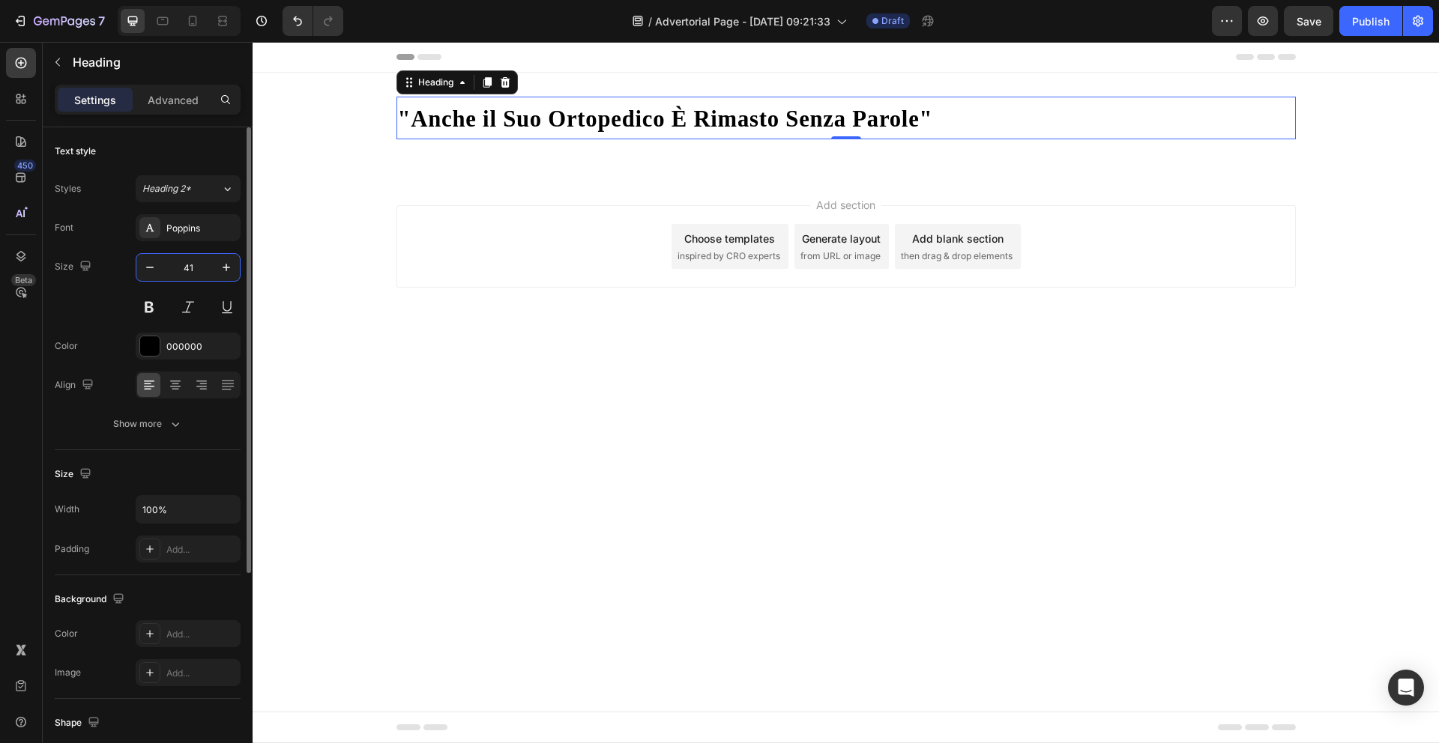
drag, startPoint x: 192, startPoint y: 268, endPoint x: 173, endPoint y: 266, distance: 18.8
click at [173, 266] on input "41" at bounding box center [187, 267] width 49 height 27
click at [198, 265] on input "41" at bounding box center [187, 267] width 49 height 27
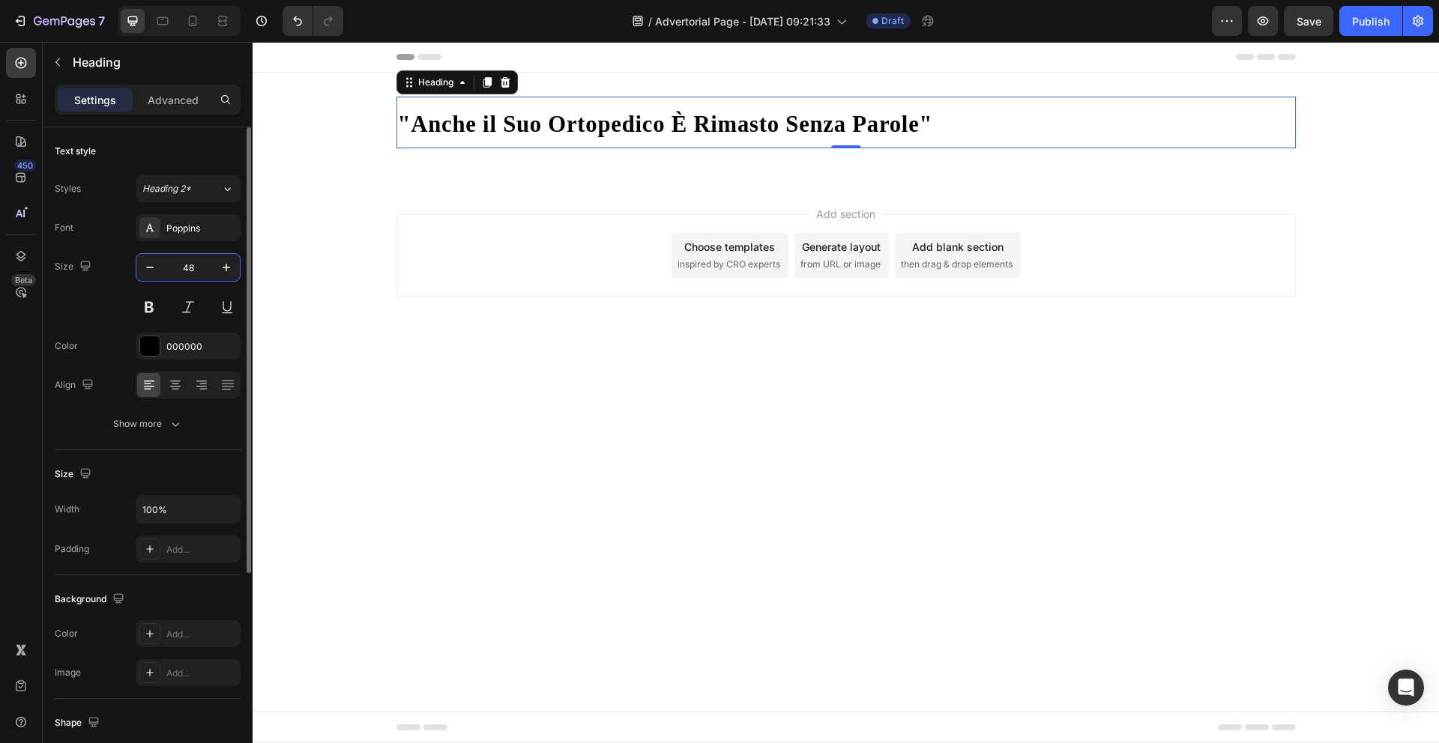
type input "48"
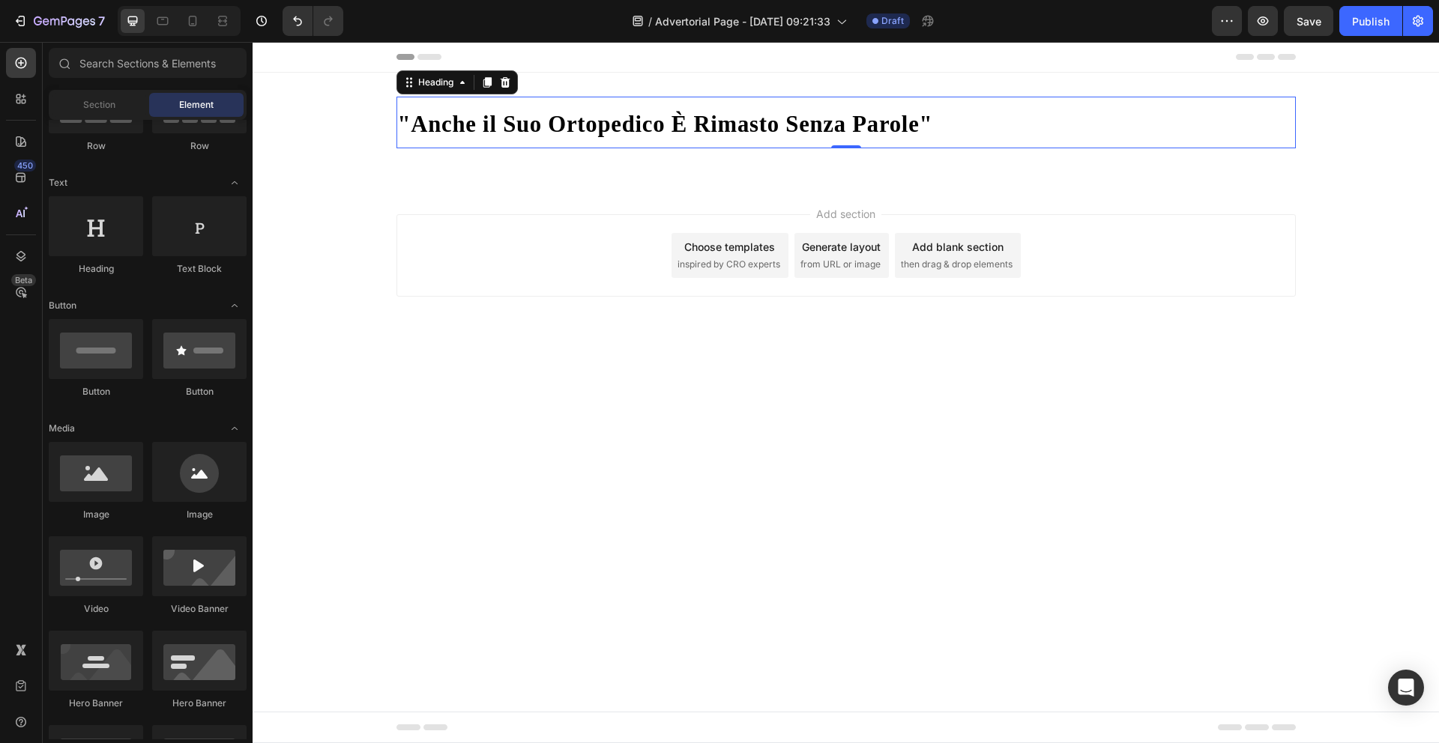
click at [417, 357] on div "Add section Choose templates inspired by CRO experts Generate layout from URL o…" at bounding box center [846, 276] width 1186 height 184
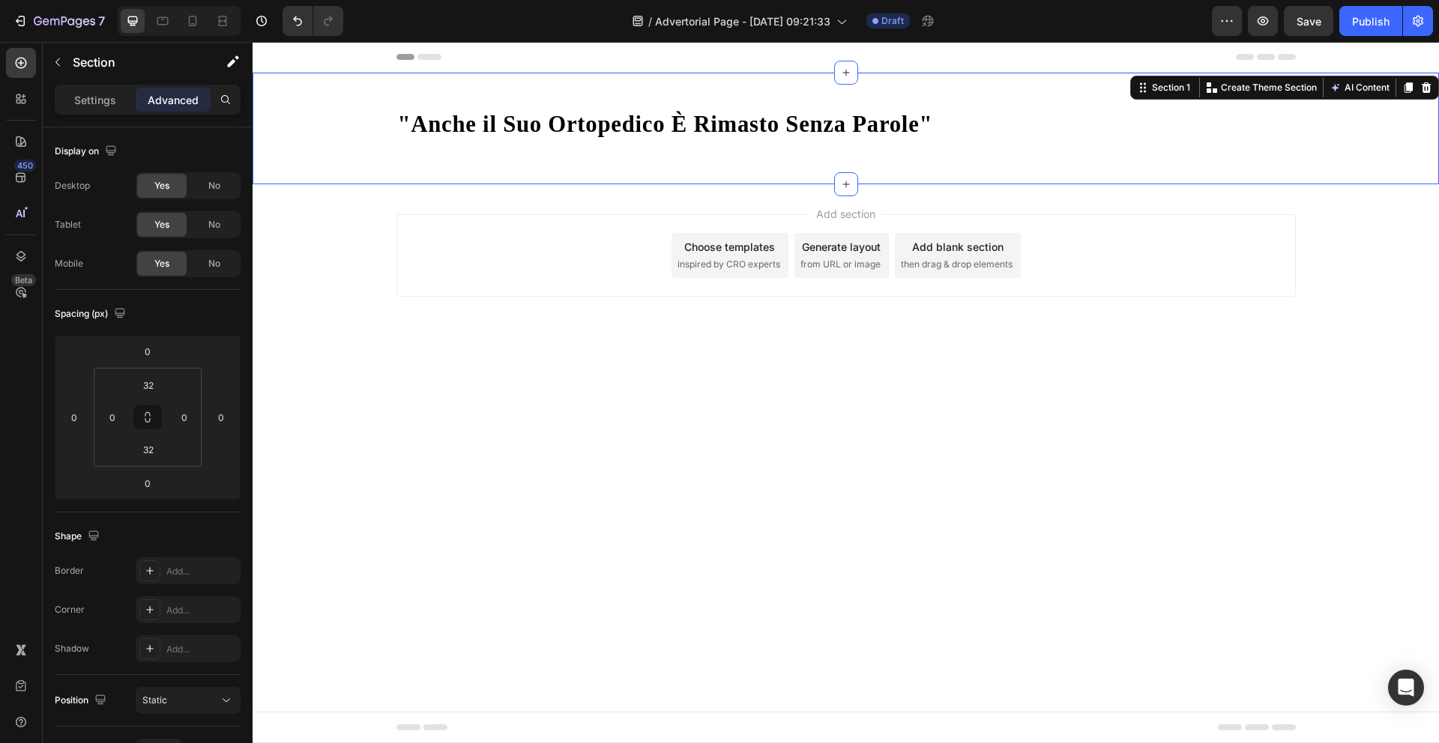
click at [345, 105] on div "⁠⁠⁠⁠⁠⁠⁠ "Anche il Suo Ortopedico È Rimasto Senza Parole" Heading Row" at bounding box center [846, 129] width 1186 height 64
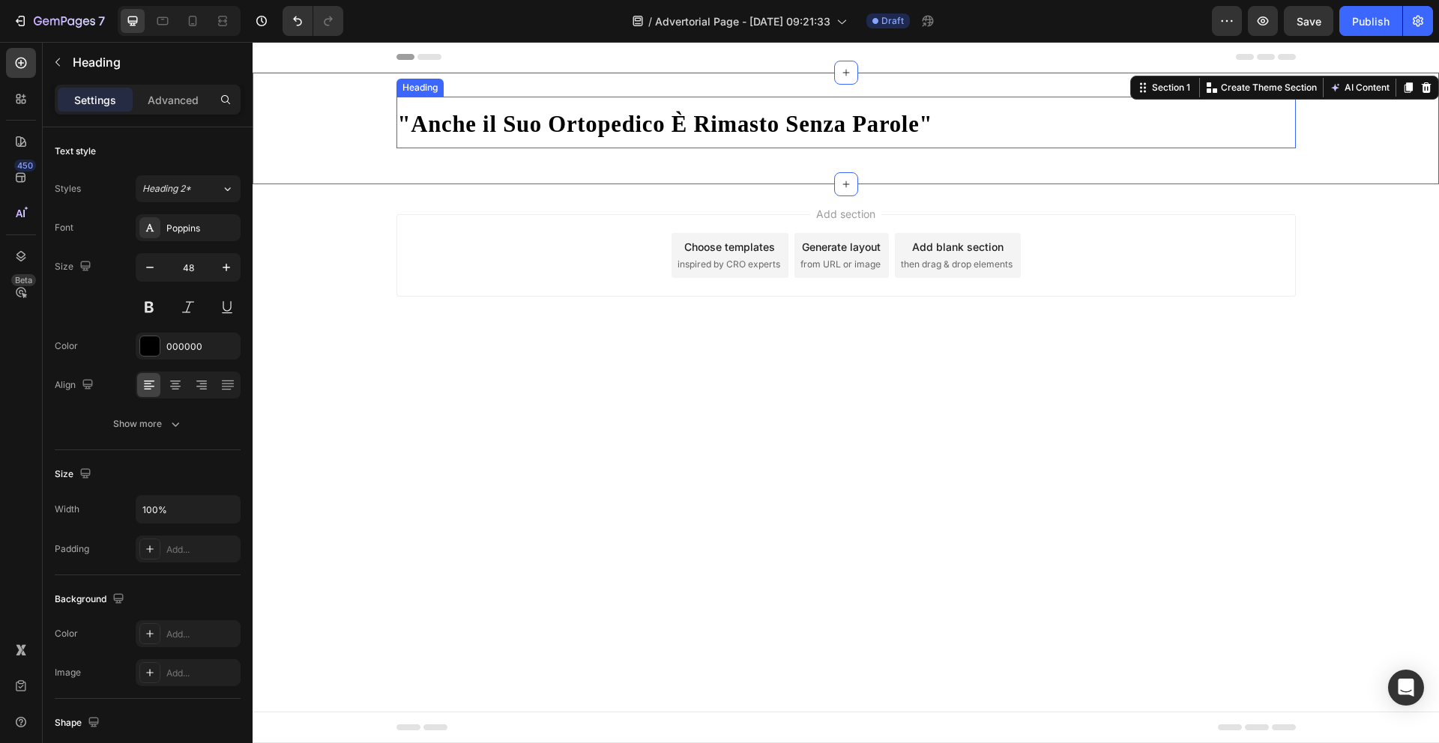
click at [569, 133] on strong ""Anche il Suo Ortopedico È Rimasto Senza Parole"" at bounding box center [665, 124] width 535 height 25
click at [357, 115] on div "⁠⁠⁠⁠⁠⁠⁠ "Anche il Suo Ortopedico È Rimasto Senza Parole" Heading Row" at bounding box center [846, 129] width 1186 height 64
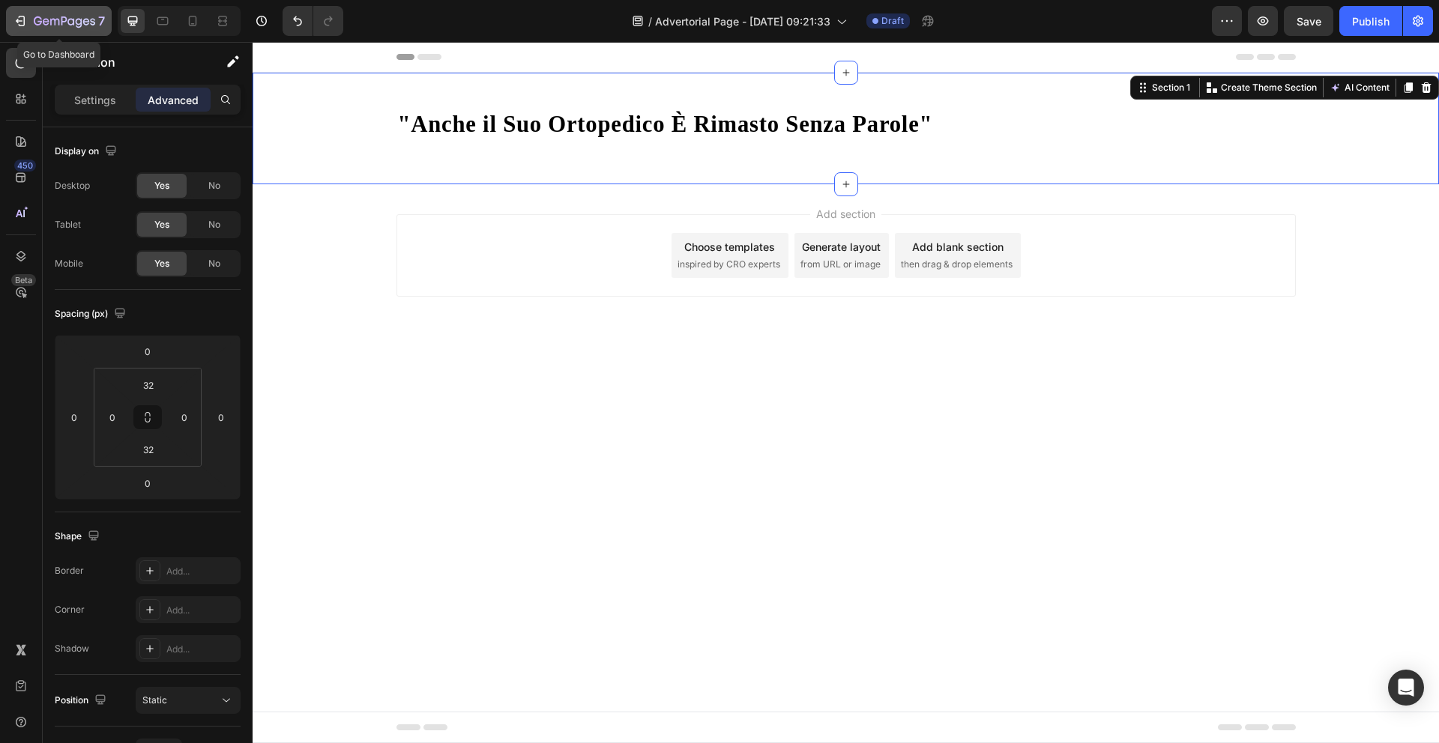
click at [18, 22] on icon "button" at bounding box center [20, 20] width 15 height 15
